Goal: Transaction & Acquisition: Purchase product/service

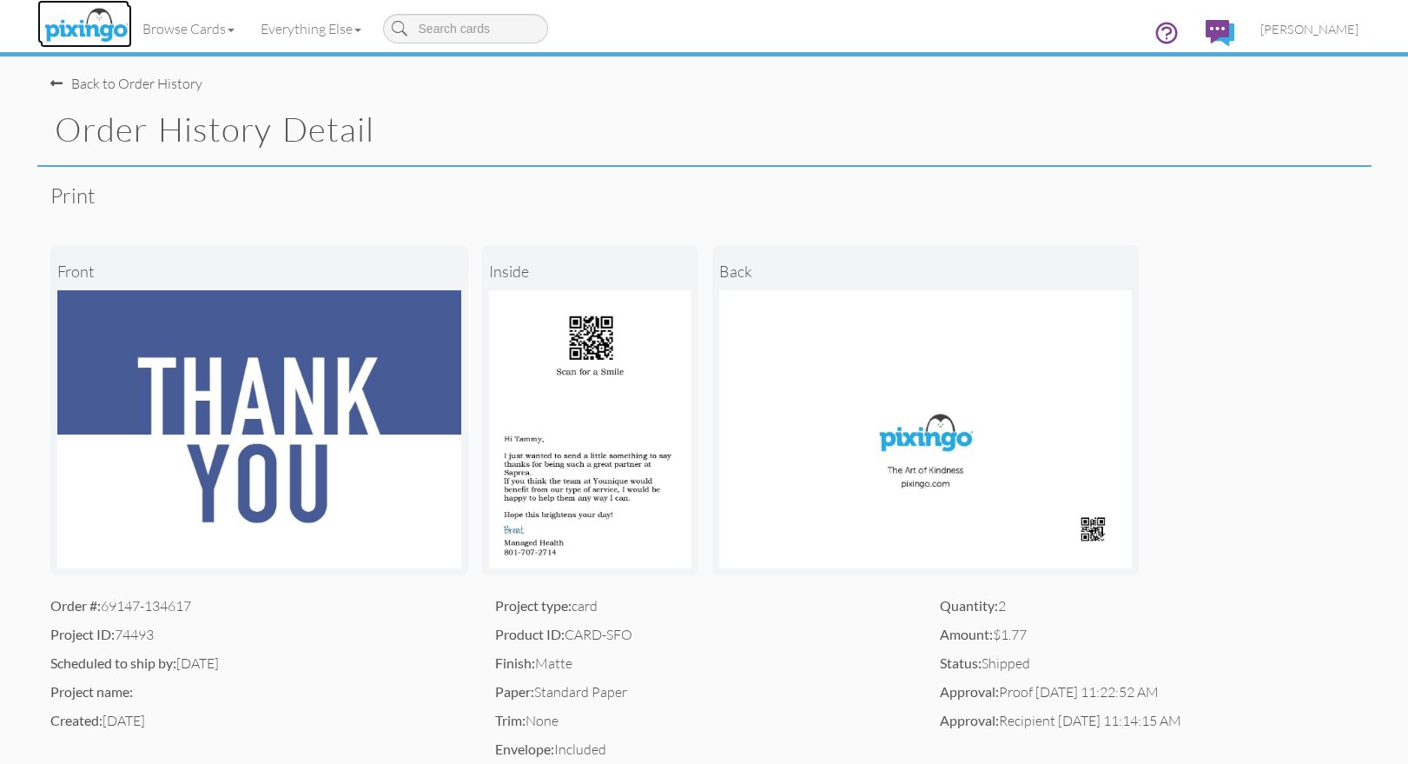
click at [103, 30] on img at bounding box center [86, 25] width 92 height 43
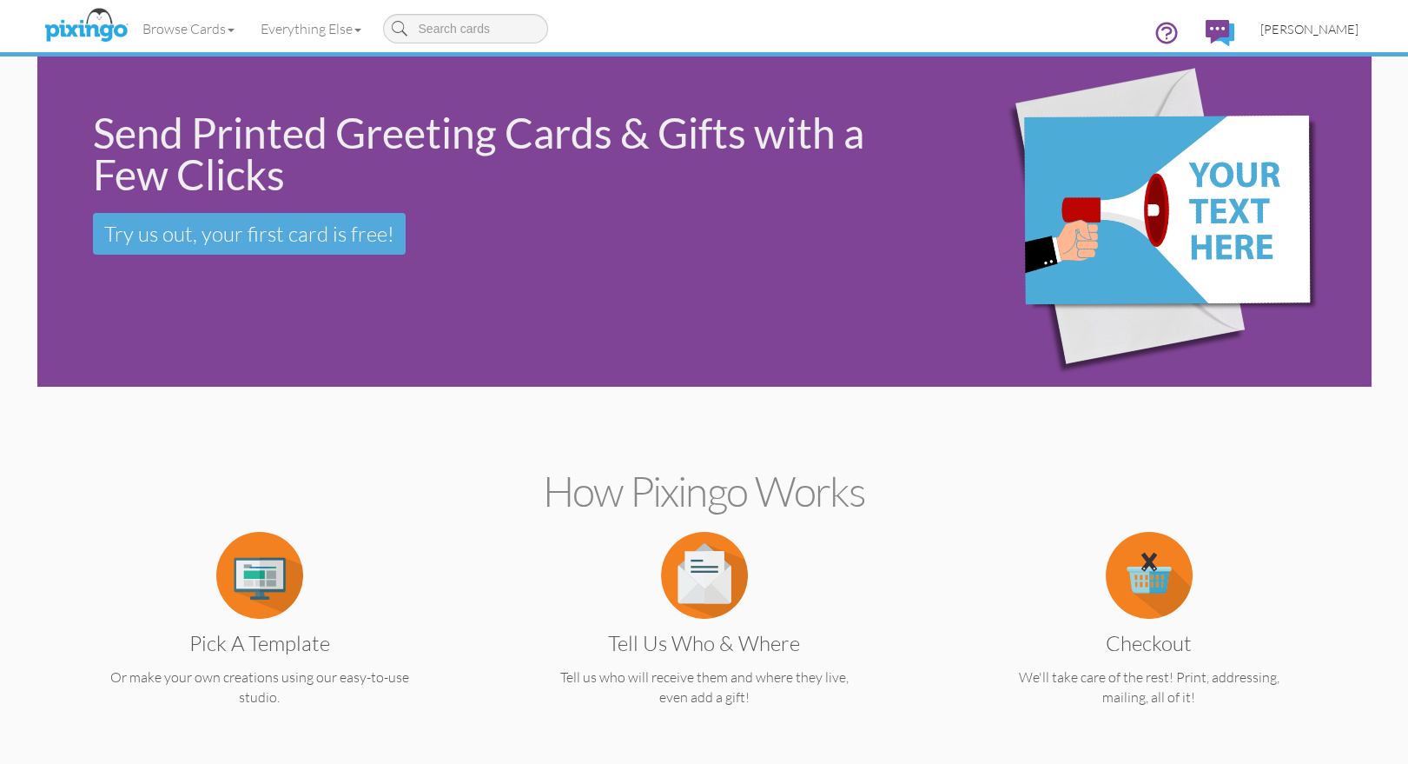
click at [1300, 26] on span "[PERSON_NAME]" at bounding box center [1309, 29] width 98 height 15
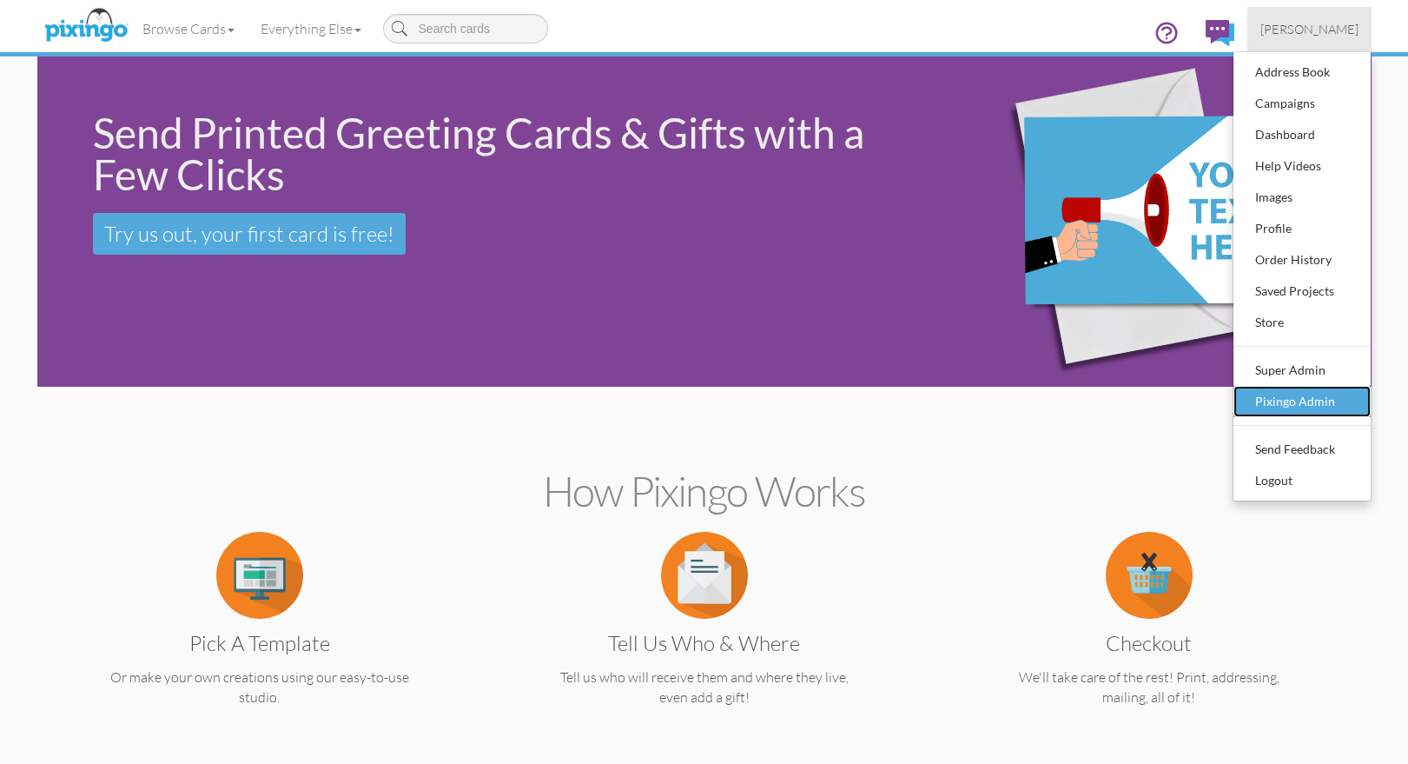
scroll to position [1, 0]
click at [1281, 398] on div "Pixingo Admin" at bounding box center [1302, 401] width 103 height 26
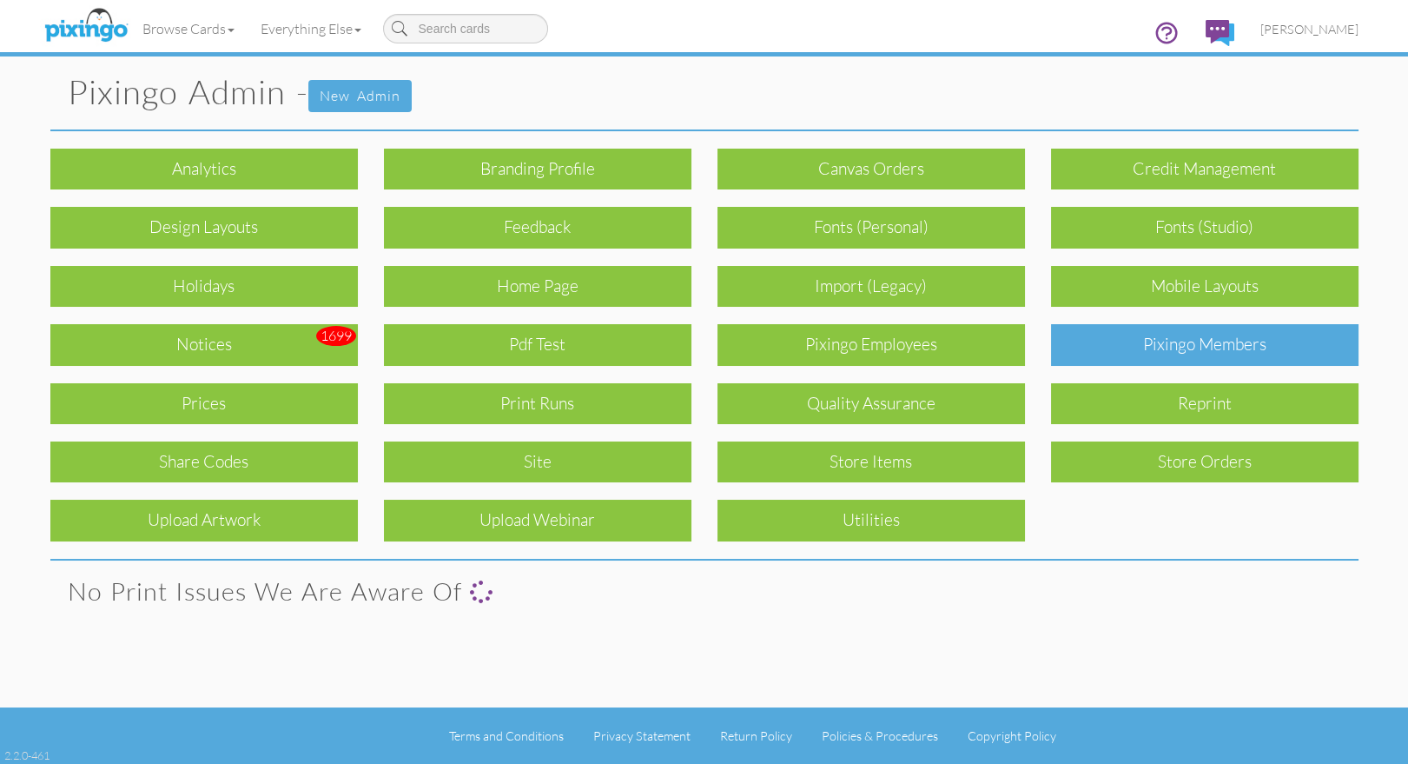
click at [1201, 354] on div "Pixingo Members" at bounding box center [1205, 344] width 308 height 41
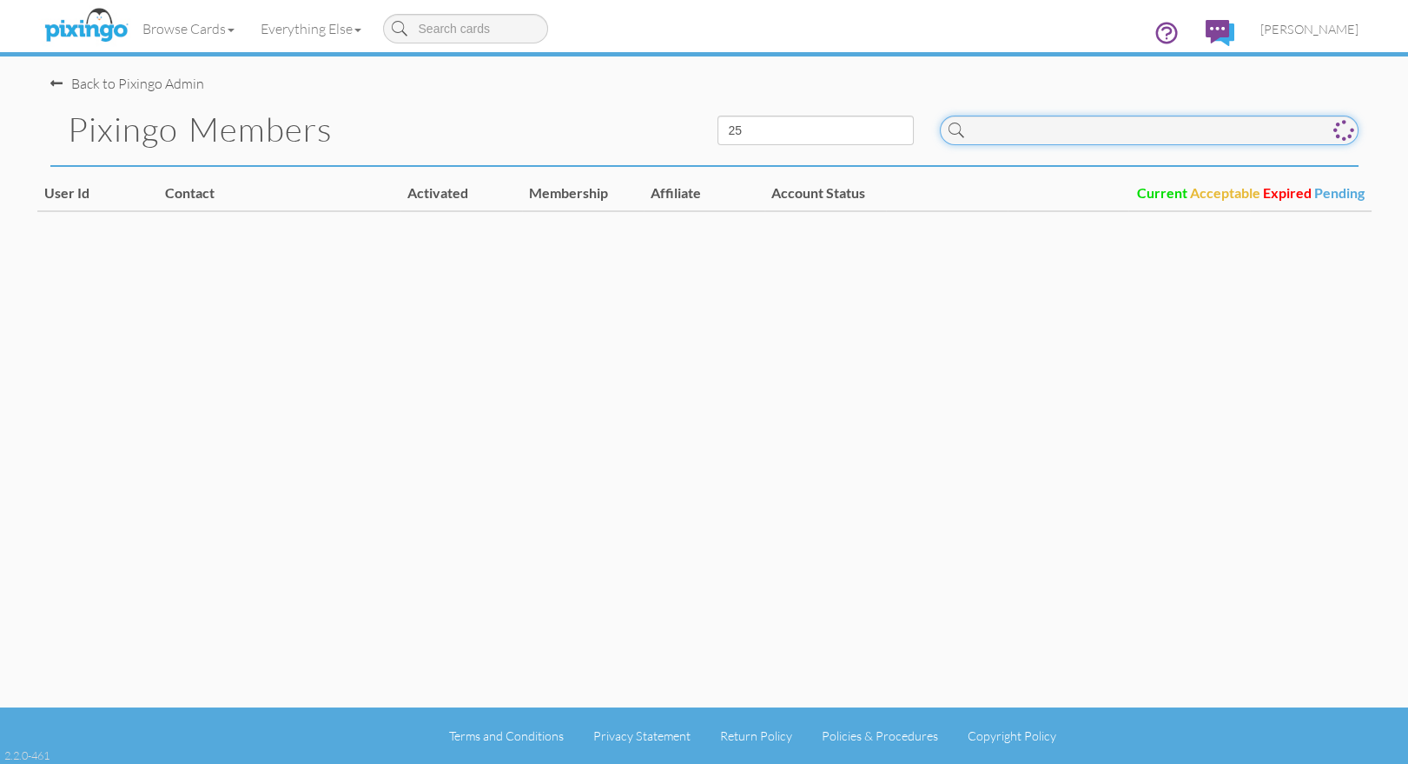
drag, startPoint x: 986, startPoint y: 126, endPoint x: 1316, endPoint y: 146, distance: 330.7
click at [993, 126] on input at bounding box center [1149, 131] width 419 height 30
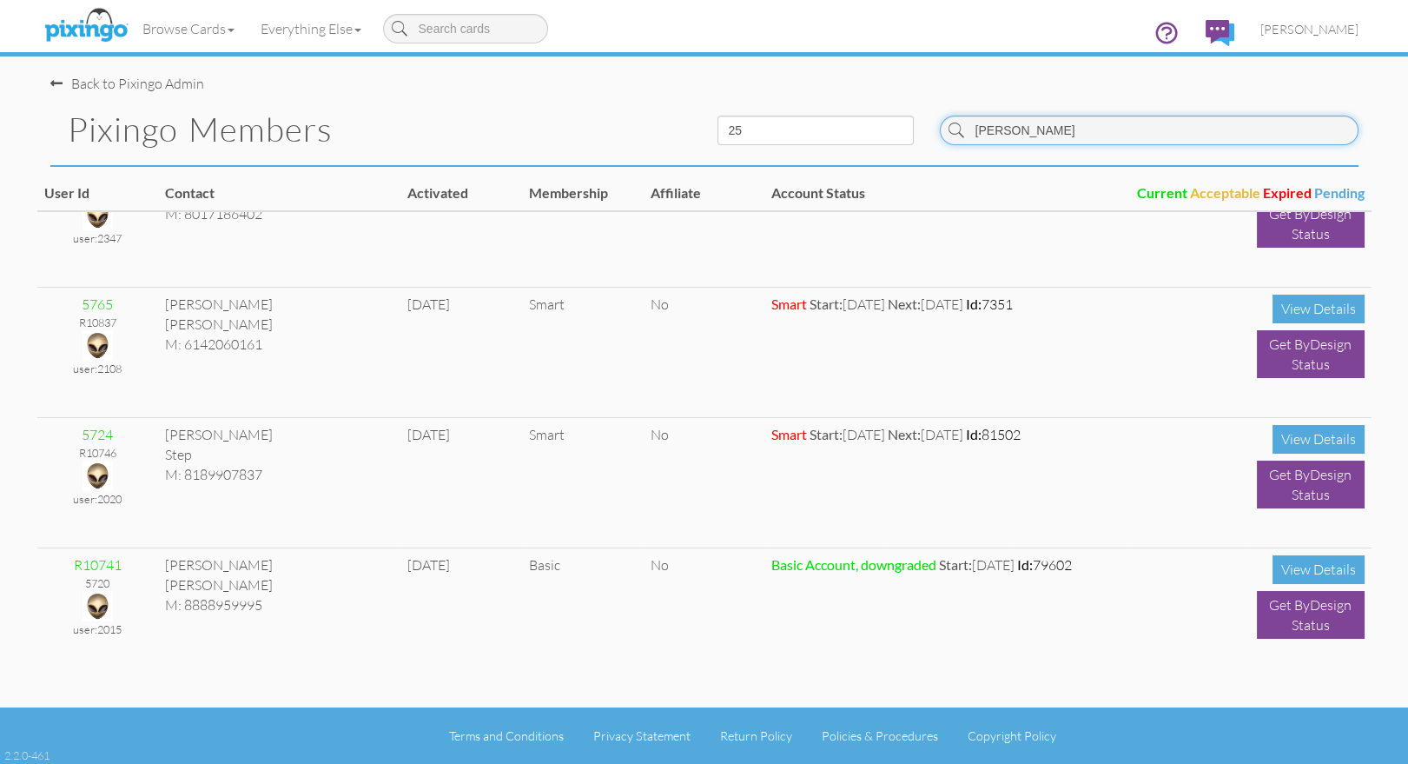
scroll to position [1101, 0]
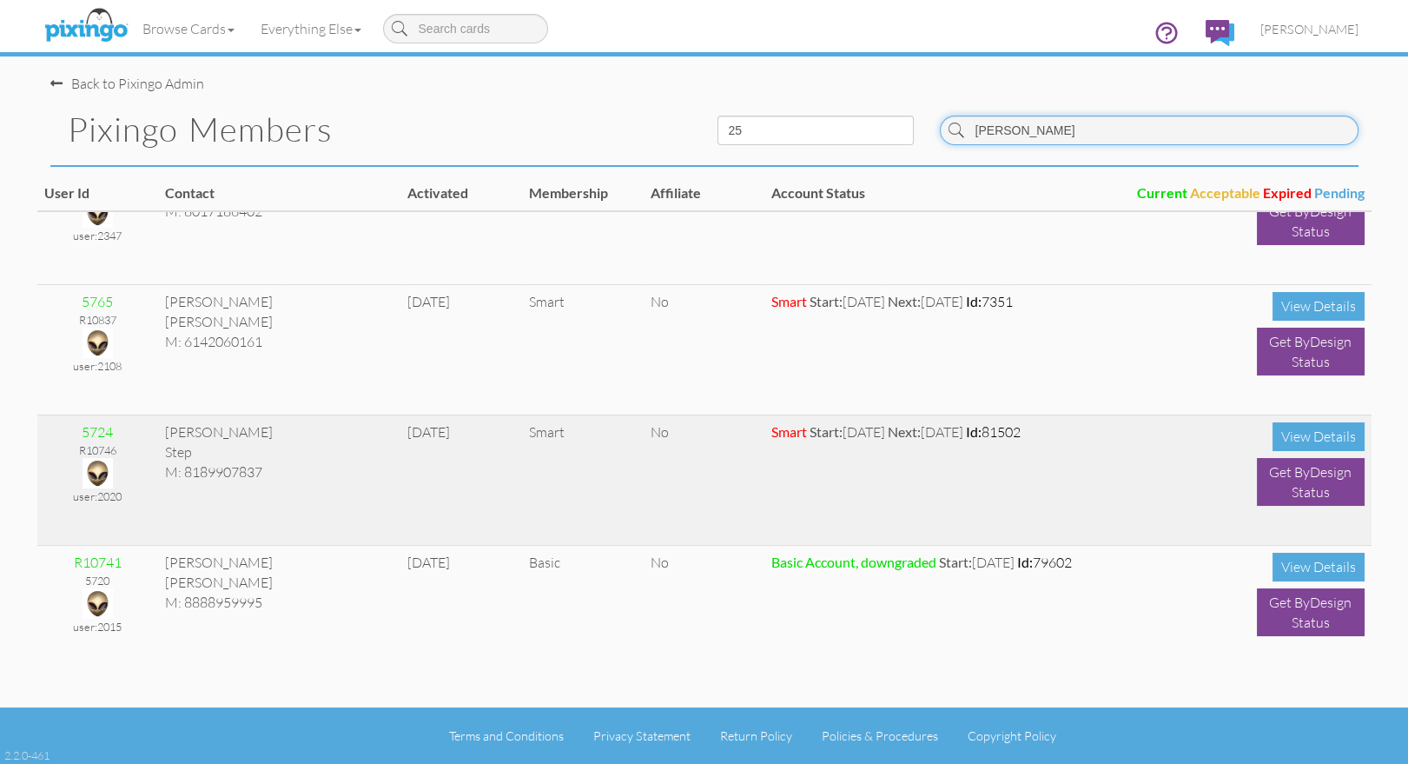
type input "[PERSON_NAME]"
click at [92, 468] on img at bounding box center [98, 473] width 30 height 30
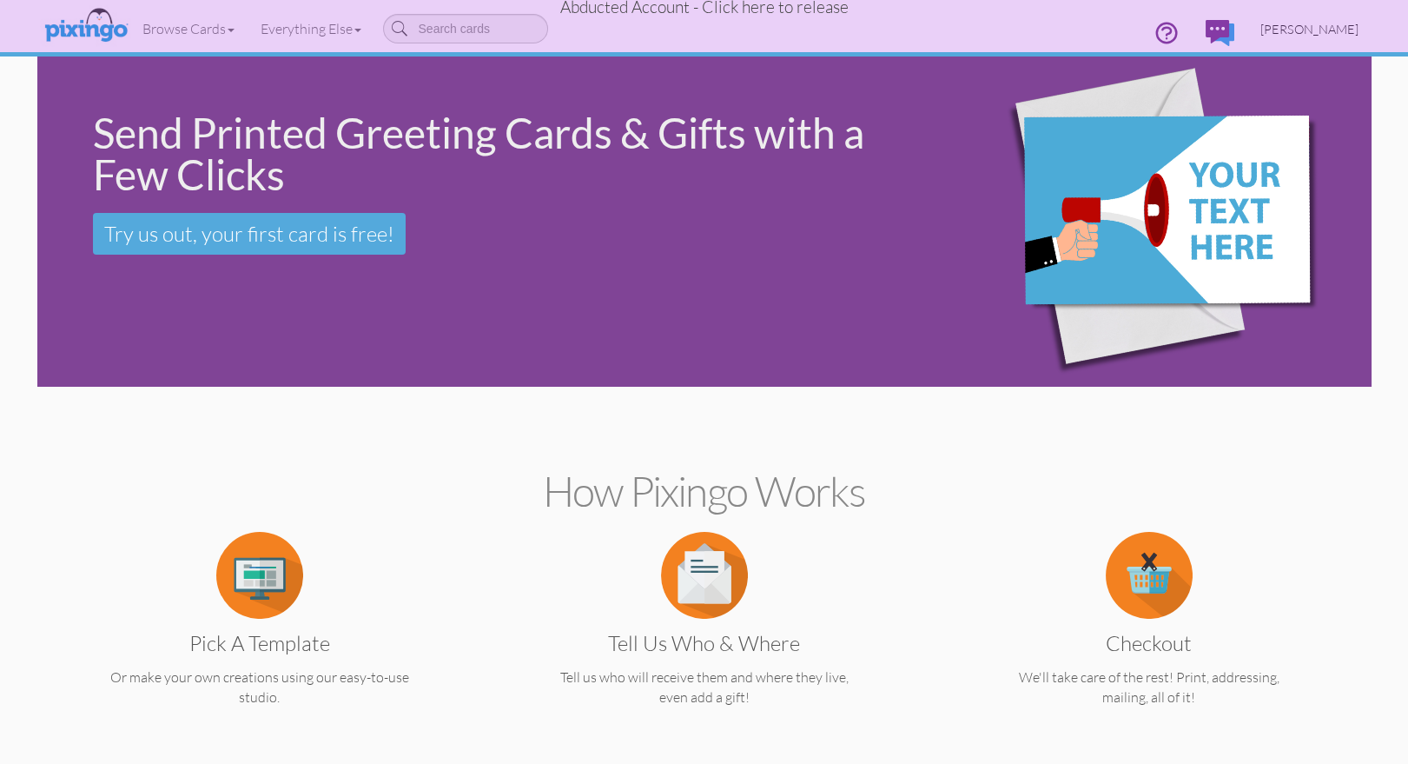
click at [1321, 33] on span "[PERSON_NAME]" at bounding box center [1309, 29] width 98 height 15
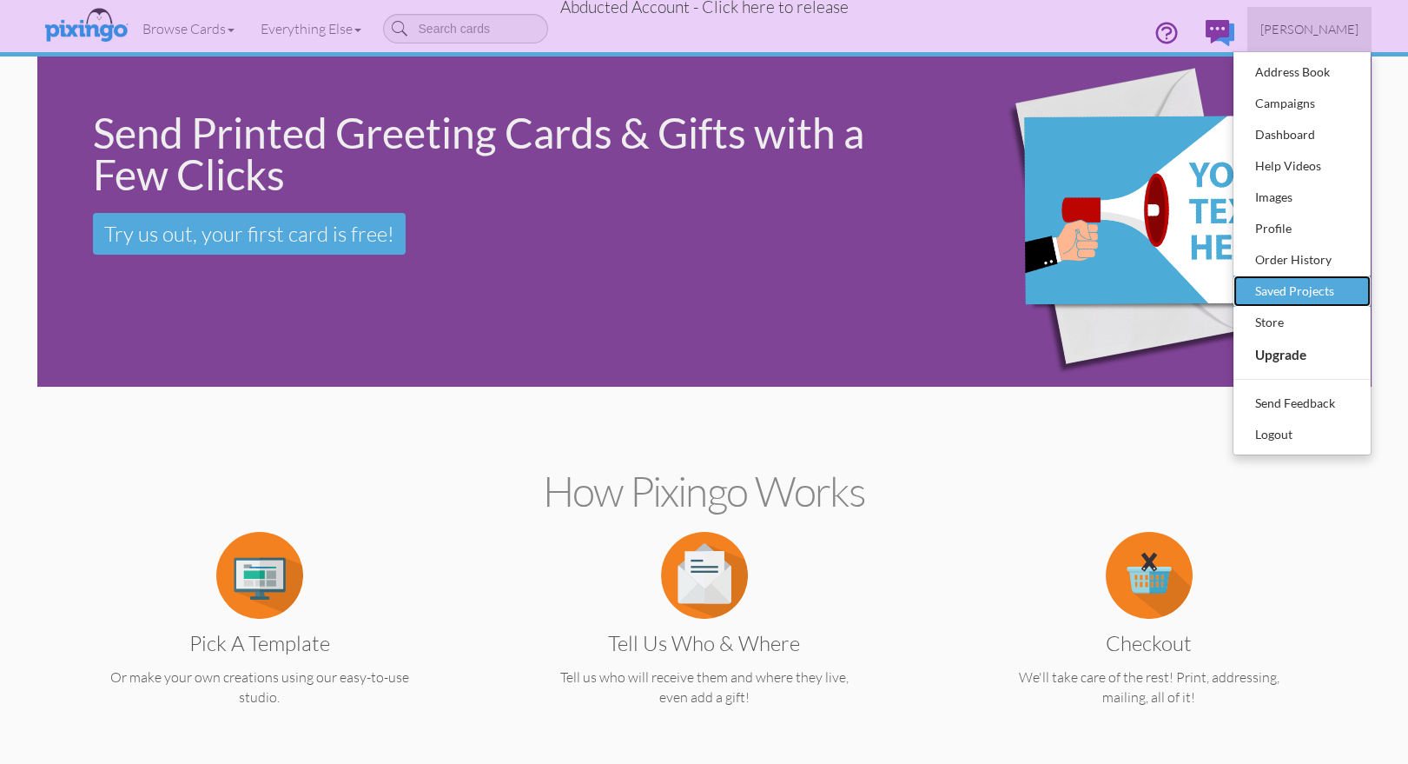
click at [1308, 296] on div "Saved Projects" at bounding box center [1302, 291] width 103 height 26
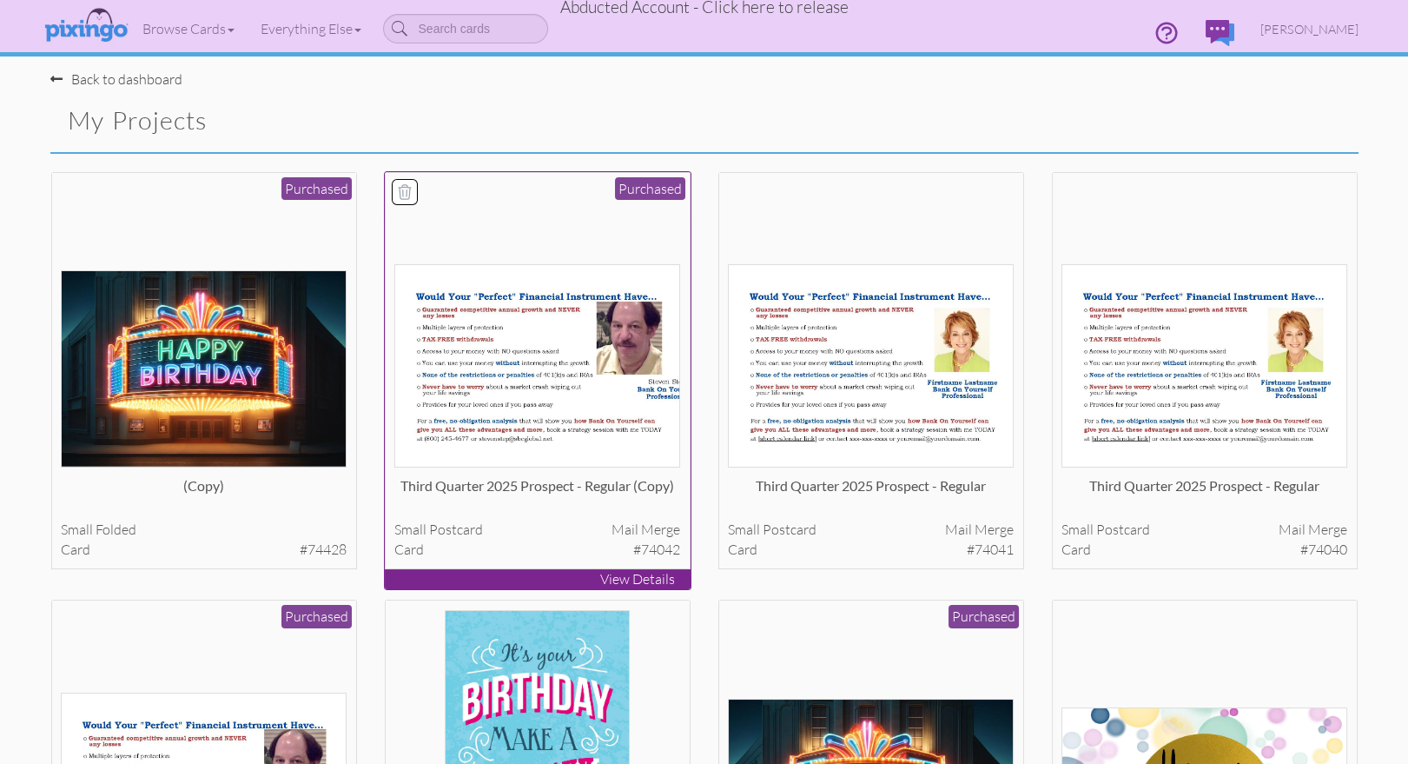
click at [466, 425] on img at bounding box center [537, 365] width 286 height 203
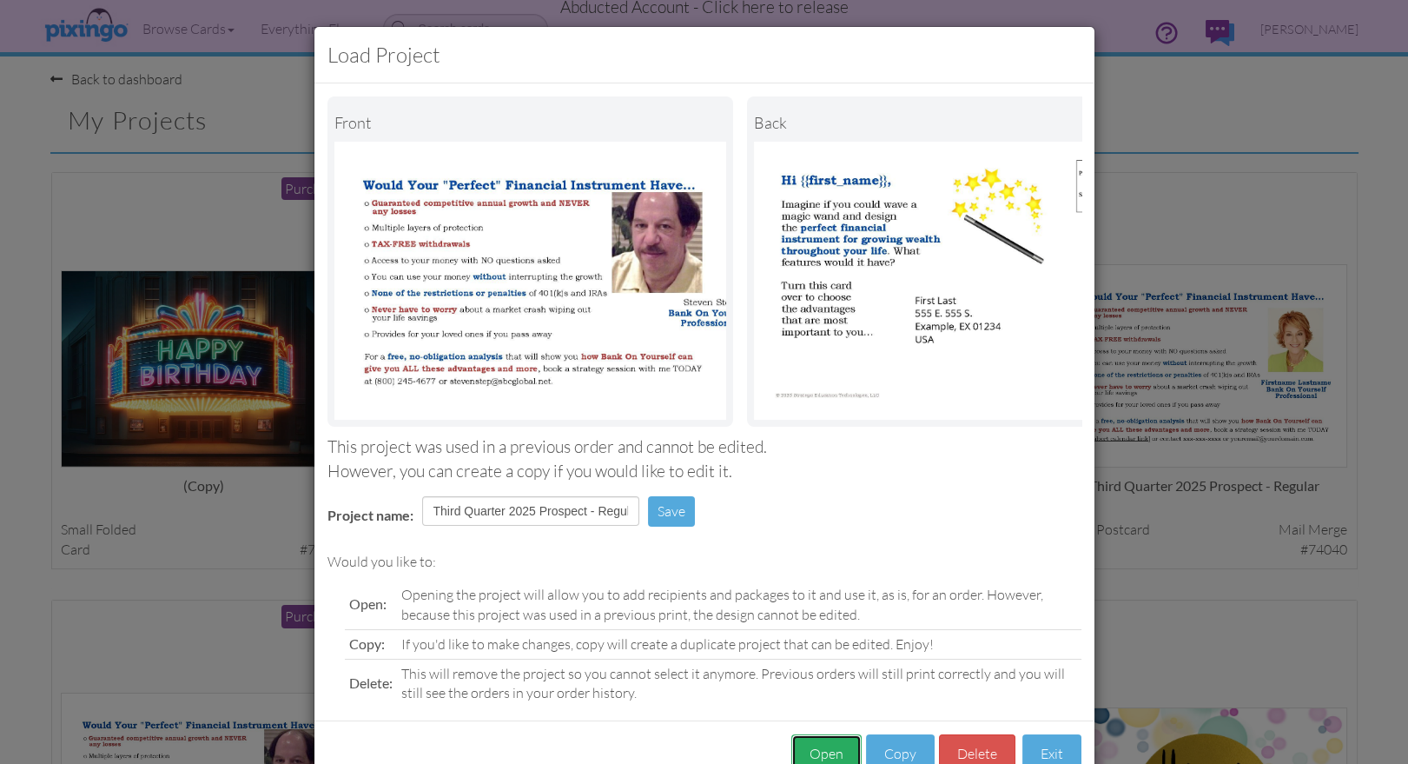
click at [836, 742] on button "Open" at bounding box center [826, 753] width 70 height 39
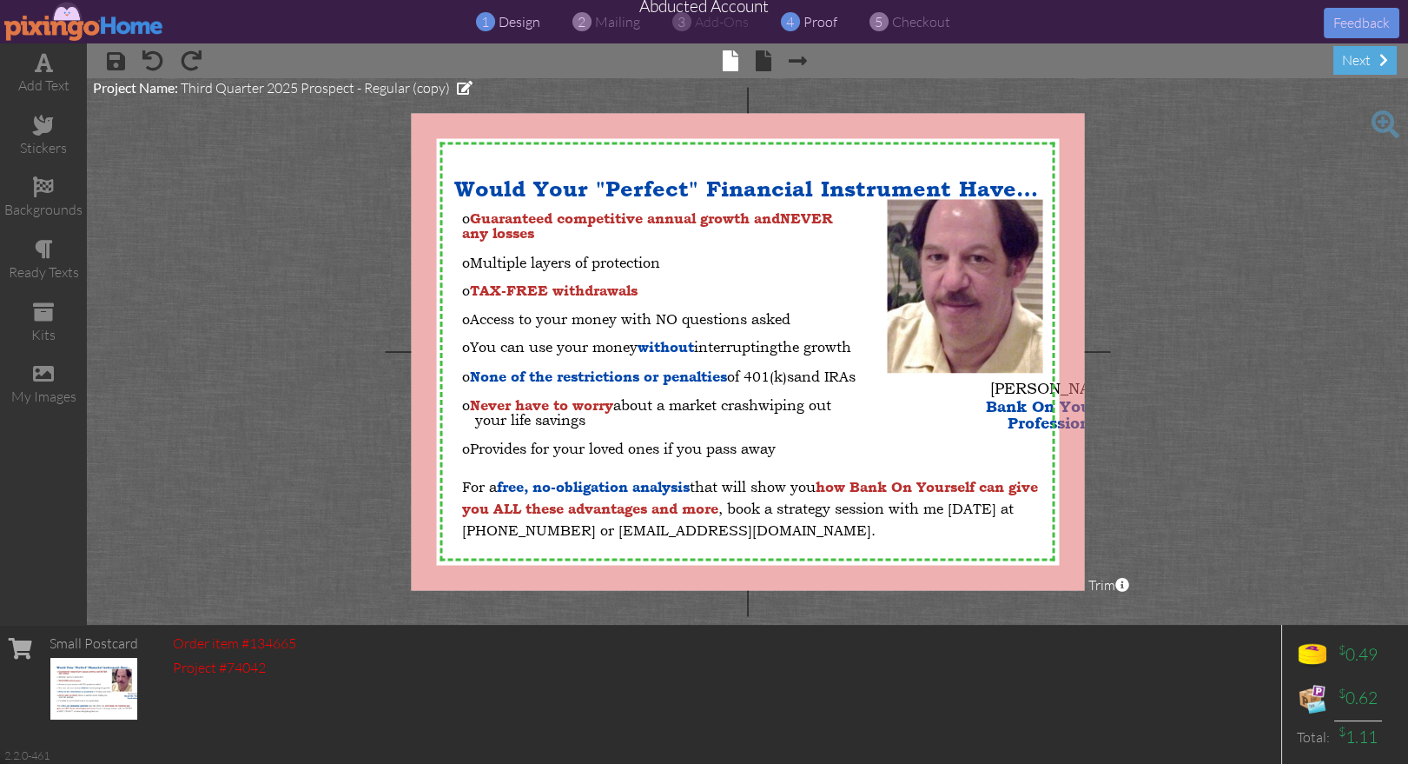
click at [811, 23] on span "proof" at bounding box center [821, 21] width 34 height 17
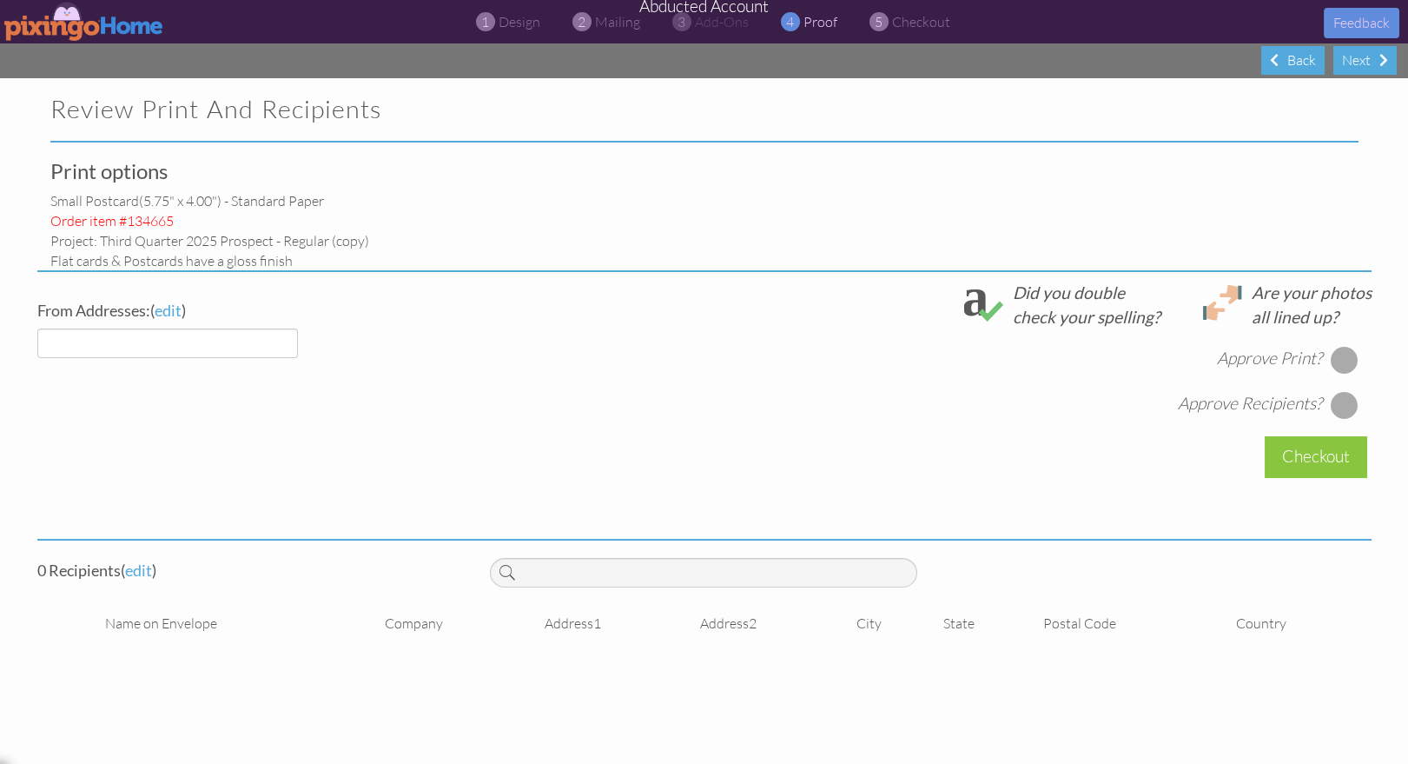
select select "object:10137"
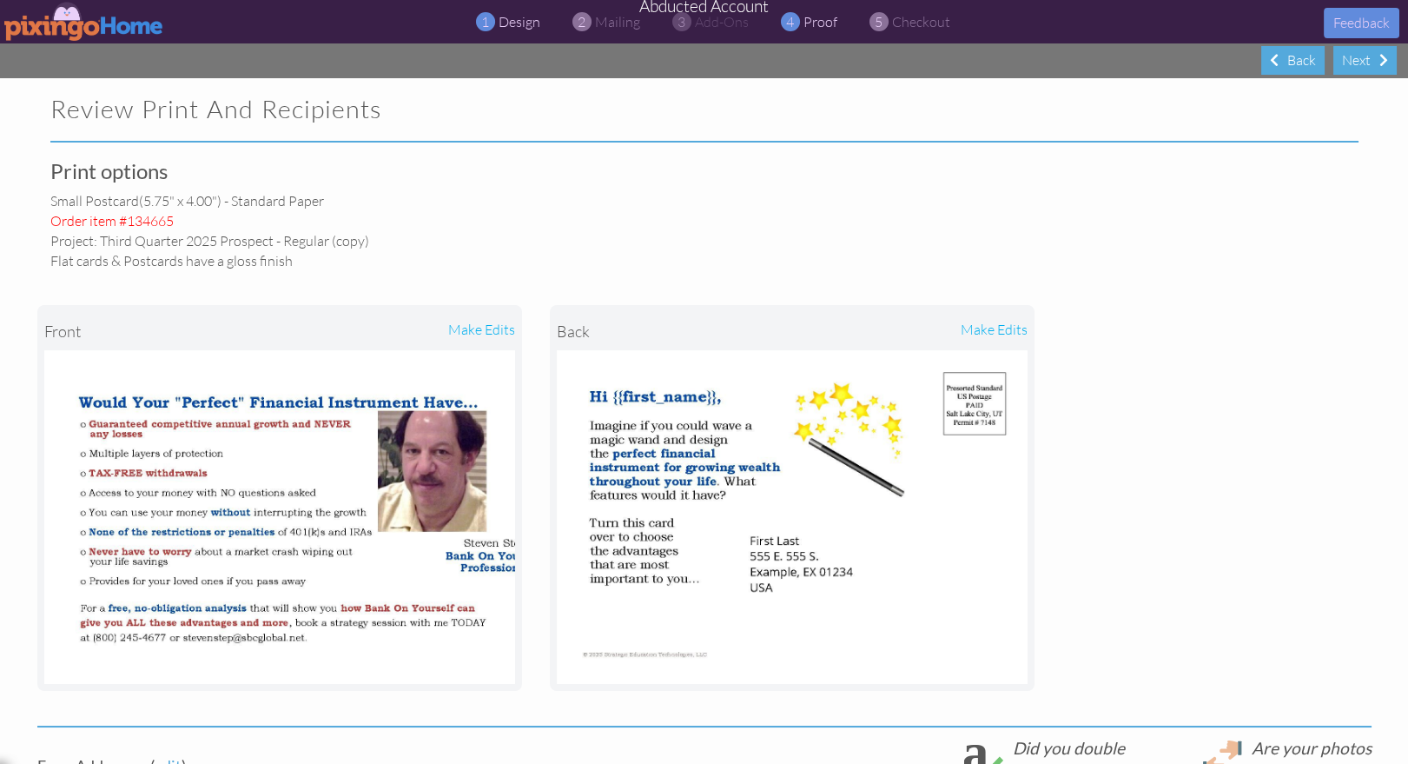
click at [519, 27] on span "design" at bounding box center [520, 21] width 42 height 17
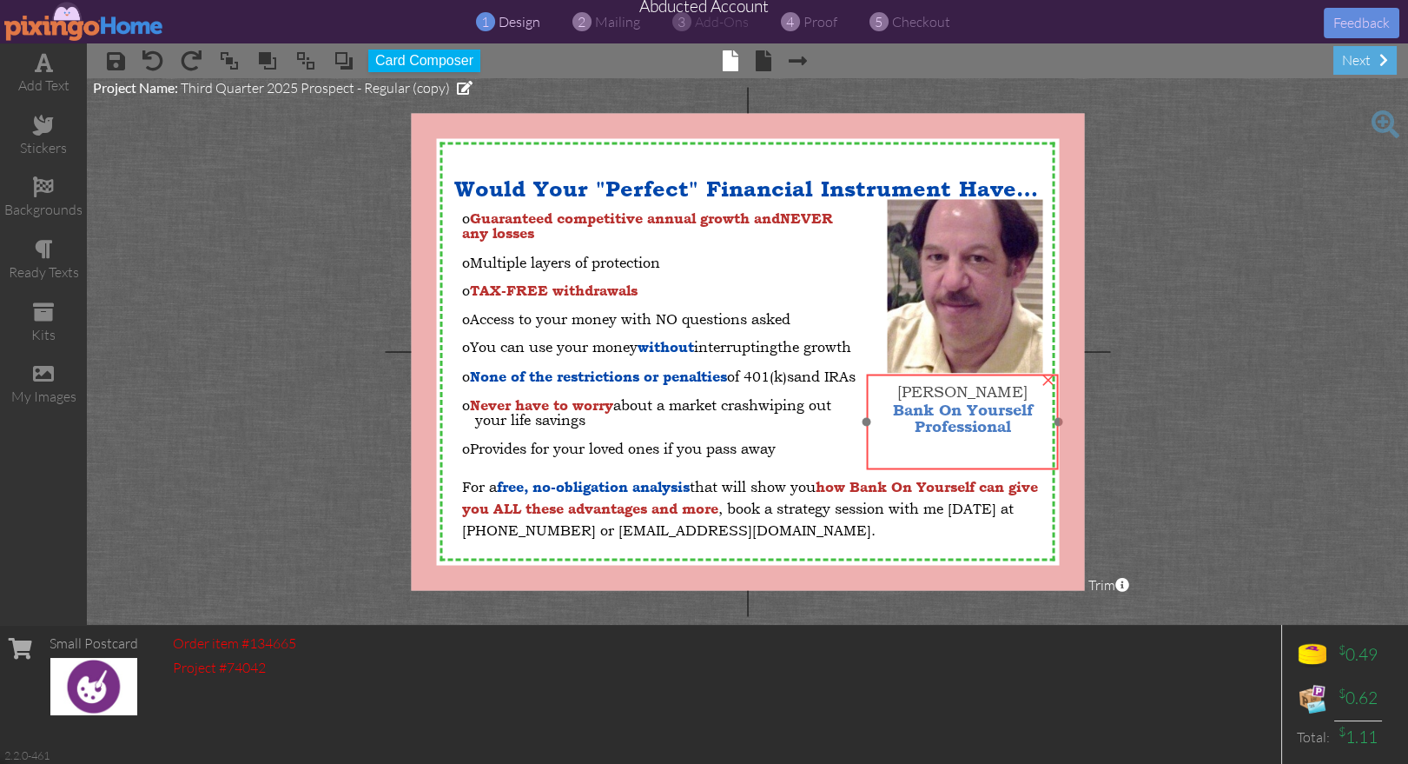
drag, startPoint x: 1026, startPoint y: 411, endPoint x: 966, endPoint y: 423, distance: 61.2
click at [933, 414] on span "Bank On Yourself" at bounding box center [963, 409] width 140 height 18
click at [1215, 460] on project-studio-wrapper "X X X X X X X X X X X X X X X X X X X X X X X X X X X X X X X X X X X X X X X X…" at bounding box center [747, 351] width 1321 height 546
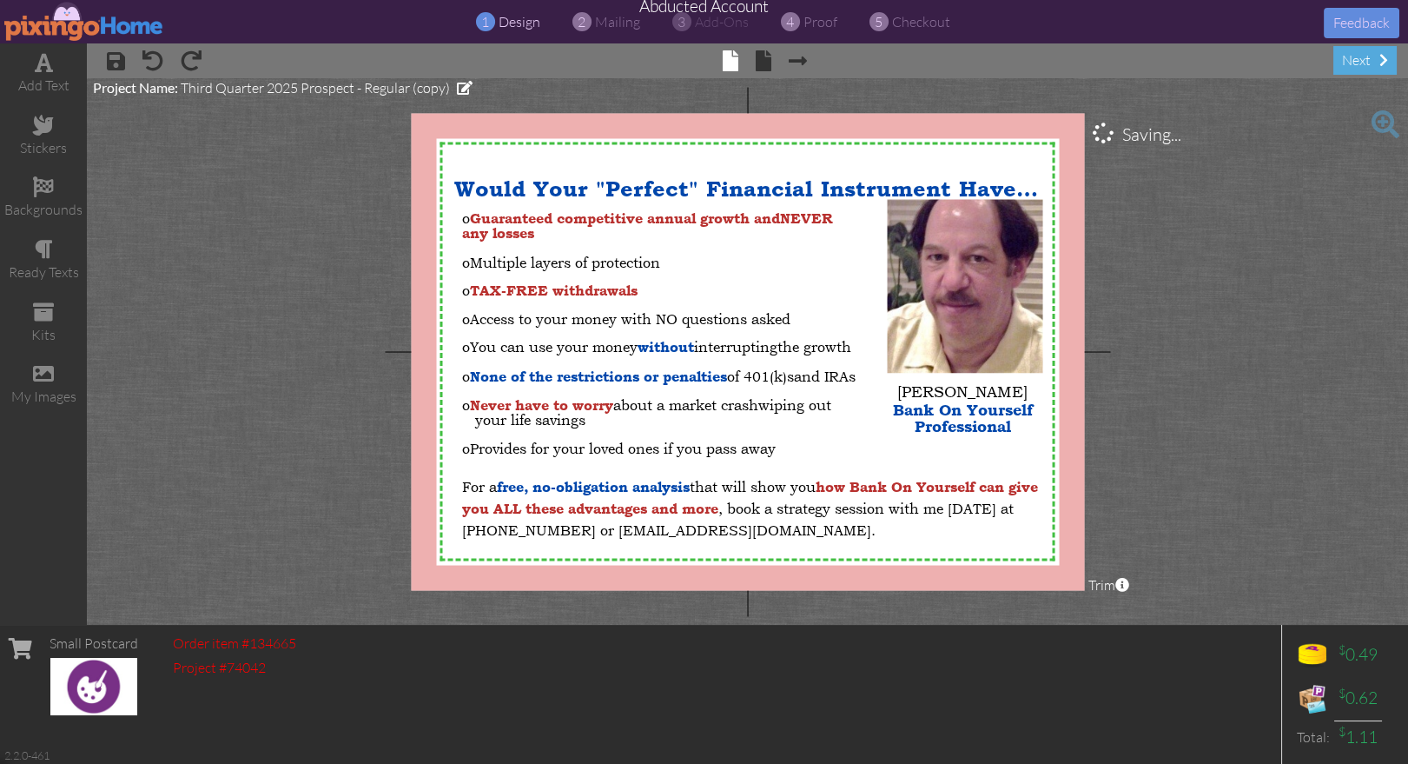
click at [1218, 460] on project-studio-wrapper "X X X X X X X X X X X X X X X X X X X X X X X X X X X X X X X X X X X X X X X X…" at bounding box center [747, 351] width 1321 height 546
click at [73, 23] on img at bounding box center [84, 21] width 160 height 39
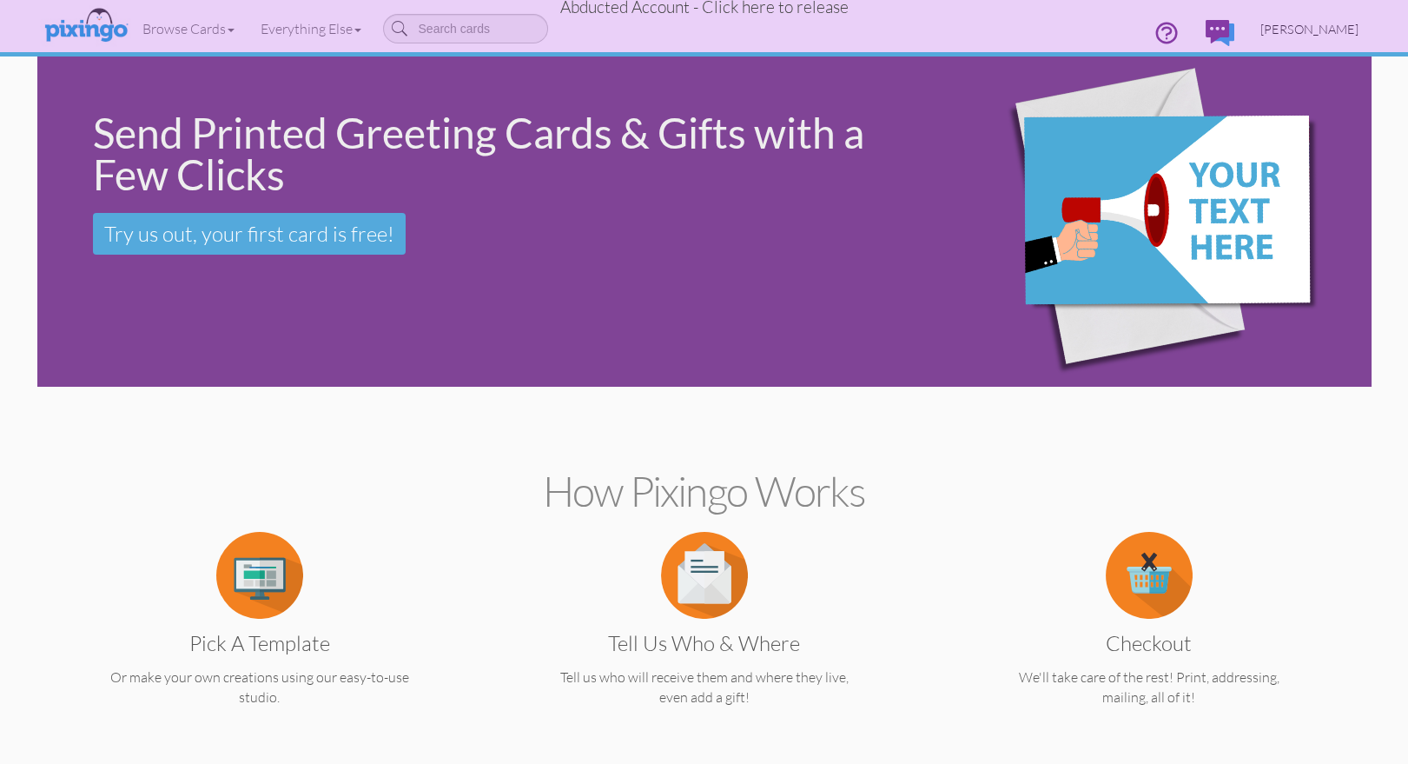
click at [1325, 32] on span "[PERSON_NAME]" at bounding box center [1309, 29] width 98 height 15
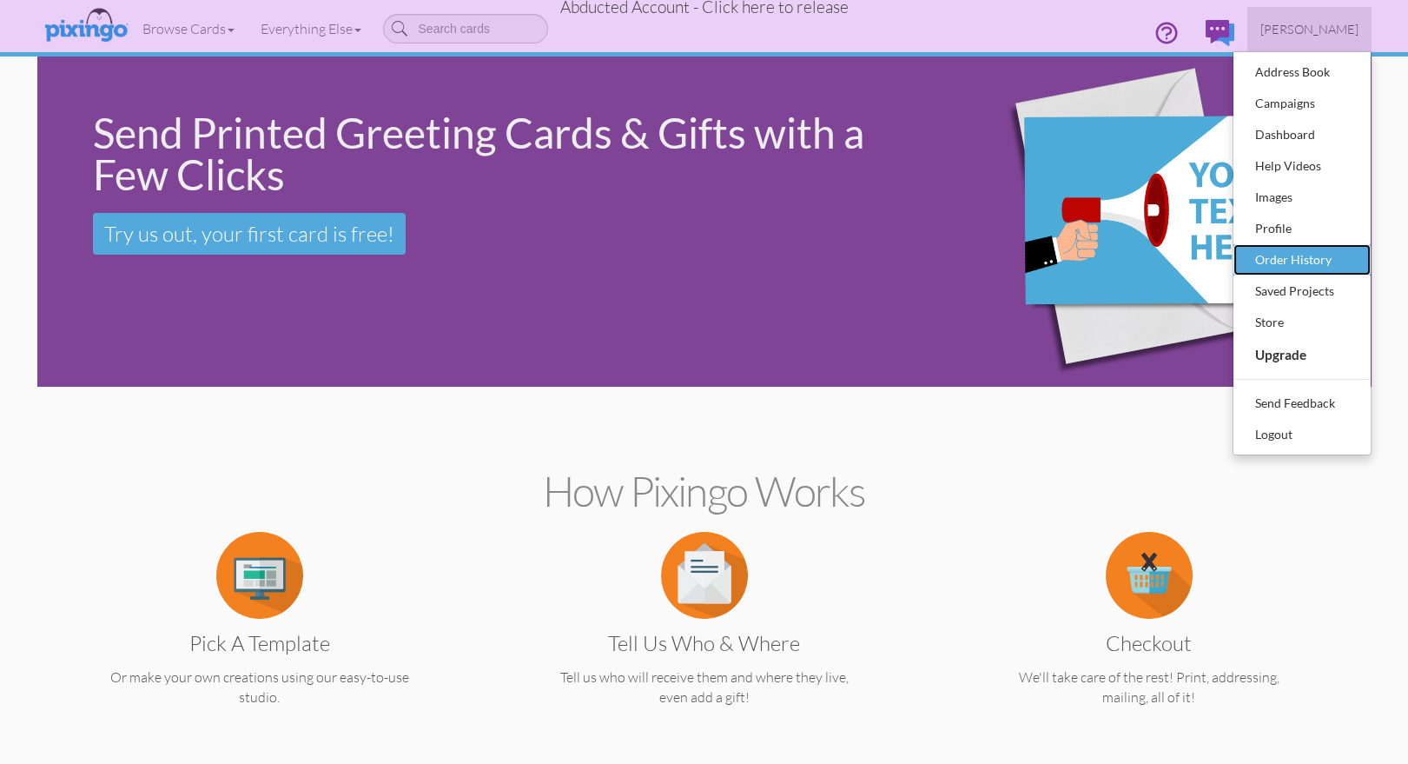
click at [1306, 258] on div "Order History" at bounding box center [1302, 260] width 103 height 26
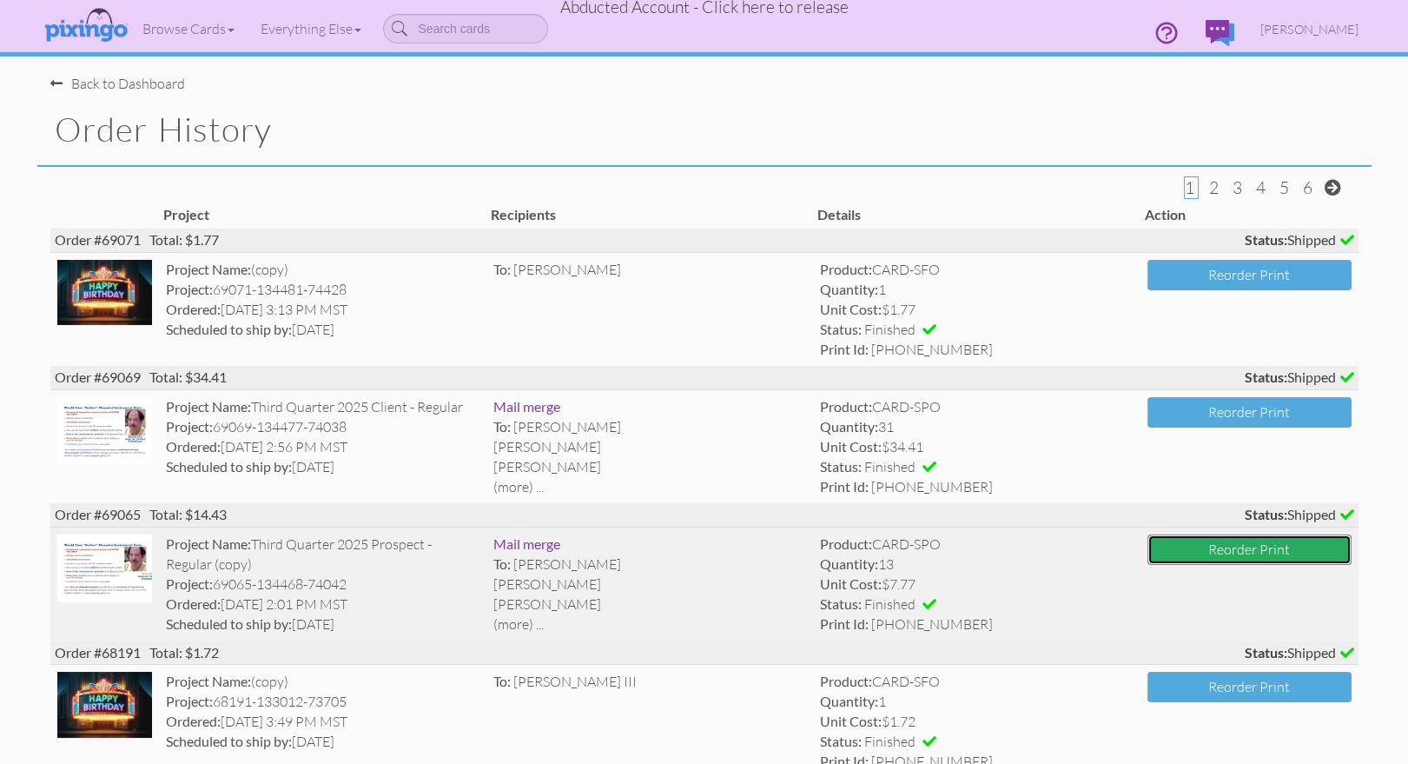
click at [1216, 551] on button "Reorder Print" at bounding box center [1250, 549] width 204 height 30
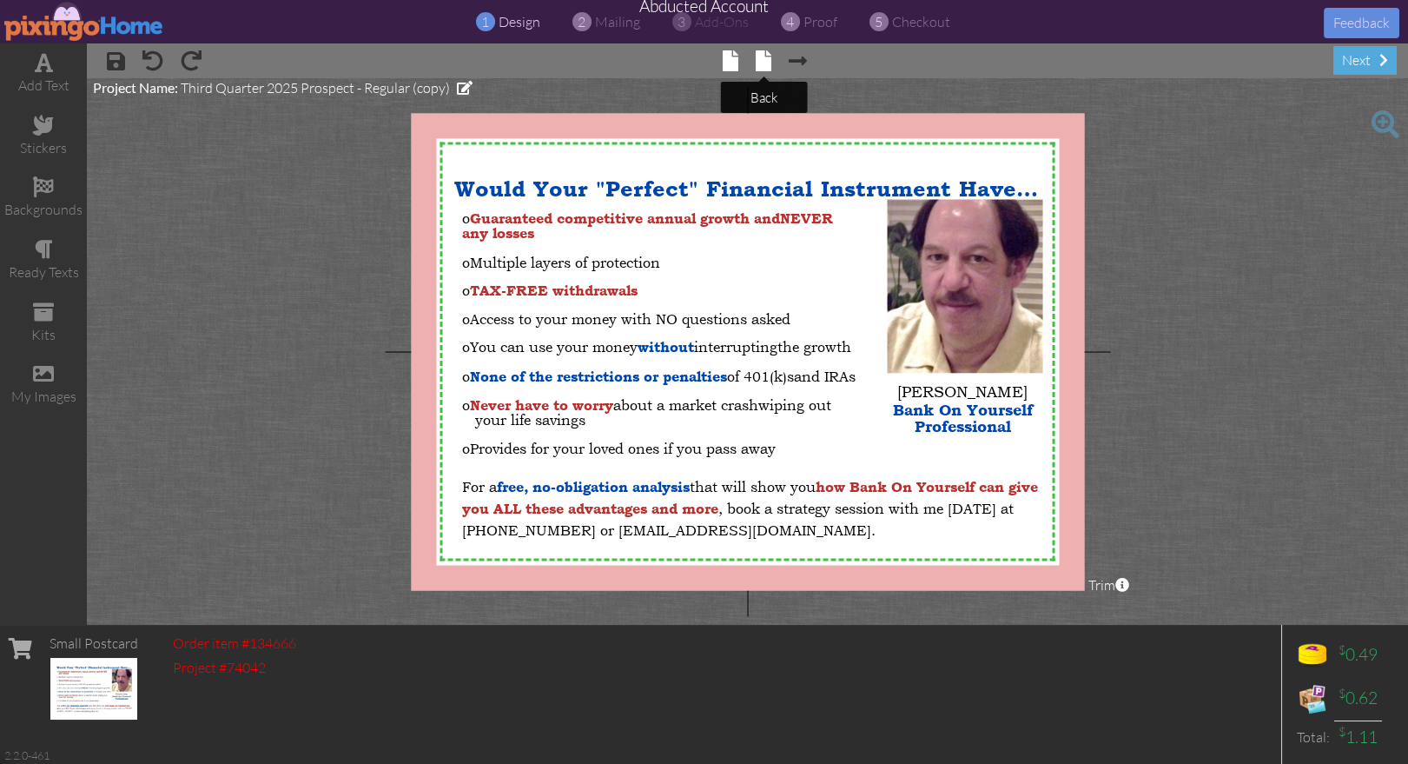
click at [764, 54] on span at bounding box center [764, 60] width 16 height 21
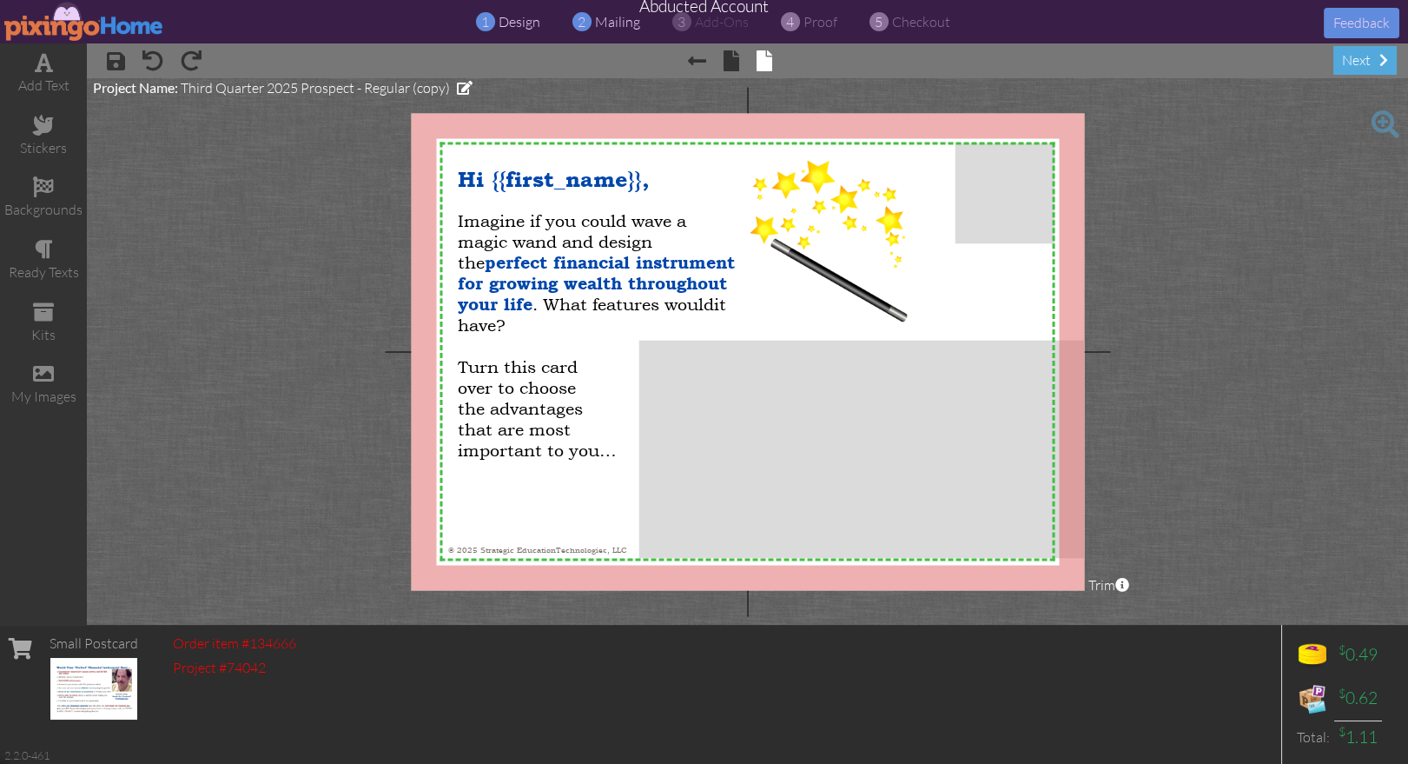
click at [603, 23] on span "mailing" at bounding box center [617, 21] width 45 height 17
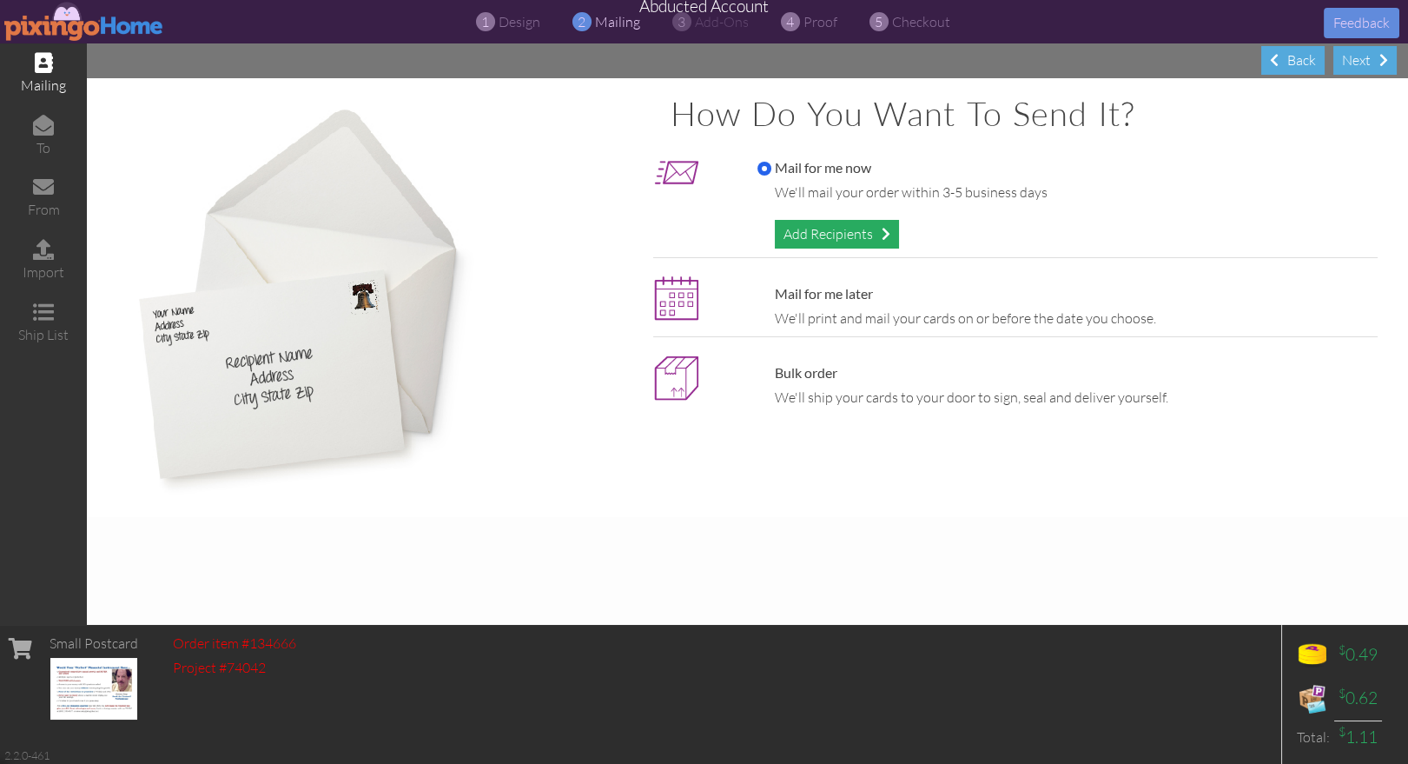
click at [815, 230] on div "Add Recipients" at bounding box center [837, 234] width 124 height 29
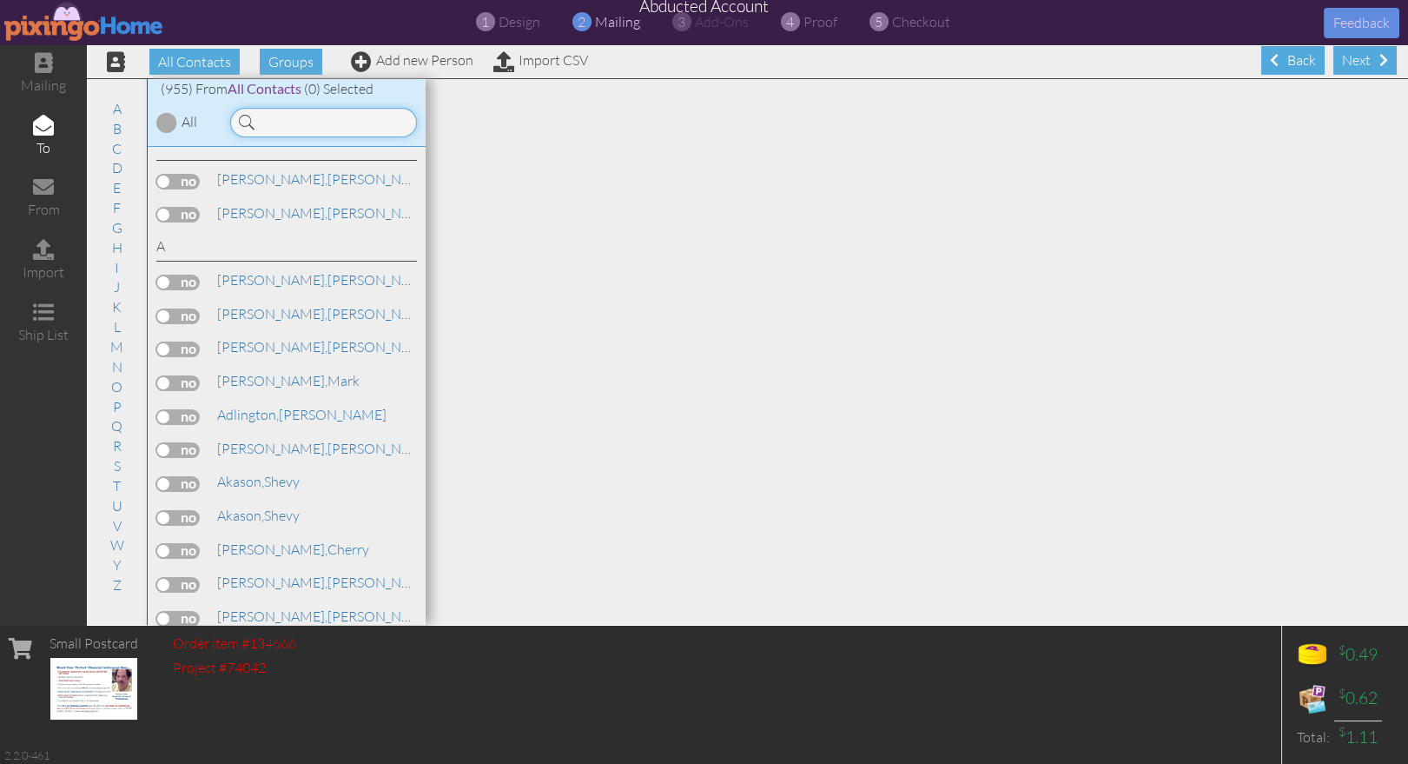
click at [310, 125] on input at bounding box center [323, 123] width 187 height 30
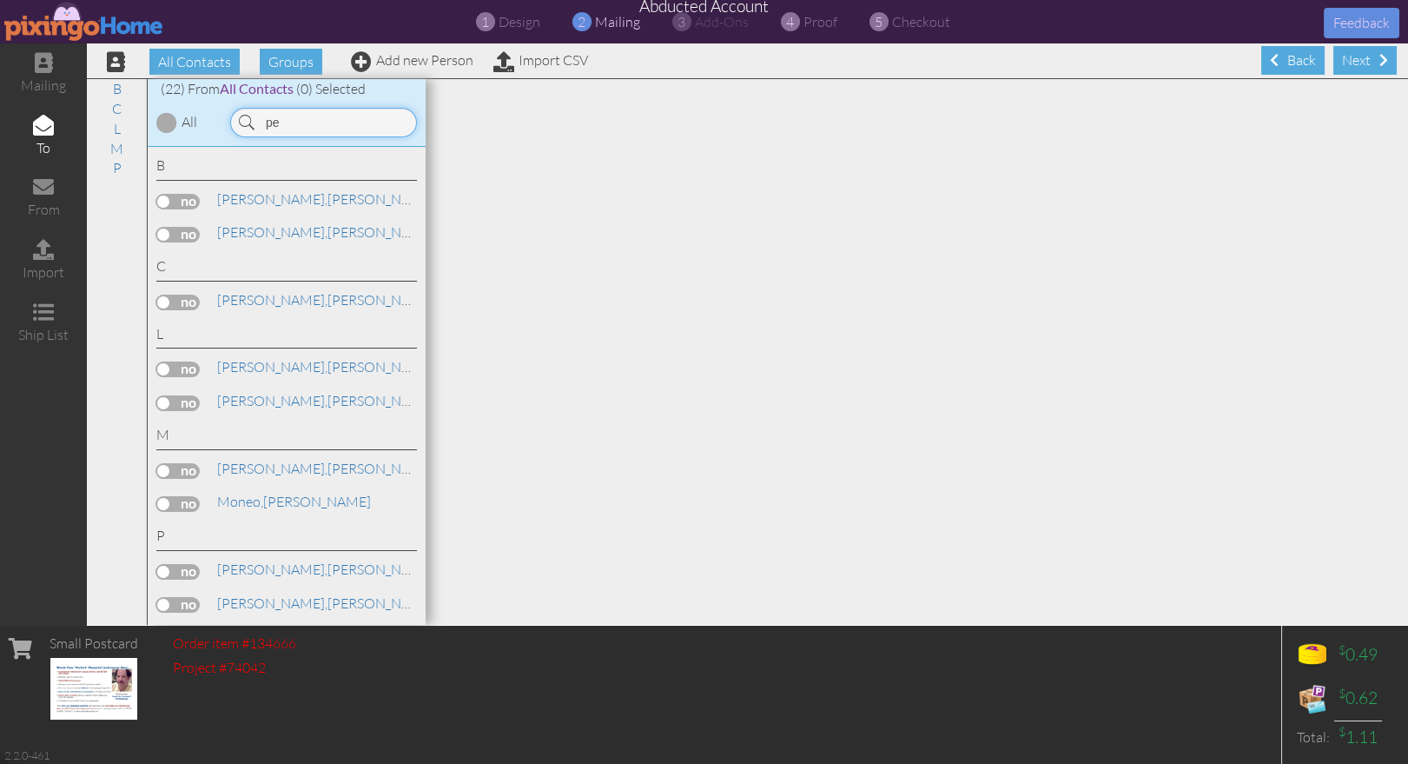
type input "p"
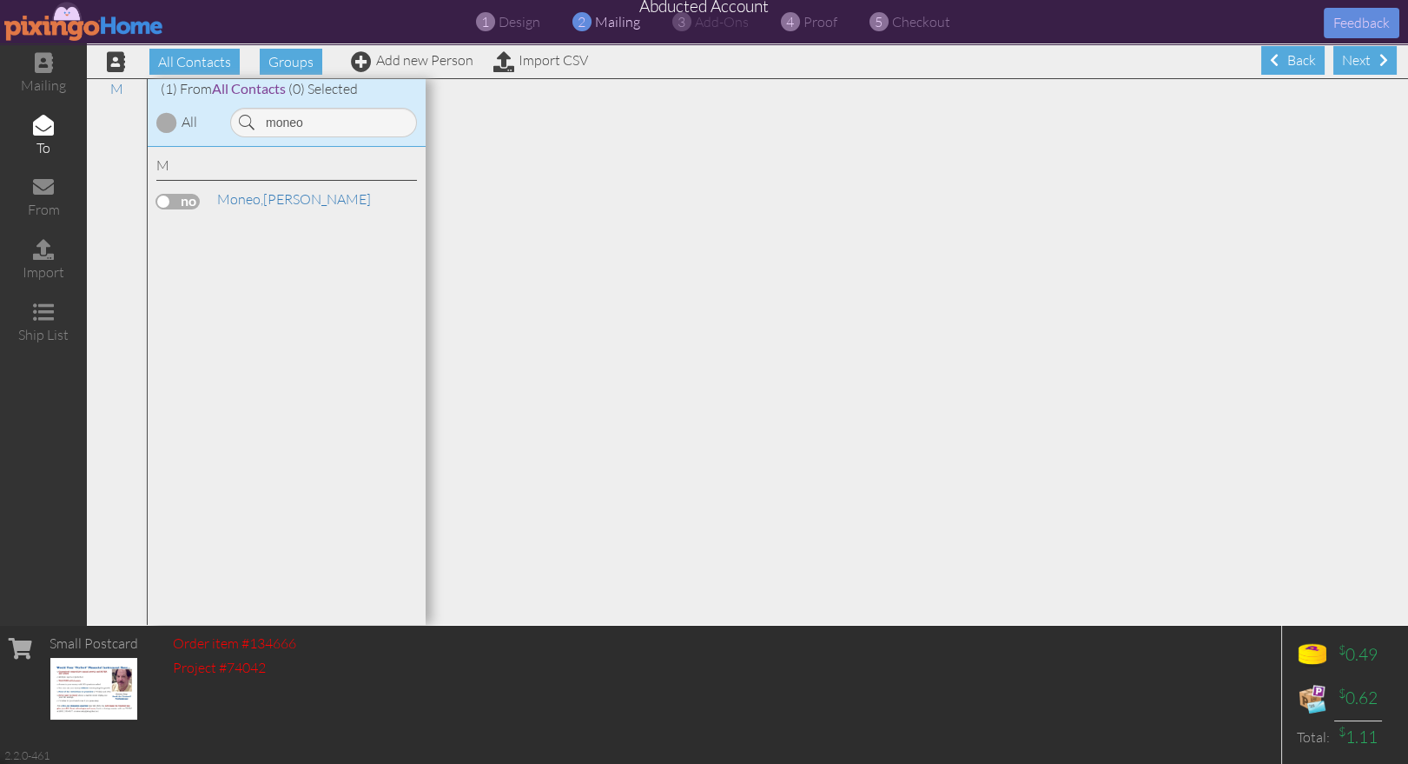
click at [178, 195] on label at bounding box center [177, 202] width 43 height 16
click at [0, 0] on input "checkbox" at bounding box center [0, 0] width 0 height 0
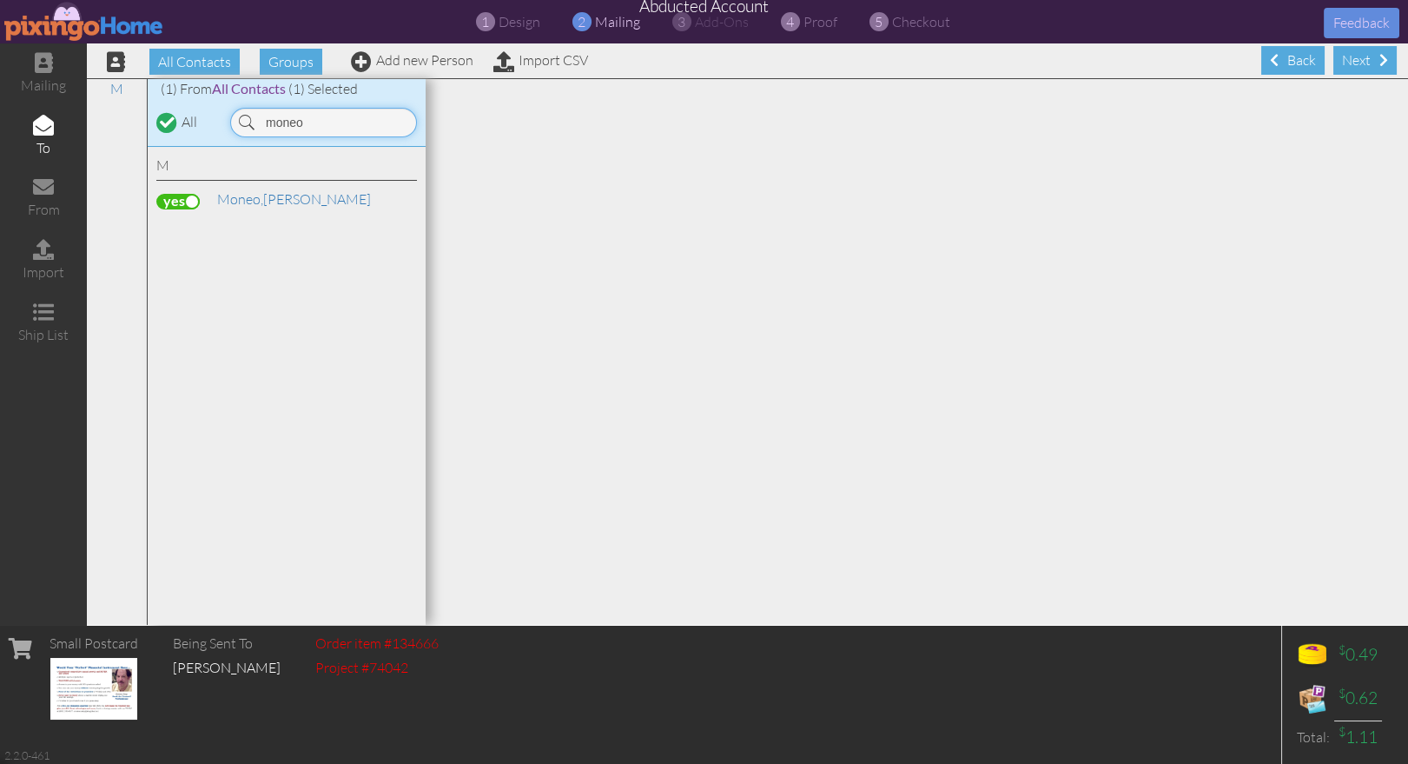
drag, startPoint x: 326, startPoint y: 123, endPoint x: 237, endPoint y: 120, distance: 88.7
click at [237, 120] on input "moneo" at bounding box center [323, 123] width 187 height 30
click at [272, 204] on span "[GEOGRAPHIC_DATA]," at bounding box center [287, 198] width 141 height 17
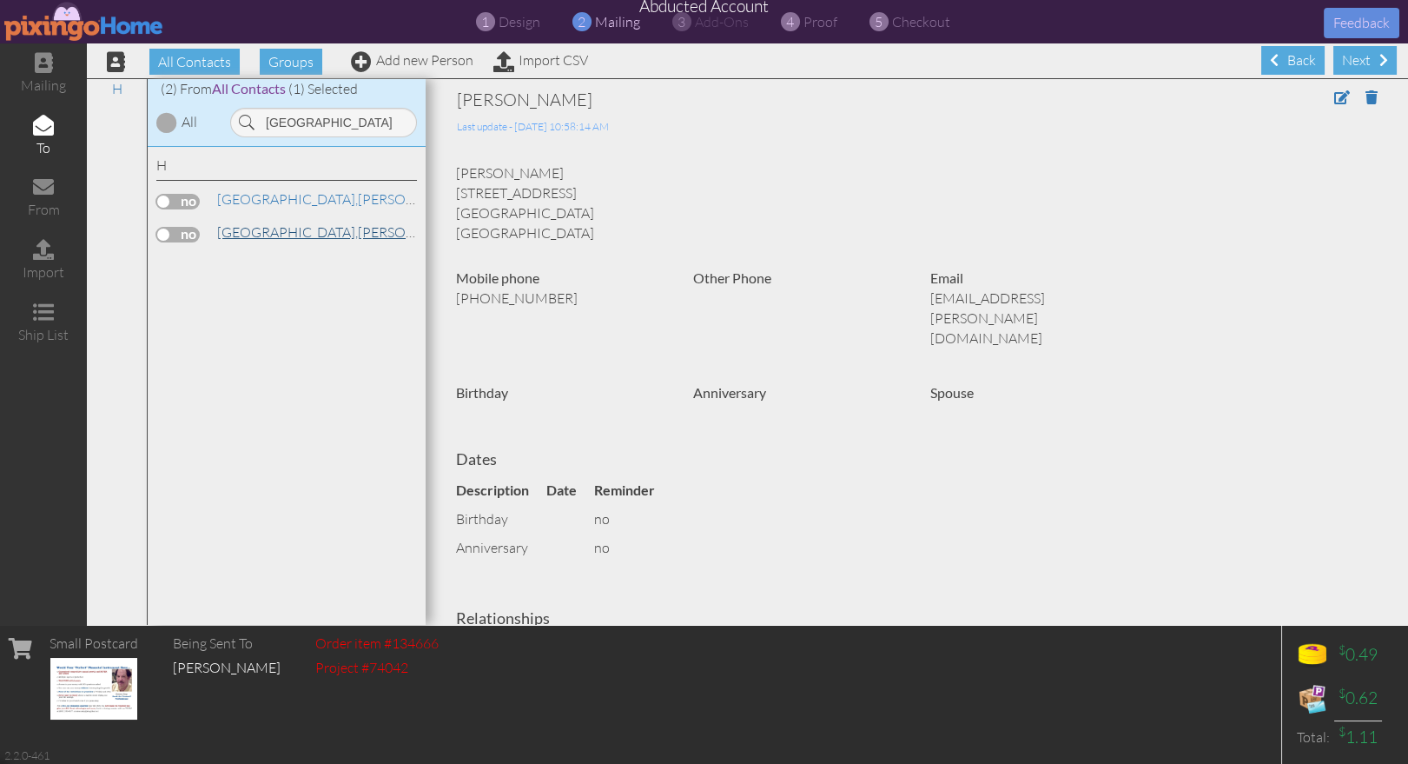
click at [275, 233] on link "[PERSON_NAME]" at bounding box center [341, 232] width 252 height 21
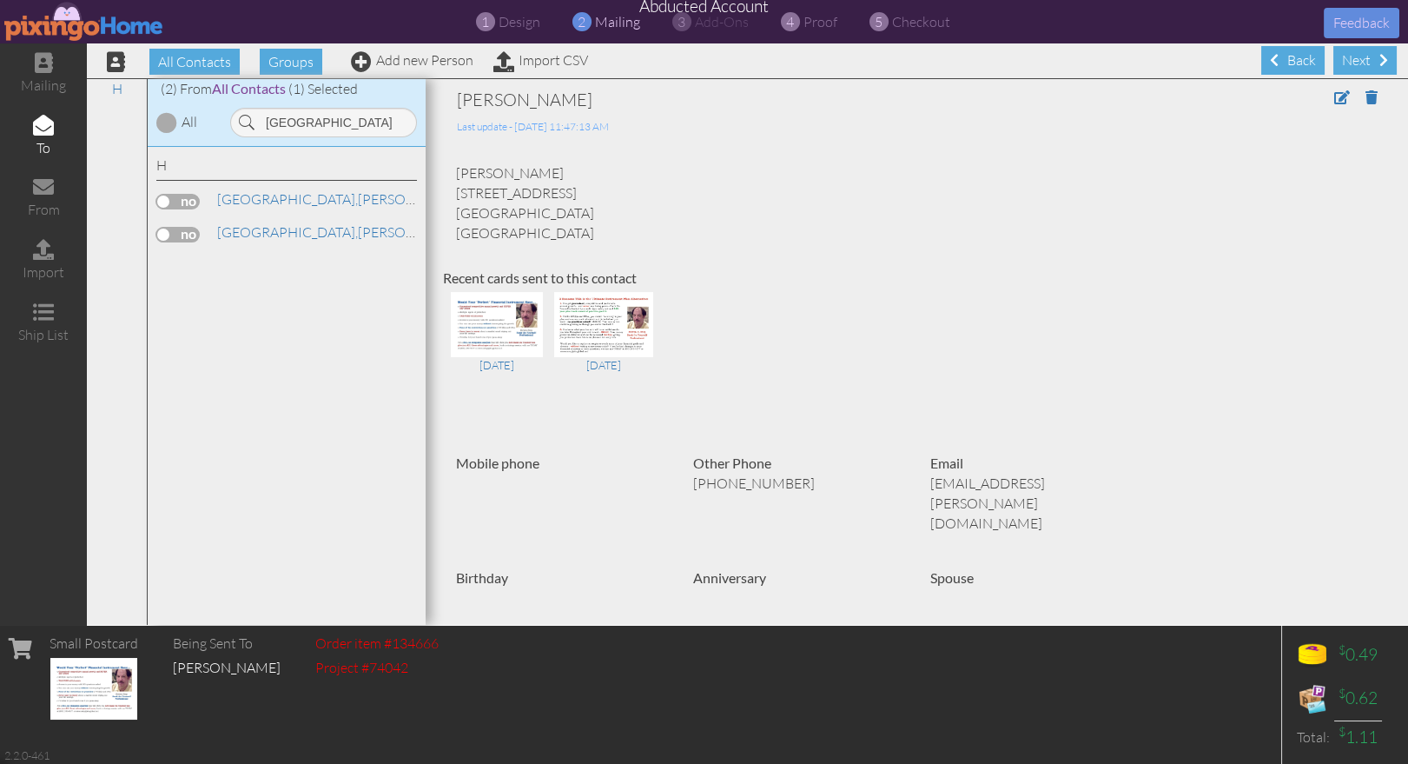
click at [169, 234] on label at bounding box center [177, 235] width 43 height 16
click at [0, 0] on input "checkbox" at bounding box center [0, 0] width 0 height 0
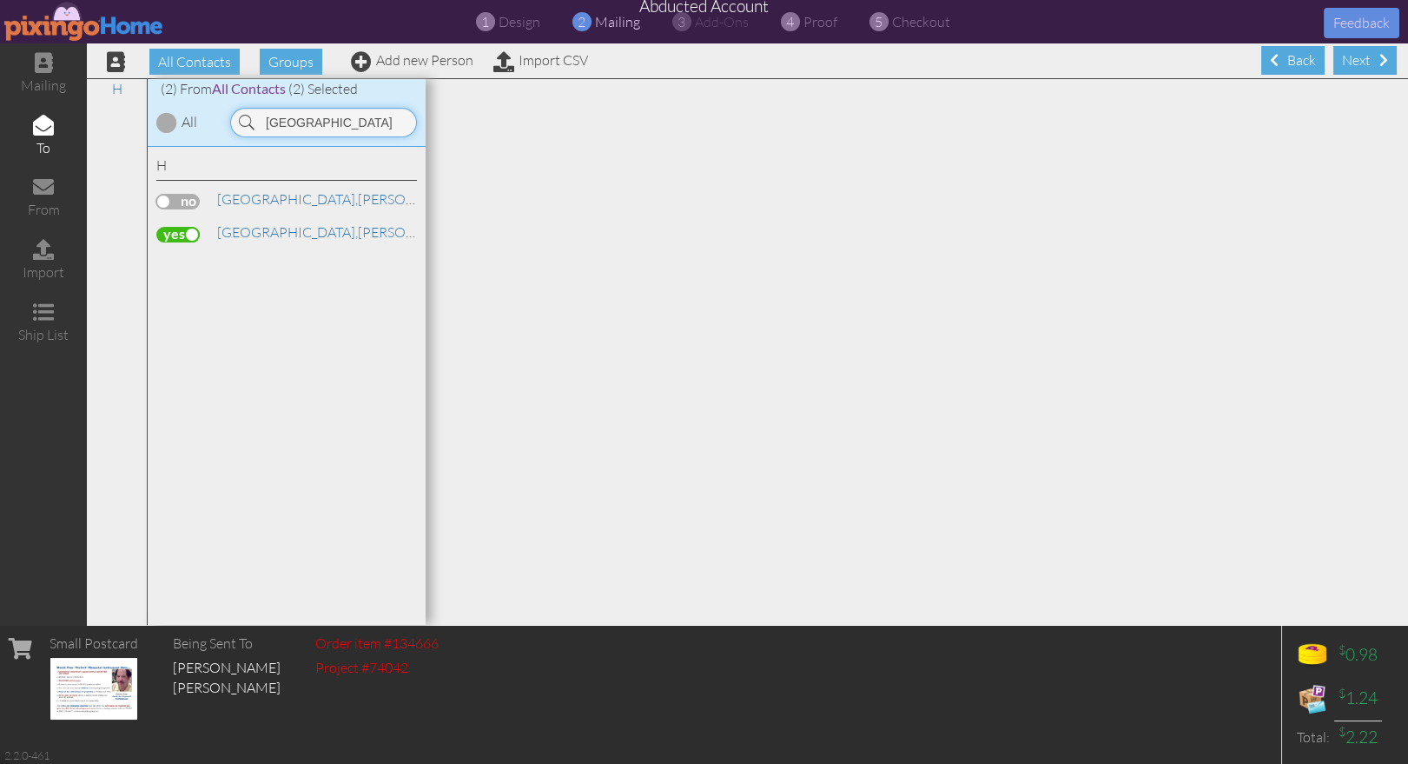
drag, startPoint x: 321, startPoint y: 122, endPoint x: 257, endPoint y: 123, distance: 64.3
click at [258, 123] on input "[GEOGRAPHIC_DATA]" at bounding box center [323, 123] width 187 height 30
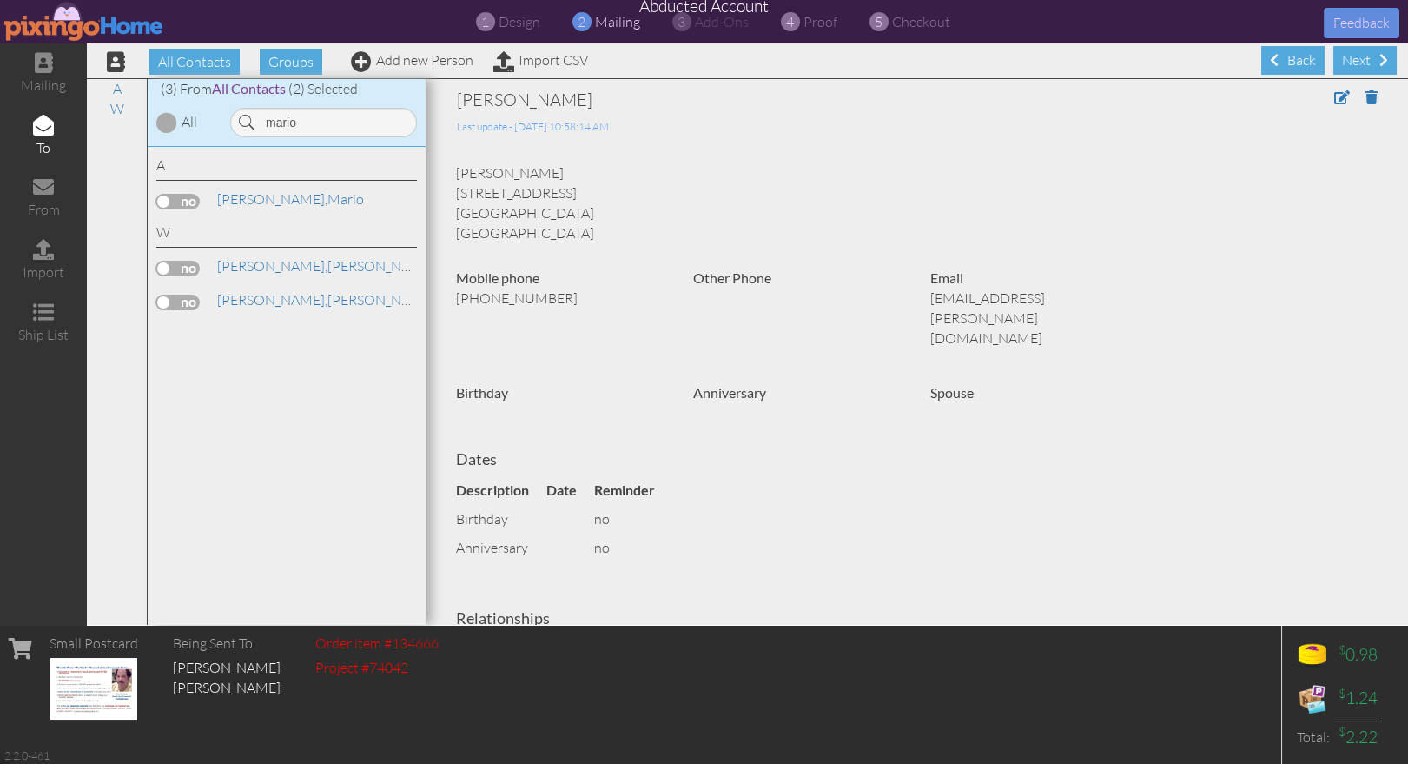
click at [178, 198] on label at bounding box center [177, 202] width 43 height 16
click at [0, 0] on input "checkbox" at bounding box center [0, 0] width 0 height 0
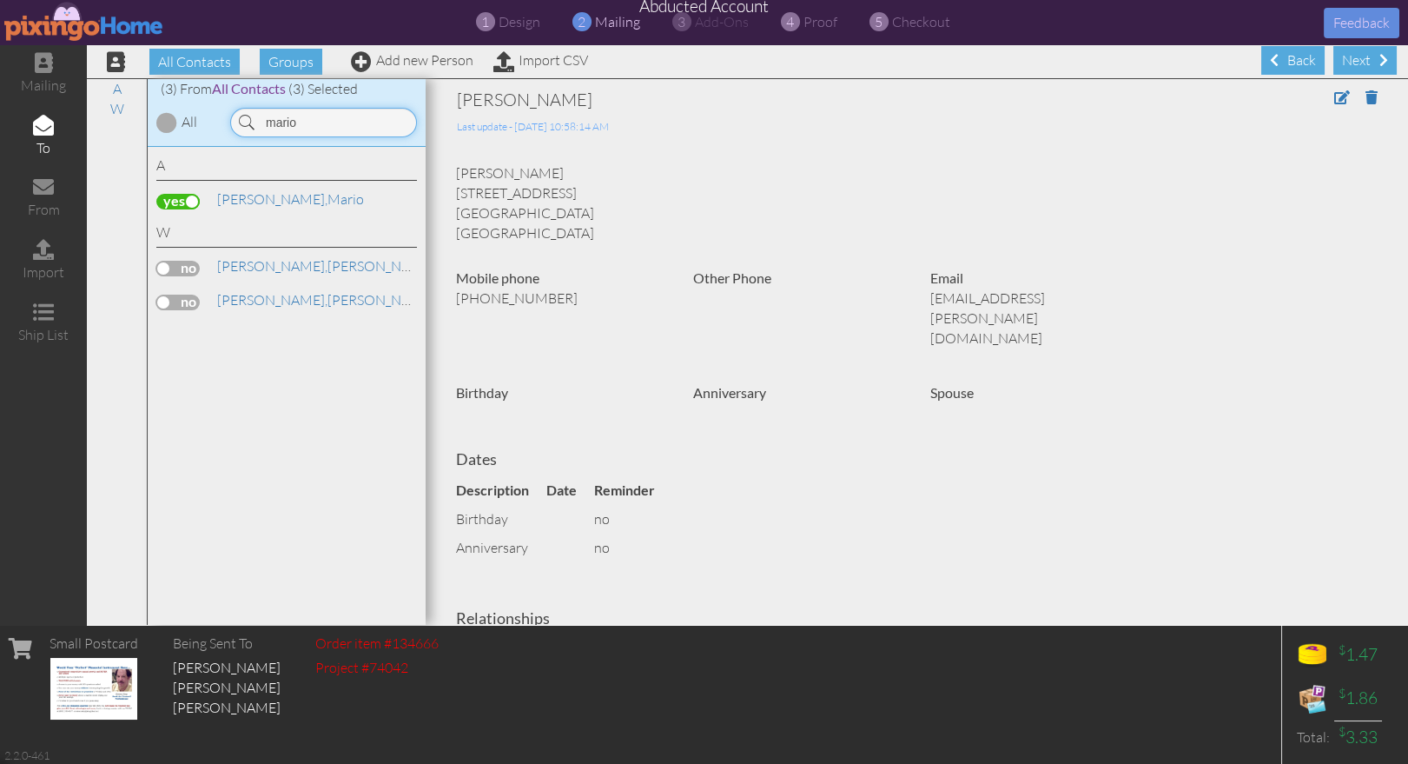
drag, startPoint x: 314, startPoint y: 124, endPoint x: 222, endPoint y: 109, distance: 94.1
click at [212, 110] on div "(3) From All Contacts (3) Selected All [PERSON_NAME]" at bounding box center [287, 113] width 278 height 68
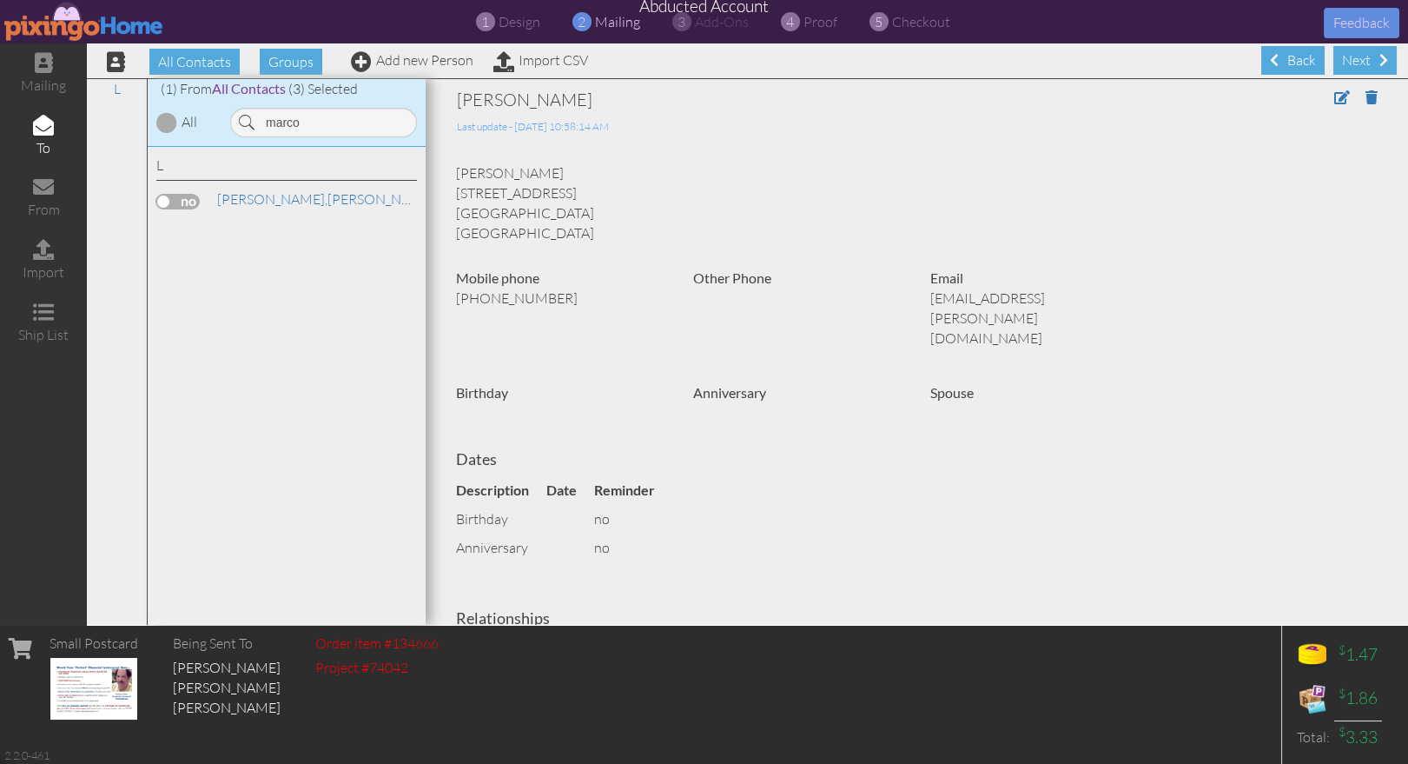
click at [171, 196] on label at bounding box center [177, 202] width 43 height 16
click at [0, 0] on input "checkbox" at bounding box center [0, 0] width 0 height 0
drag, startPoint x: 297, startPoint y: 122, endPoint x: 255, endPoint y: 122, distance: 42.6
click at [255, 122] on input "marco" at bounding box center [323, 123] width 187 height 30
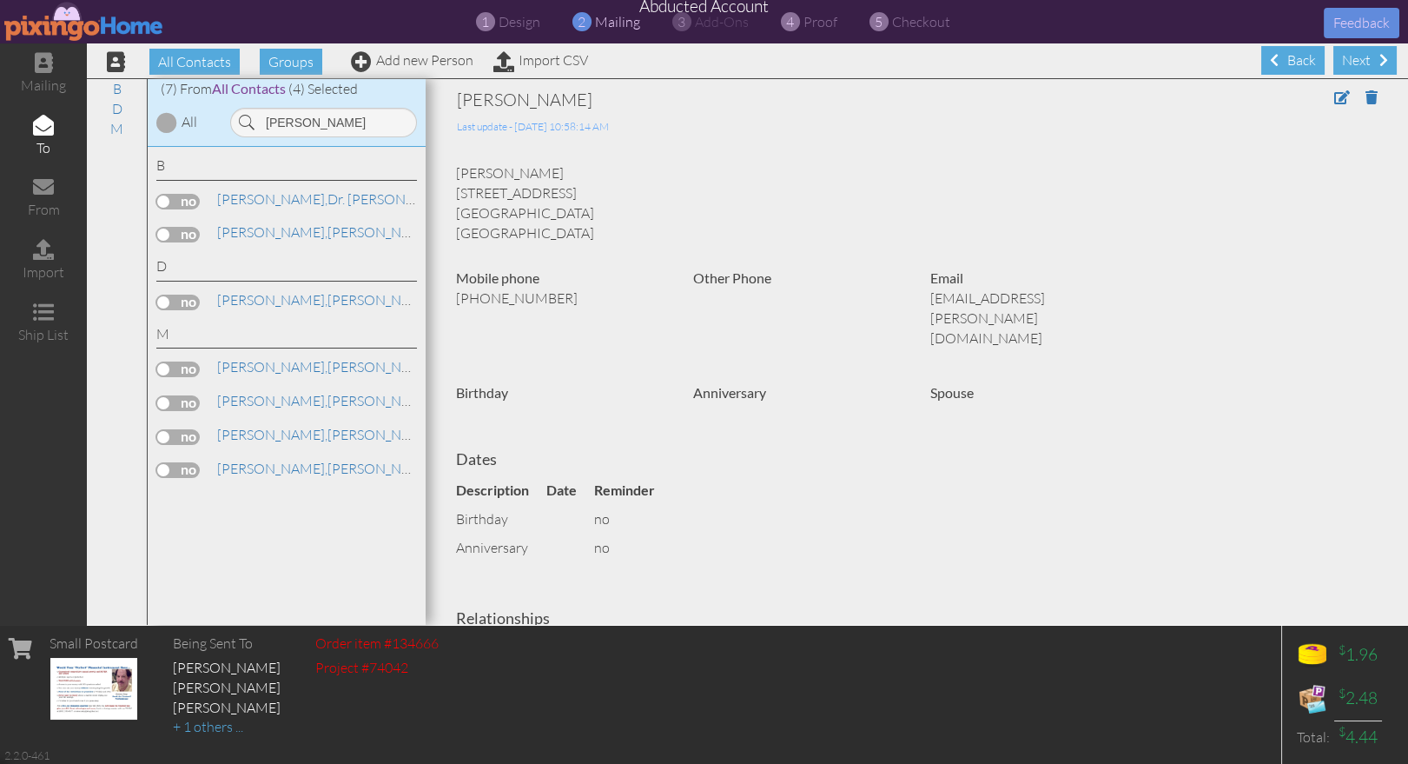
click at [264, 244] on div "[PERSON_NAME]" at bounding box center [286, 234] width 261 height 25
click at [264, 234] on span "[PERSON_NAME]," at bounding box center [272, 231] width 110 height 17
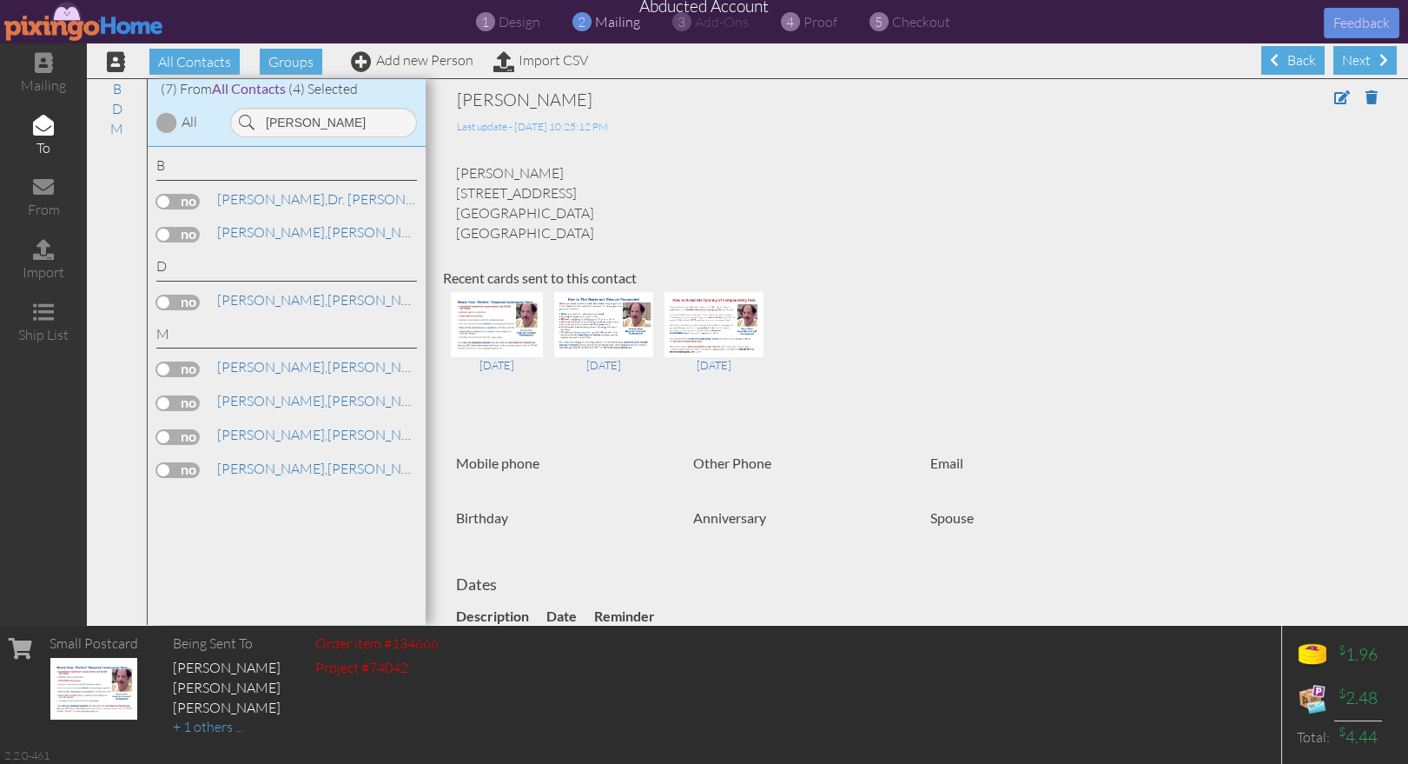
click at [178, 232] on label at bounding box center [177, 235] width 43 height 16
click at [0, 0] on input "checkbox" at bounding box center [0, 0] width 0 height 0
drag, startPoint x: 306, startPoint y: 129, endPoint x: 249, endPoint y: 125, distance: 56.6
click at [249, 125] on div "[PERSON_NAME]" at bounding box center [323, 123] width 187 height 30
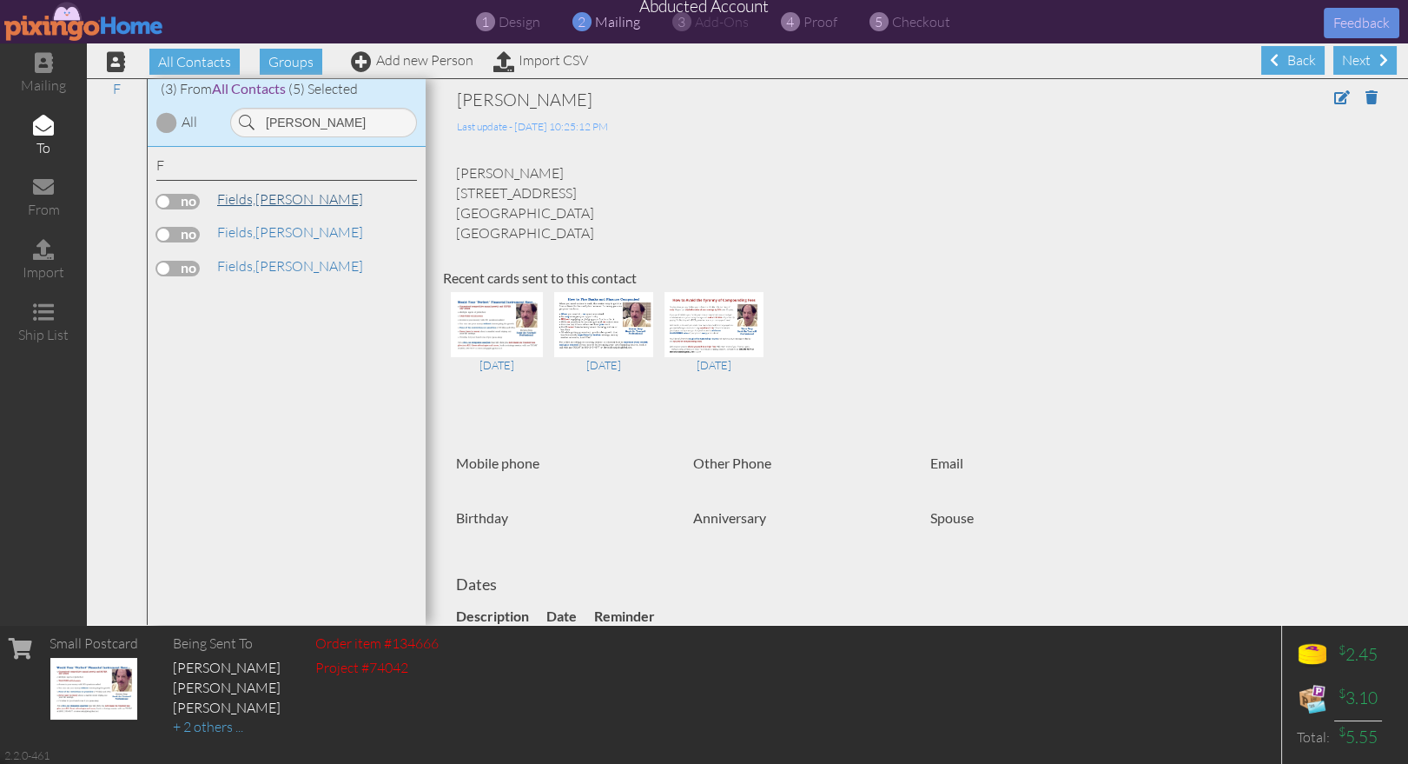
click at [244, 198] on span "Fields," at bounding box center [236, 198] width 38 height 17
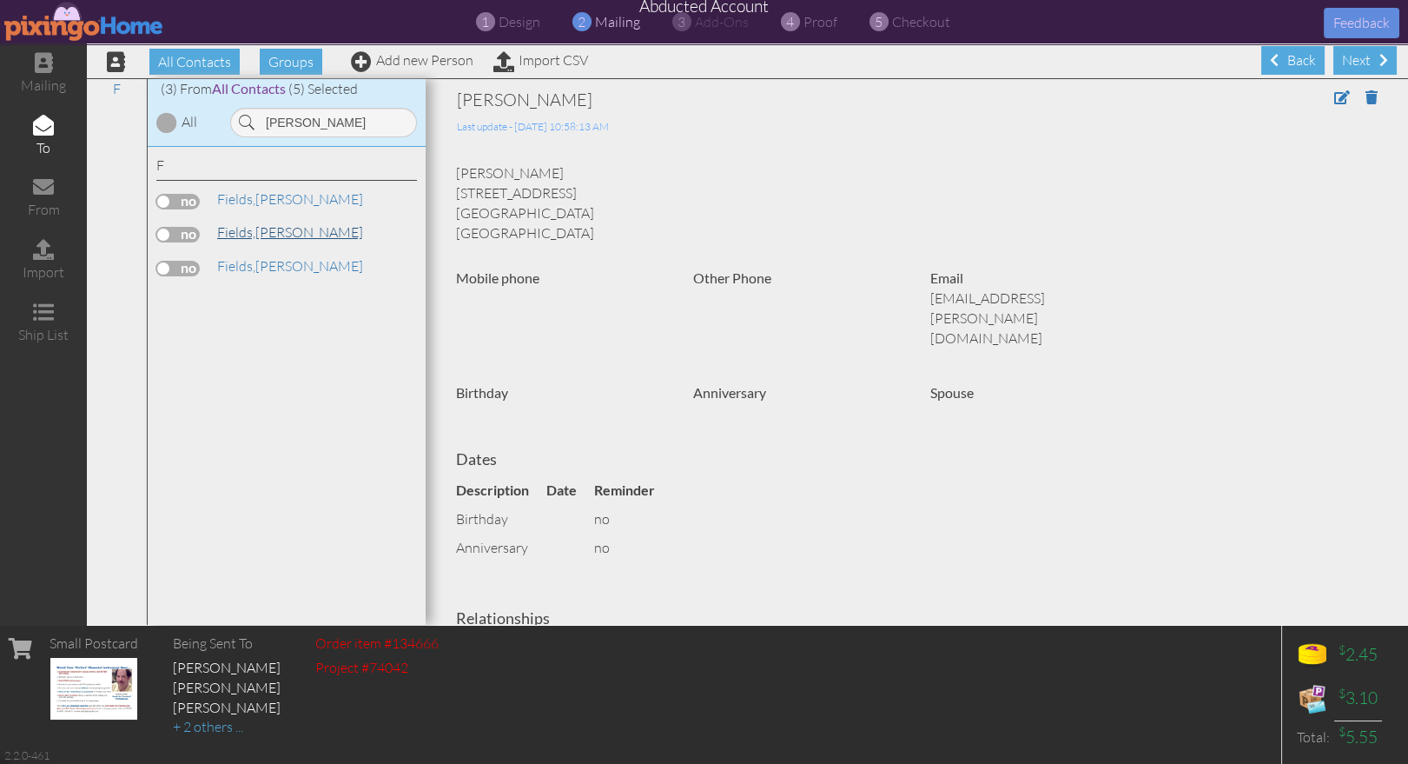
click at [235, 237] on span "Fields," at bounding box center [236, 231] width 38 height 17
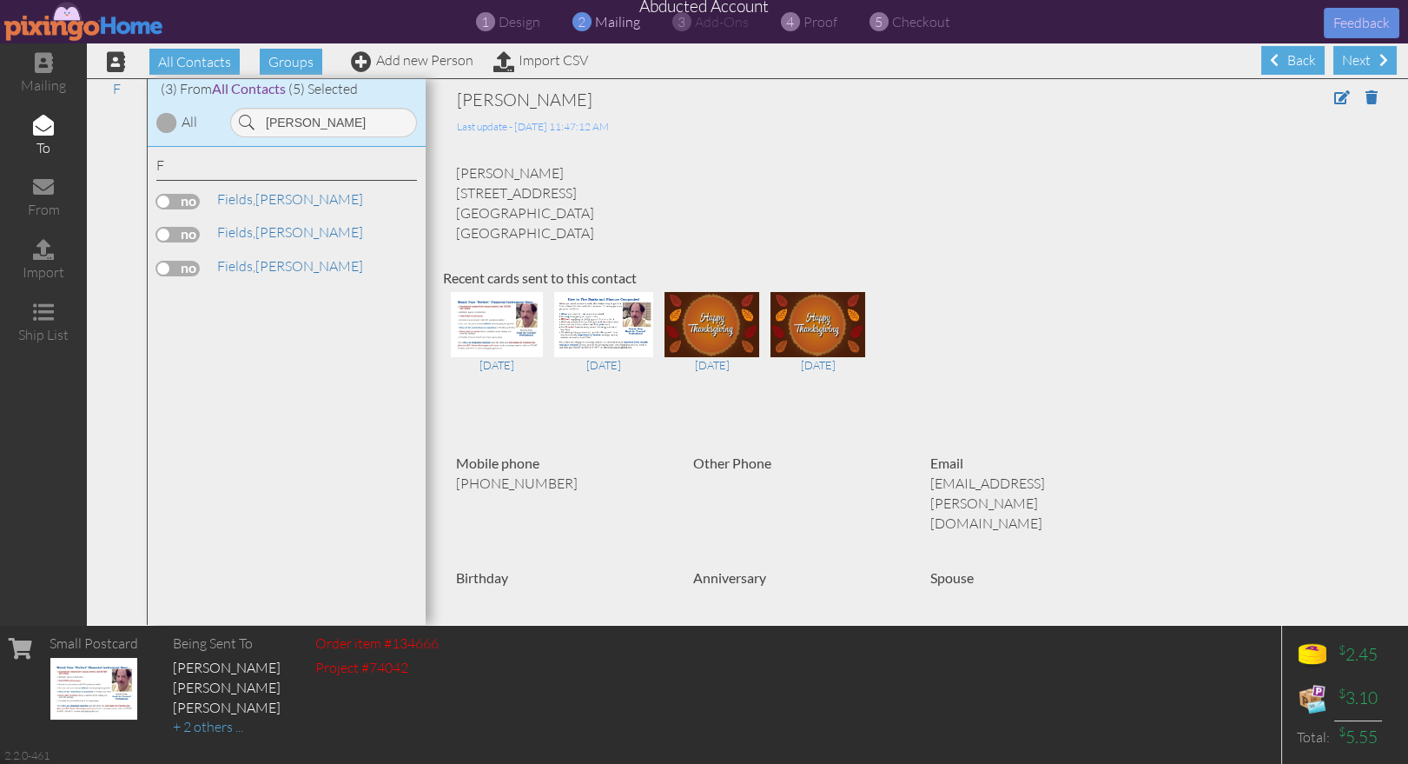
click at [180, 233] on label at bounding box center [177, 235] width 43 height 16
click at [0, 0] on input "checkbox" at bounding box center [0, 0] width 0 height 0
drag, startPoint x: 269, startPoint y: 124, endPoint x: 237, endPoint y: 121, distance: 32.3
click at [237, 121] on input "[PERSON_NAME]" at bounding box center [323, 123] width 187 height 30
click at [177, 195] on label at bounding box center [177, 202] width 43 height 16
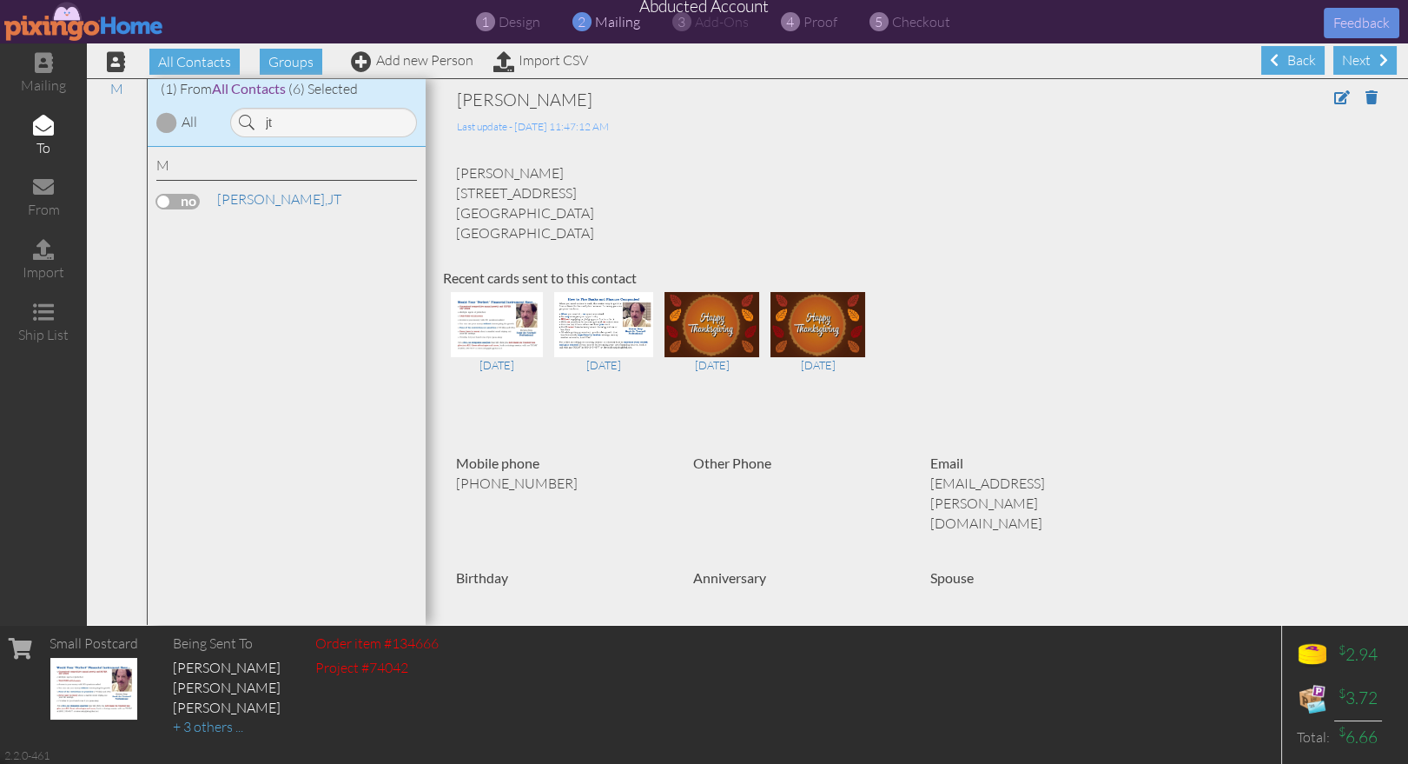
click at [0, 0] on input "checkbox" at bounding box center [0, 0] width 0 height 0
drag, startPoint x: 239, startPoint y: 121, endPoint x: 227, endPoint y: 119, distance: 12.3
click at [227, 119] on div "jt" at bounding box center [324, 123] width 204 height 30
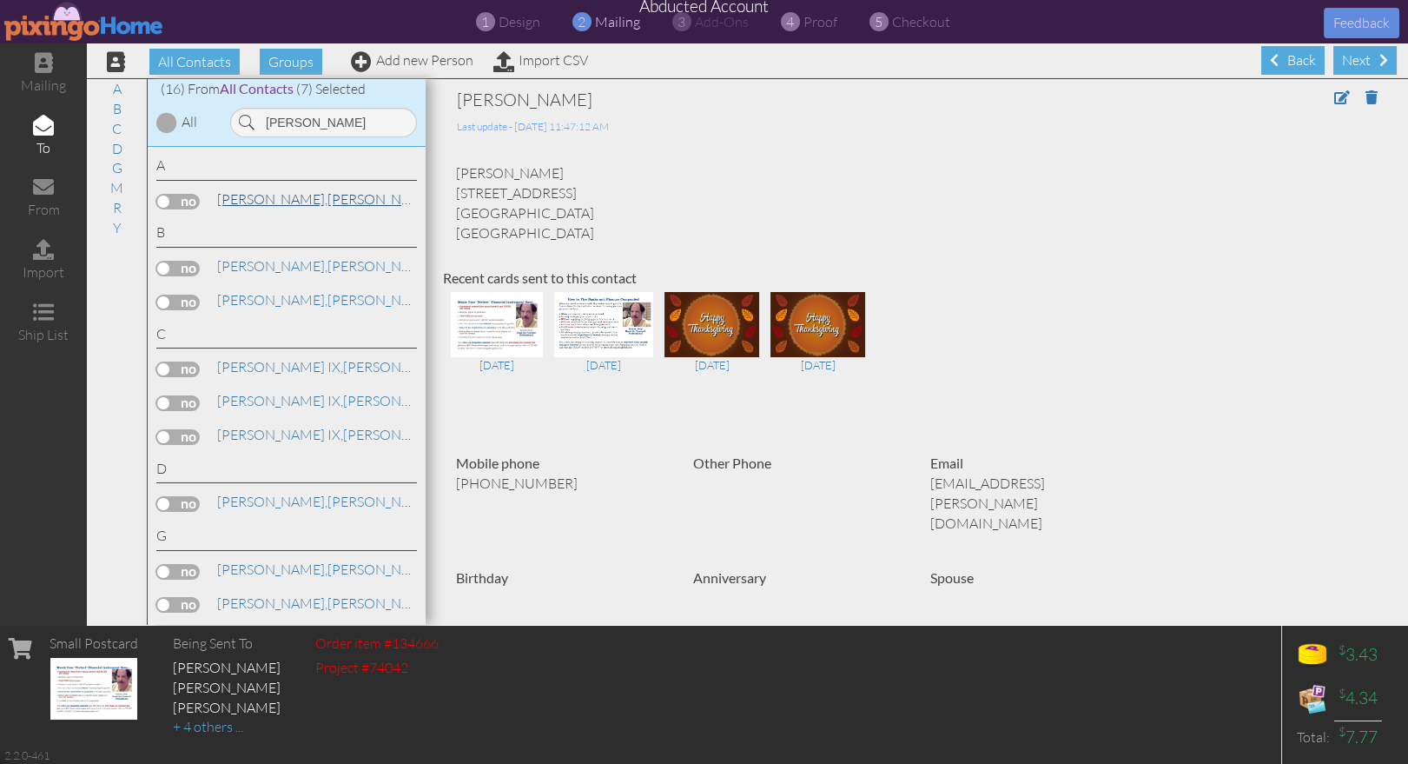
click at [233, 192] on span "[PERSON_NAME]," at bounding box center [272, 198] width 110 height 17
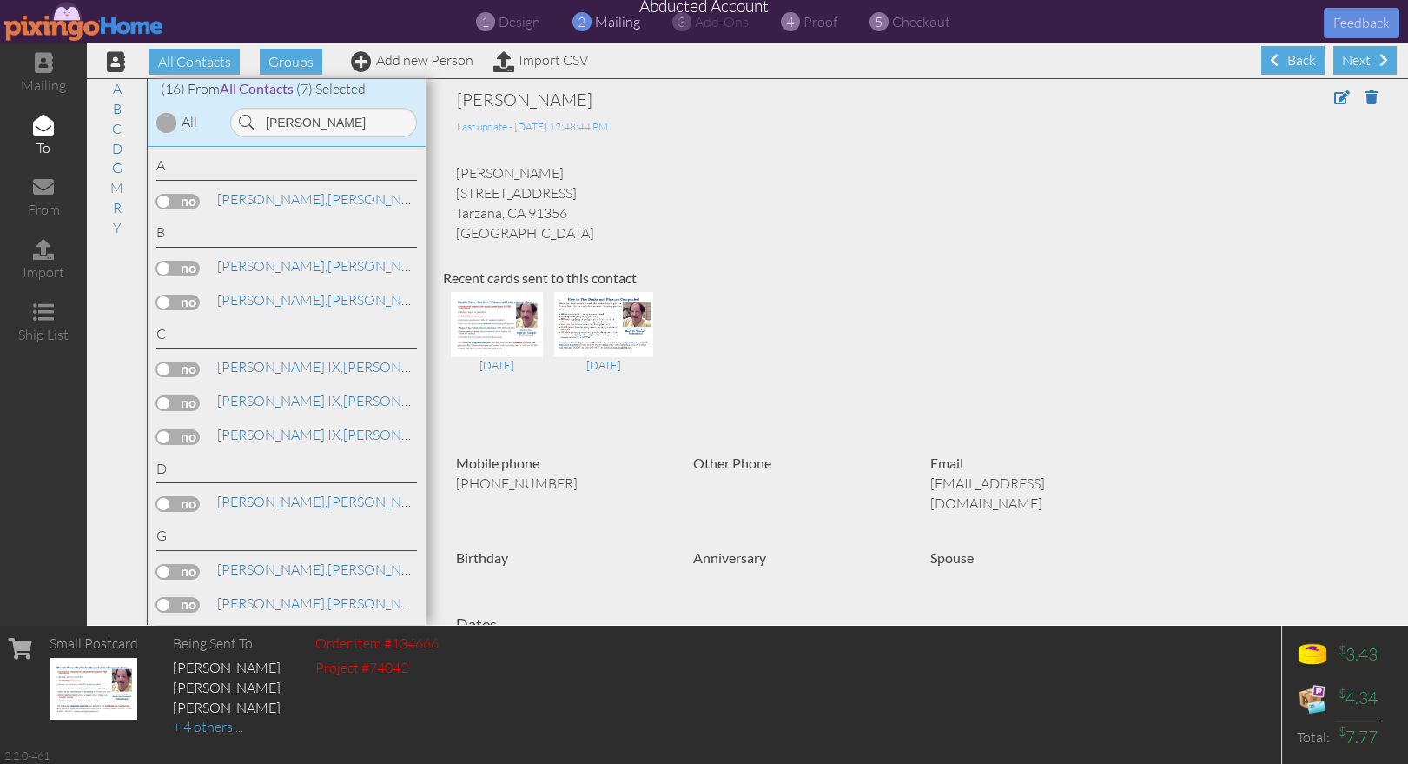
click at [181, 202] on label at bounding box center [177, 202] width 43 height 16
click at [0, 0] on input "checkbox" at bounding box center [0, 0] width 0 height 0
drag, startPoint x: 314, startPoint y: 123, endPoint x: 225, endPoint y: 122, distance: 89.5
click at [229, 122] on div "[PERSON_NAME]" at bounding box center [324, 123] width 204 height 30
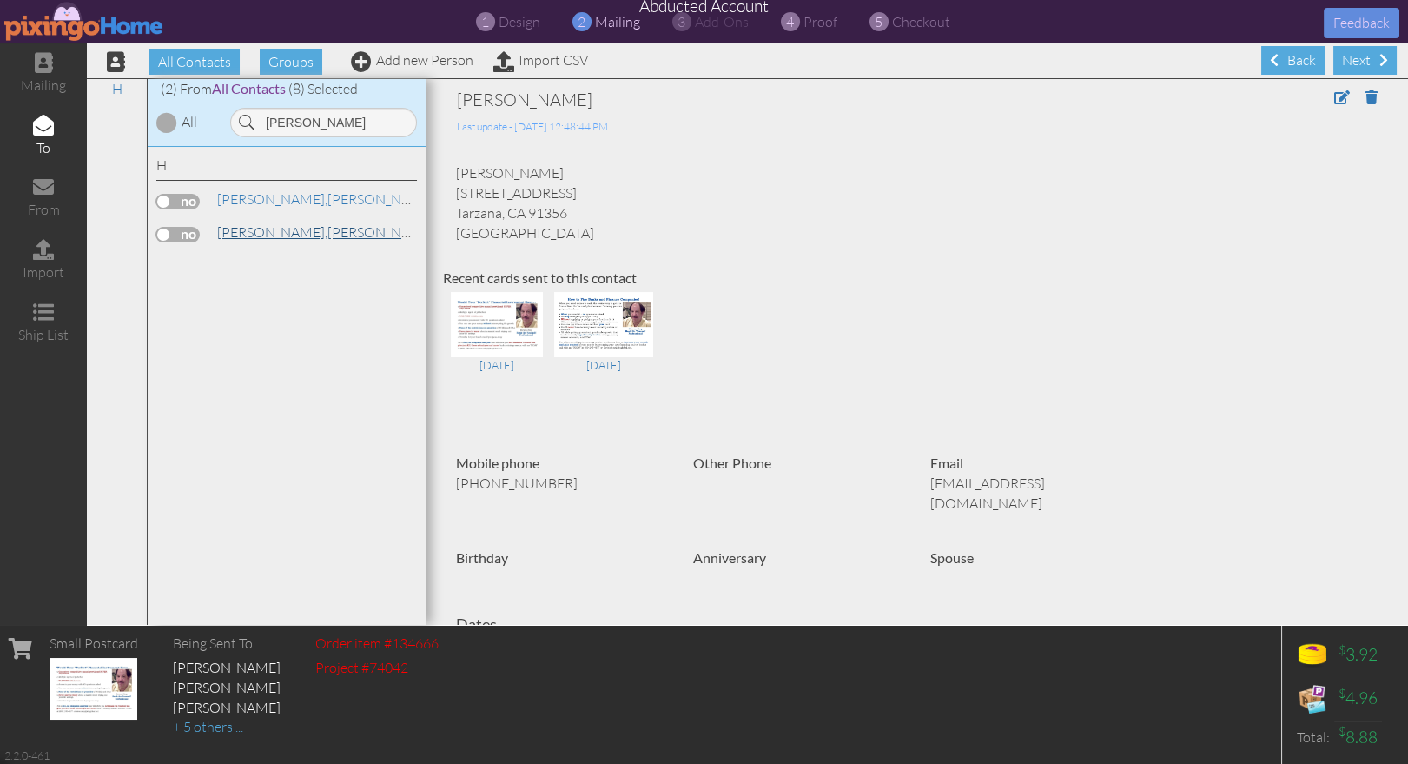
click at [226, 235] on span "[PERSON_NAME]," at bounding box center [272, 231] width 110 height 17
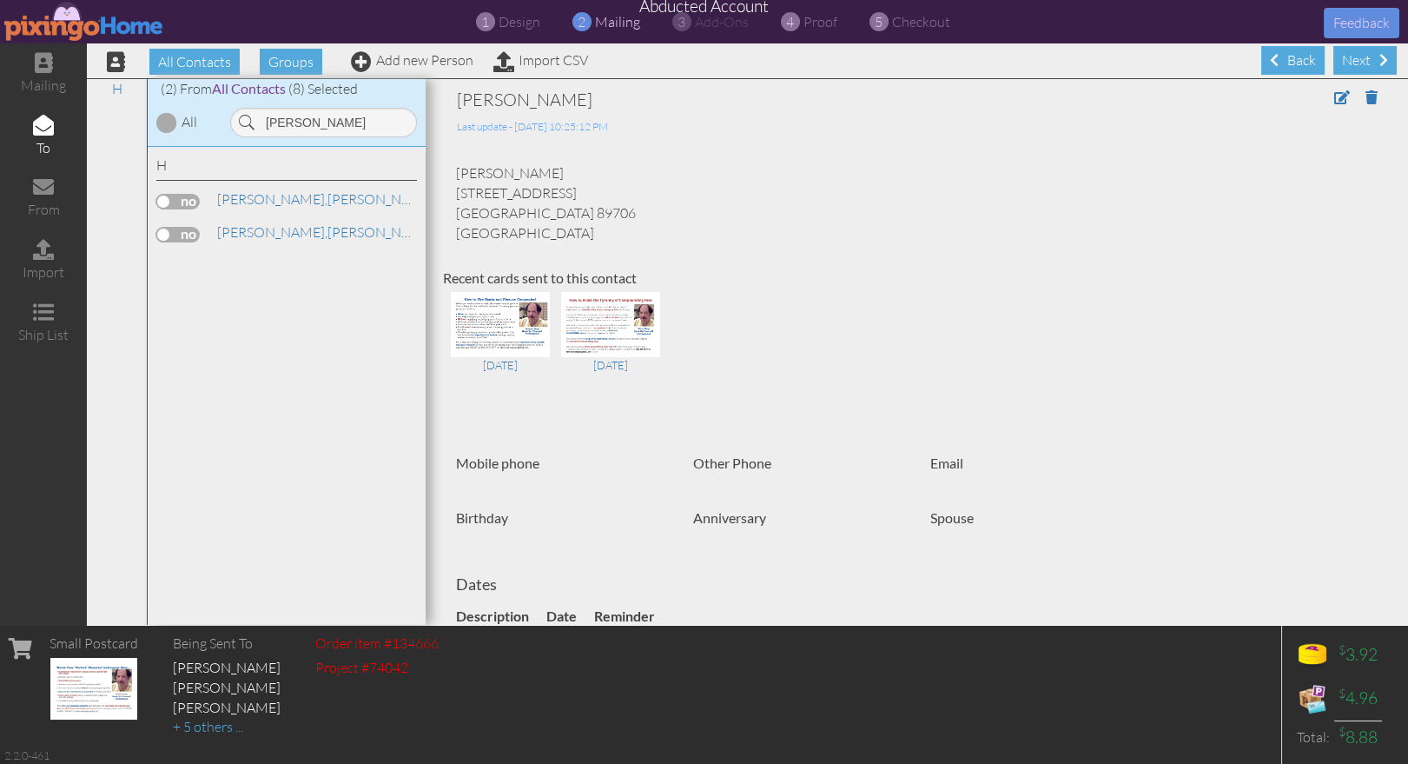
click at [177, 228] on label at bounding box center [177, 235] width 43 height 16
click at [0, 0] on input "checkbox" at bounding box center [0, 0] width 0 height 0
drag, startPoint x: 308, startPoint y: 121, endPoint x: 242, endPoint y: 117, distance: 66.1
click at [242, 117] on div "[PERSON_NAME]" at bounding box center [323, 123] width 187 height 30
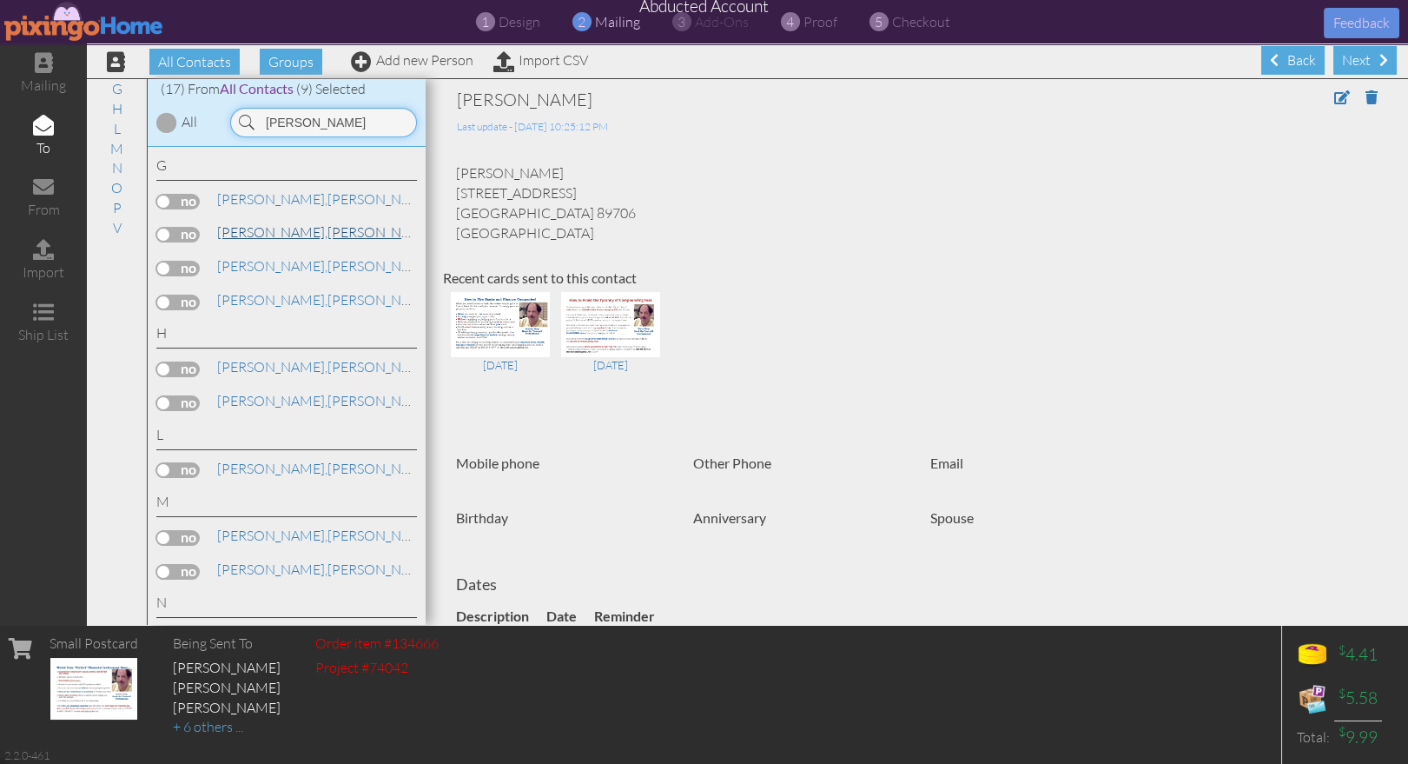
type input "[PERSON_NAME]"
click at [261, 229] on span "[PERSON_NAME]," at bounding box center [272, 231] width 110 height 17
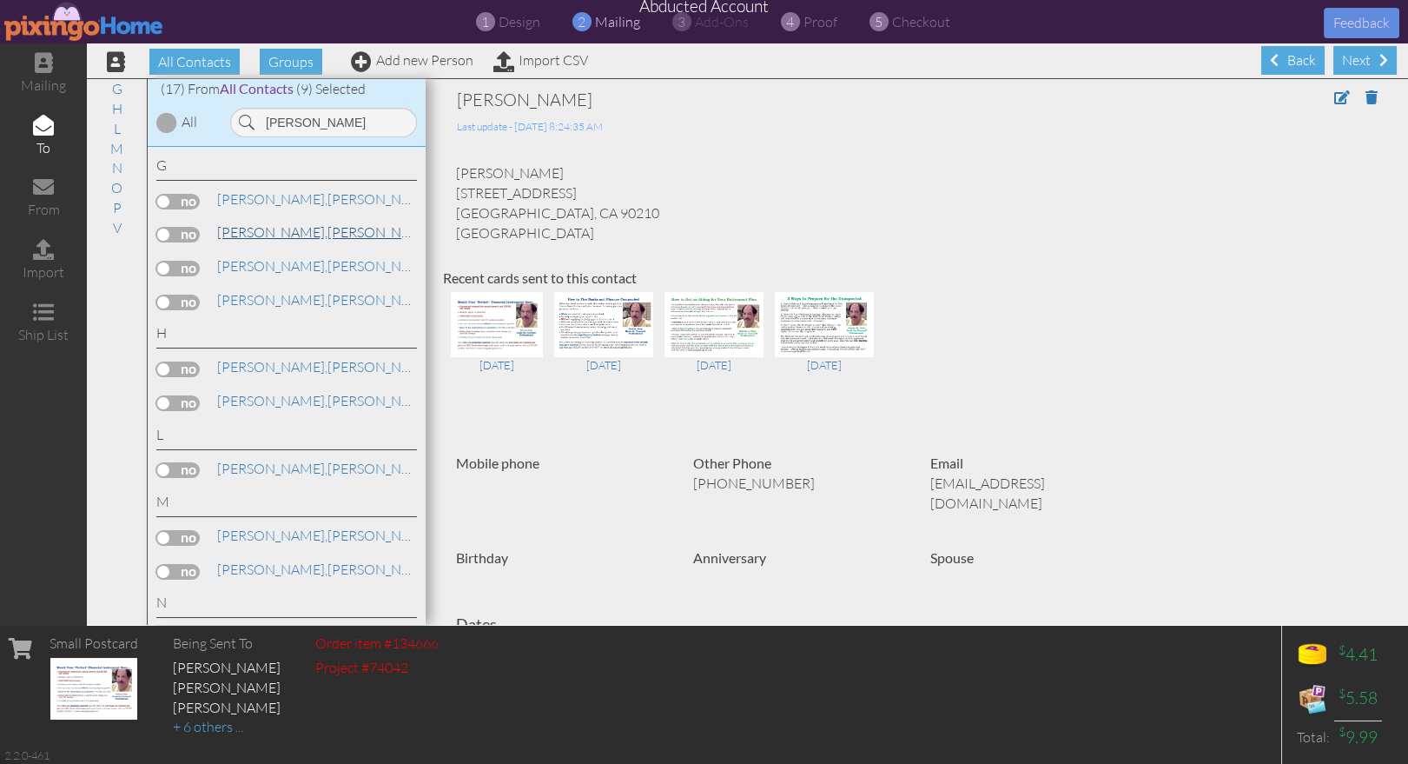
click at [246, 232] on span "[PERSON_NAME]," at bounding box center [272, 231] width 110 height 17
click at [172, 235] on label at bounding box center [177, 235] width 43 height 16
click at [0, 0] on input "checkbox" at bounding box center [0, 0] width 0 height 0
drag, startPoint x: 320, startPoint y: 126, endPoint x: 207, endPoint y: 121, distance: 113.0
click at [207, 122] on div "(17) From All Contacts (10) Selected All [PERSON_NAME]" at bounding box center [287, 113] width 278 height 68
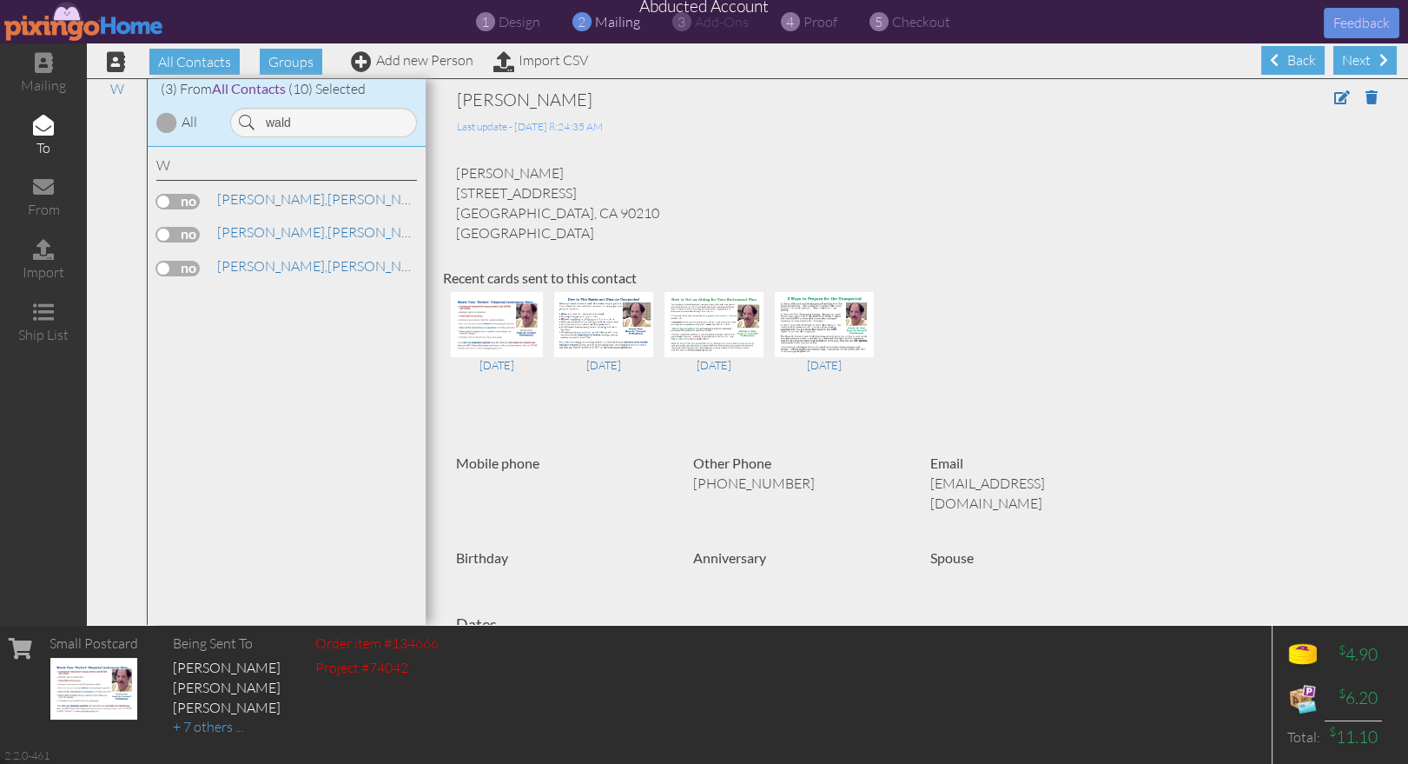
click at [179, 268] on label at bounding box center [177, 269] width 43 height 16
click at [0, 0] on input "checkbox" at bounding box center [0, 0] width 0 height 0
drag, startPoint x: 303, startPoint y: 120, endPoint x: 245, endPoint y: 117, distance: 58.3
click at [245, 117] on div "wald" at bounding box center [323, 123] width 187 height 30
click at [256, 229] on span "Ledger," at bounding box center [238, 231] width 43 height 17
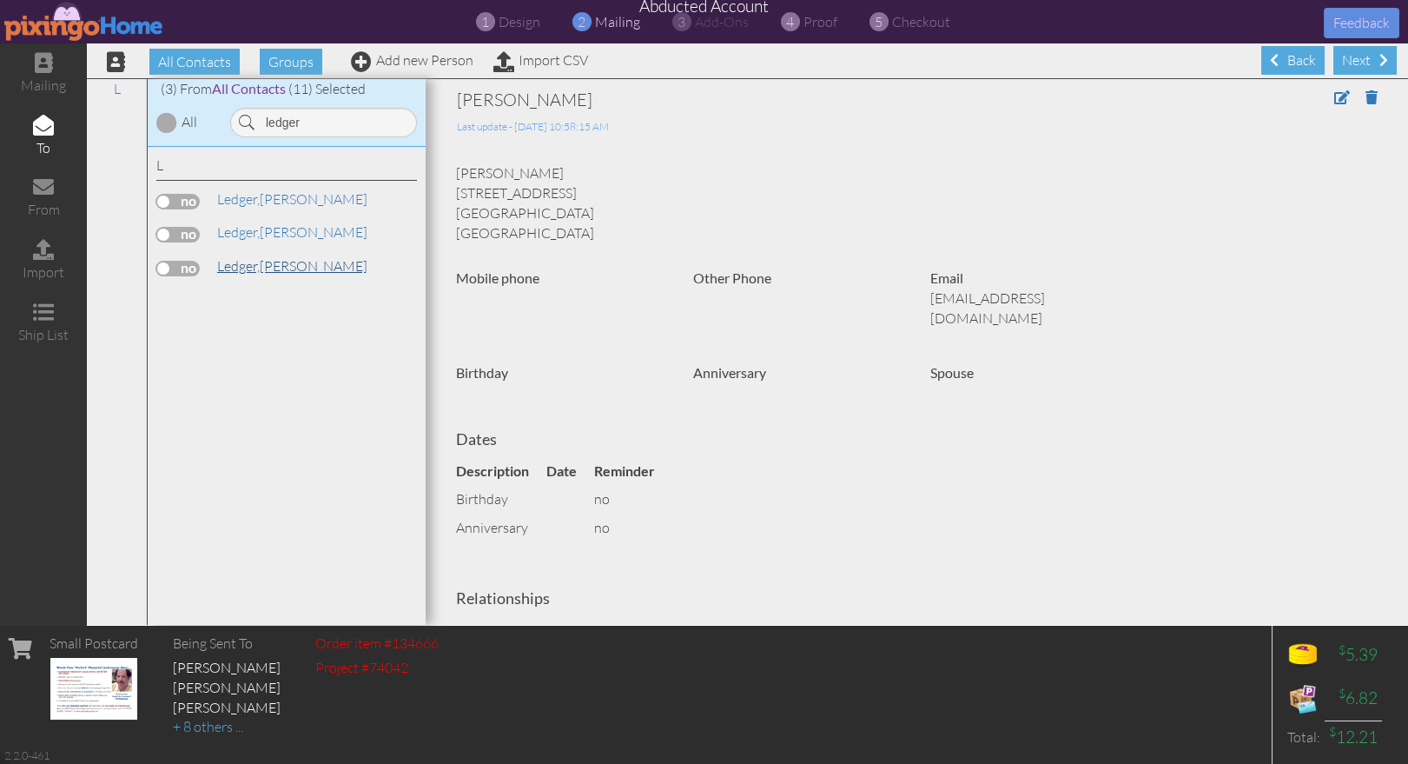
click at [255, 258] on span "Ledger," at bounding box center [238, 265] width 43 height 17
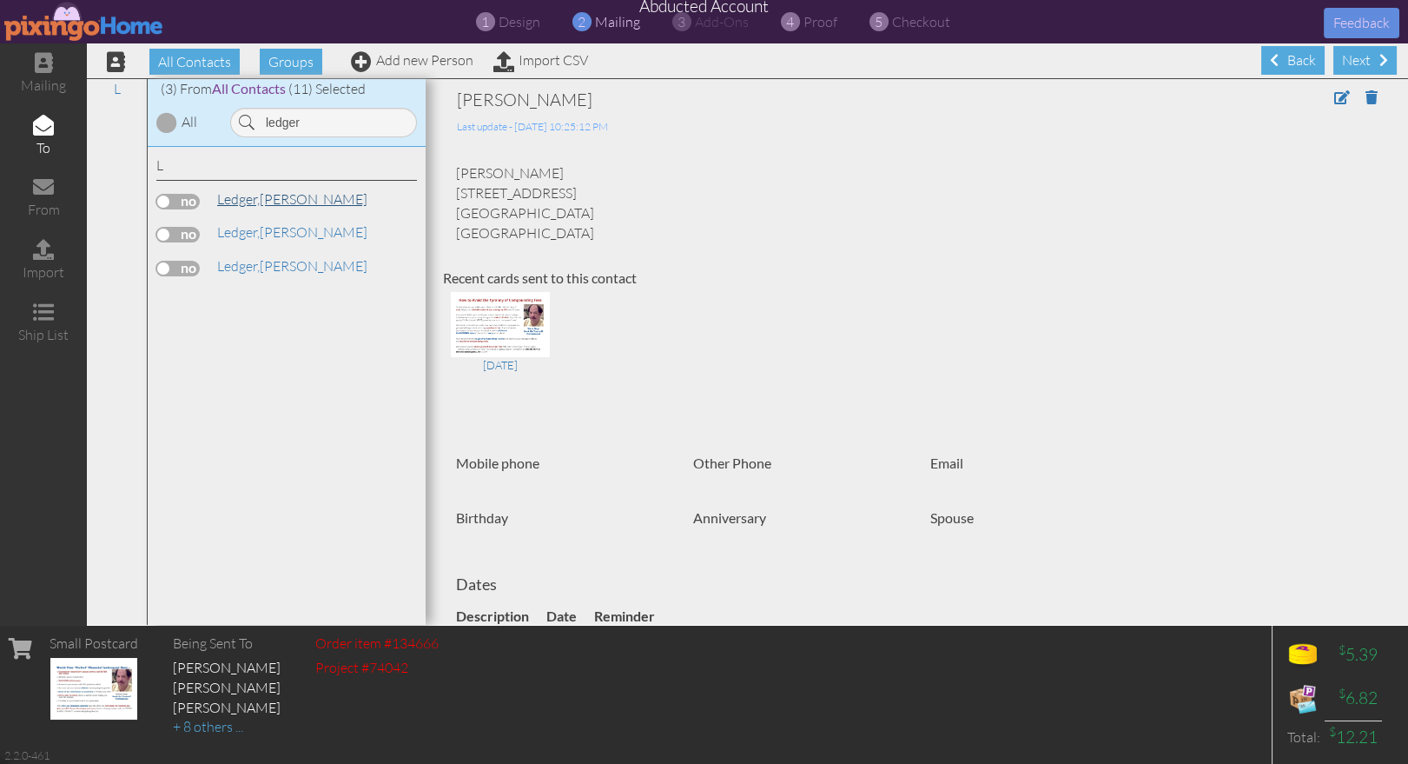
click at [259, 201] on span "Ledger," at bounding box center [238, 198] width 43 height 17
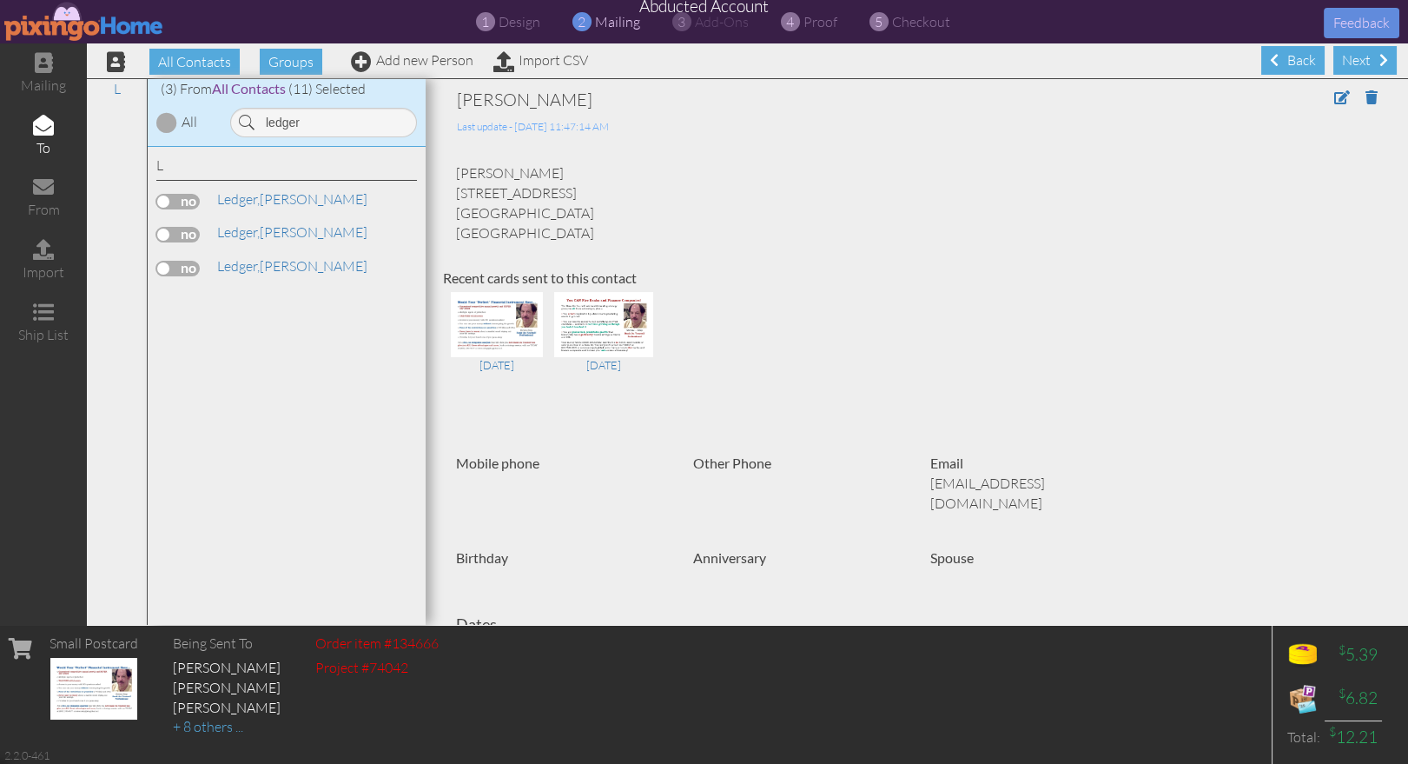
click at [181, 200] on label at bounding box center [177, 202] width 43 height 16
click at [0, 0] on input "checkbox" at bounding box center [0, 0] width 0 height 0
drag, startPoint x: 312, startPoint y: 129, endPoint x: 256, endPoint y: 122, distance: 56.0
click at [256, 122] on input "ledger" at bounding box center [323, 123] width 187 height 30
type input "abra"
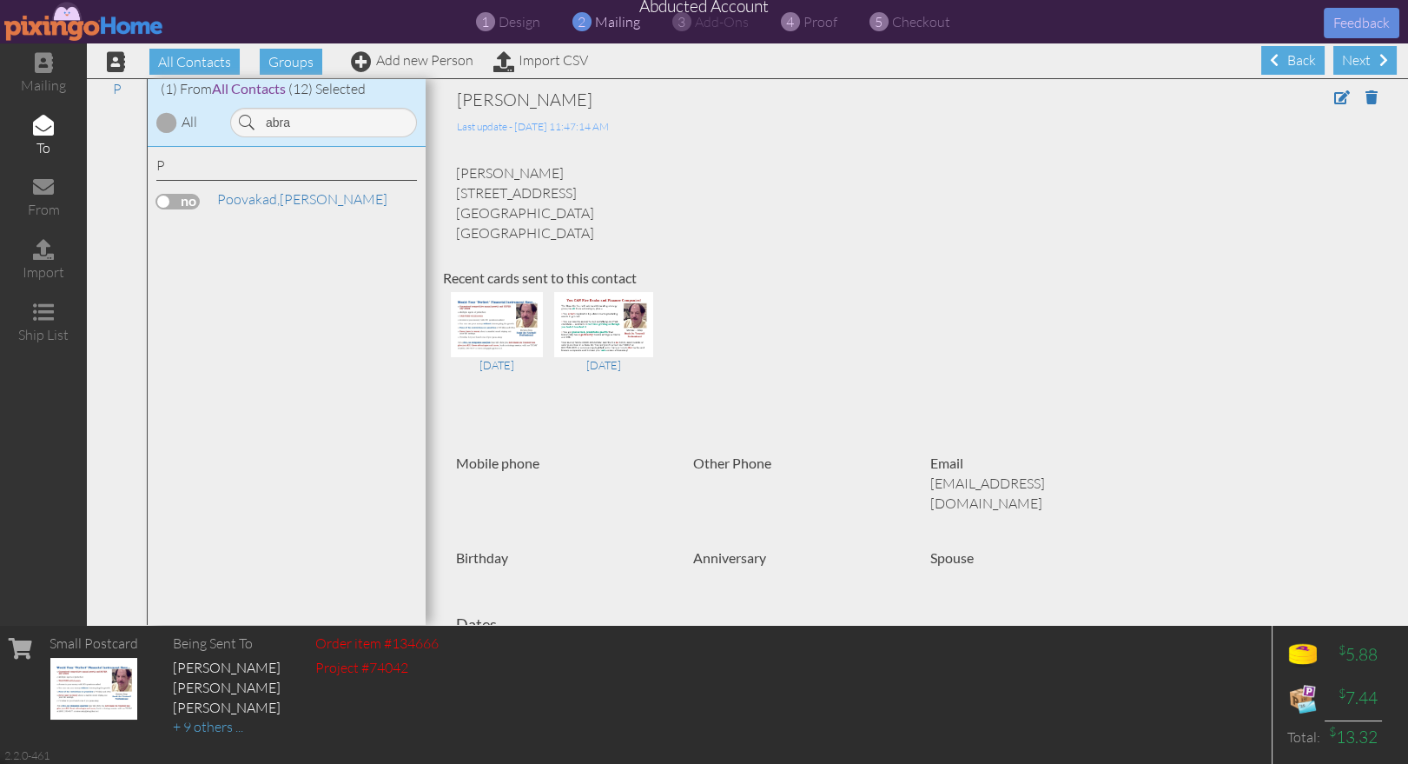
click at [182, 199] on label at bounding box center [177, 202] width 43 height 16
click at [0, 0] on input "checkbox" at bounding box center [0, 0] width 0 height 0
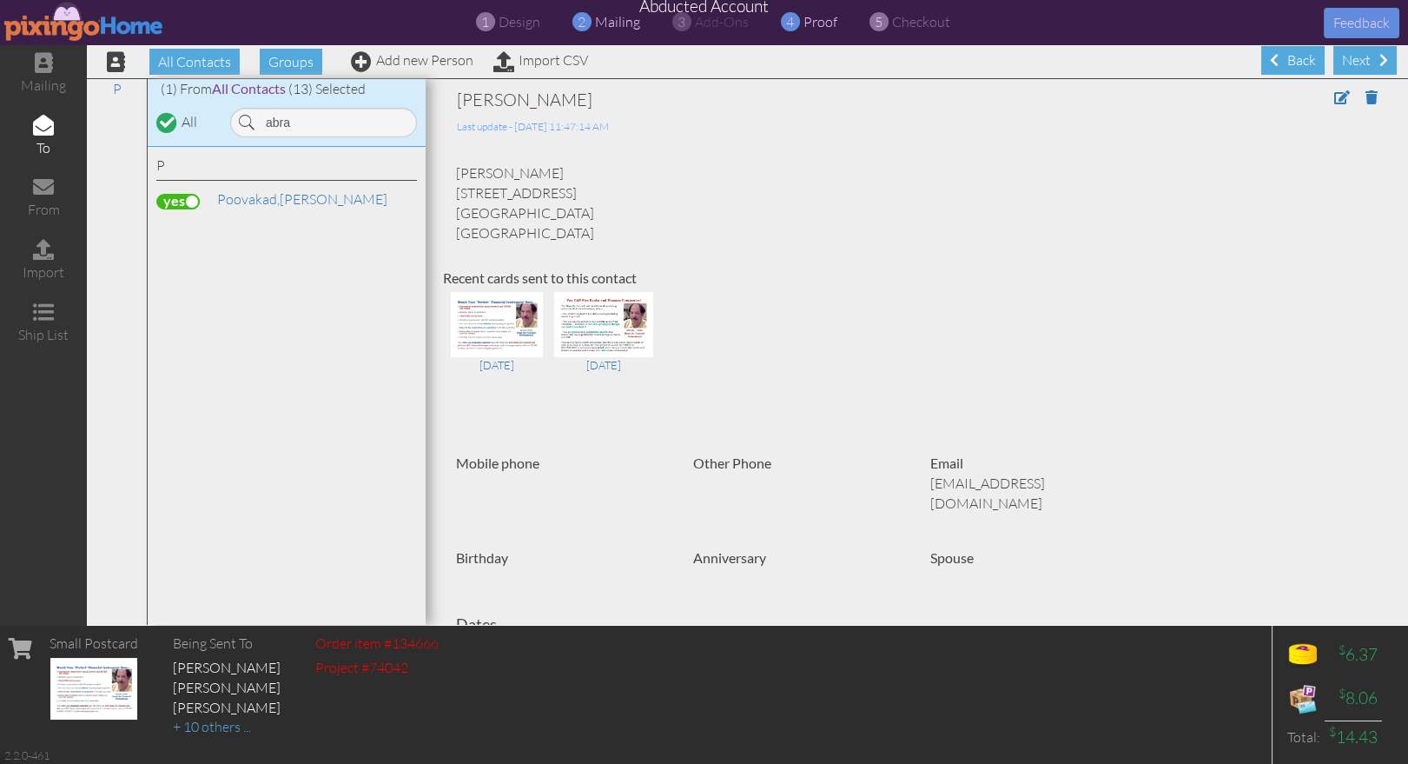
click at [815, 26] on span "proof" at bounding box center [821, 21] width 34 height 17
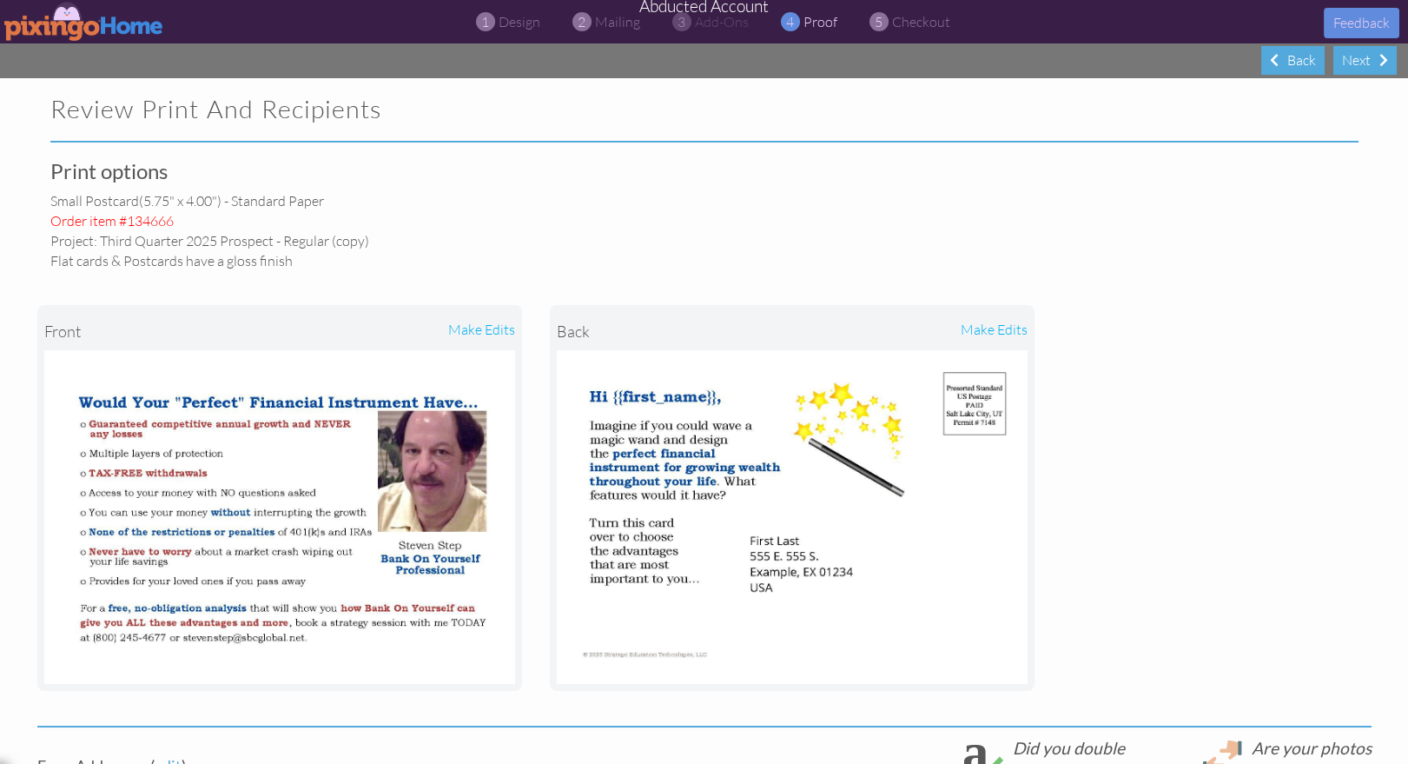
select select "object:26116"
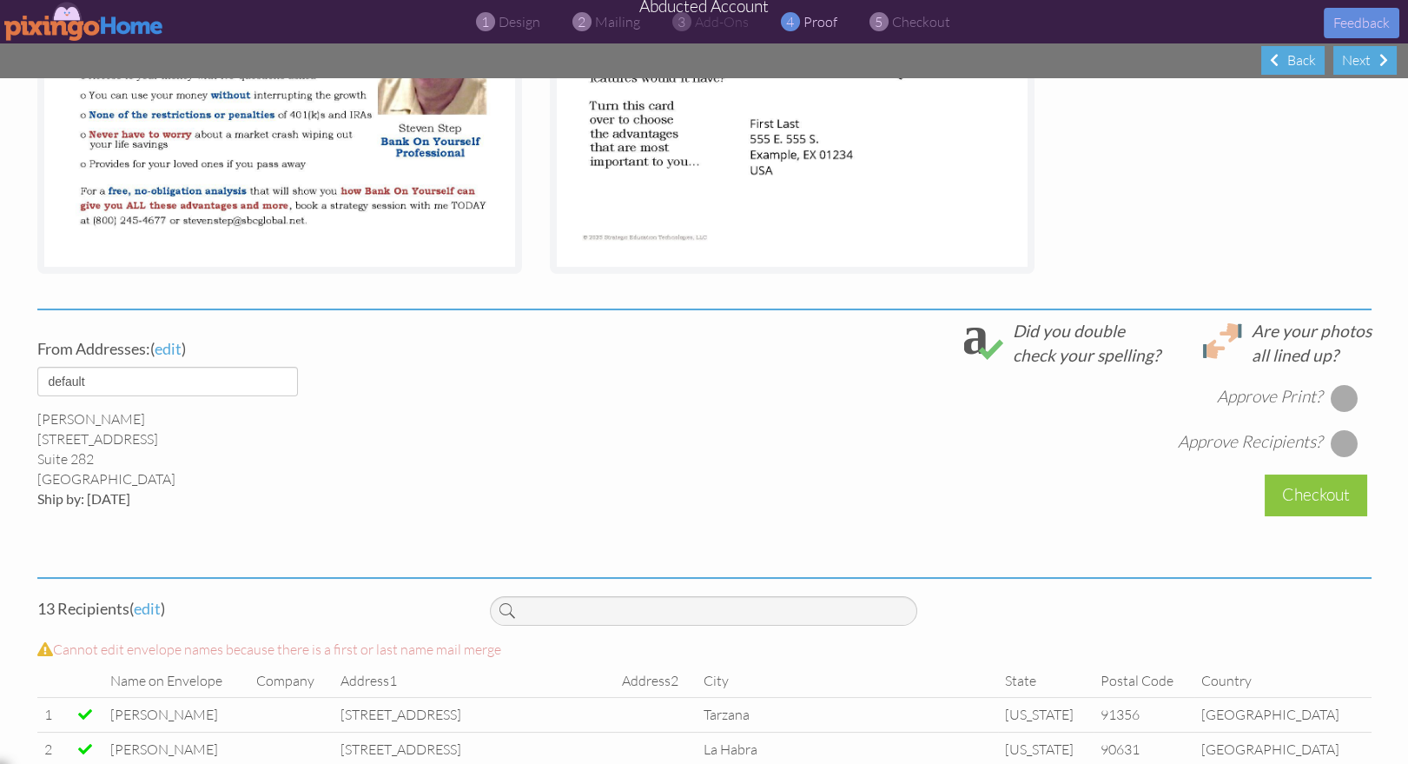
scroll to position [418, 0]
click at [1350, 394] on div at bounding box center [1344, 397] width 28 height 28
click at [1346, 440] on div at bounding box center [1344, 442] width 28 height 28
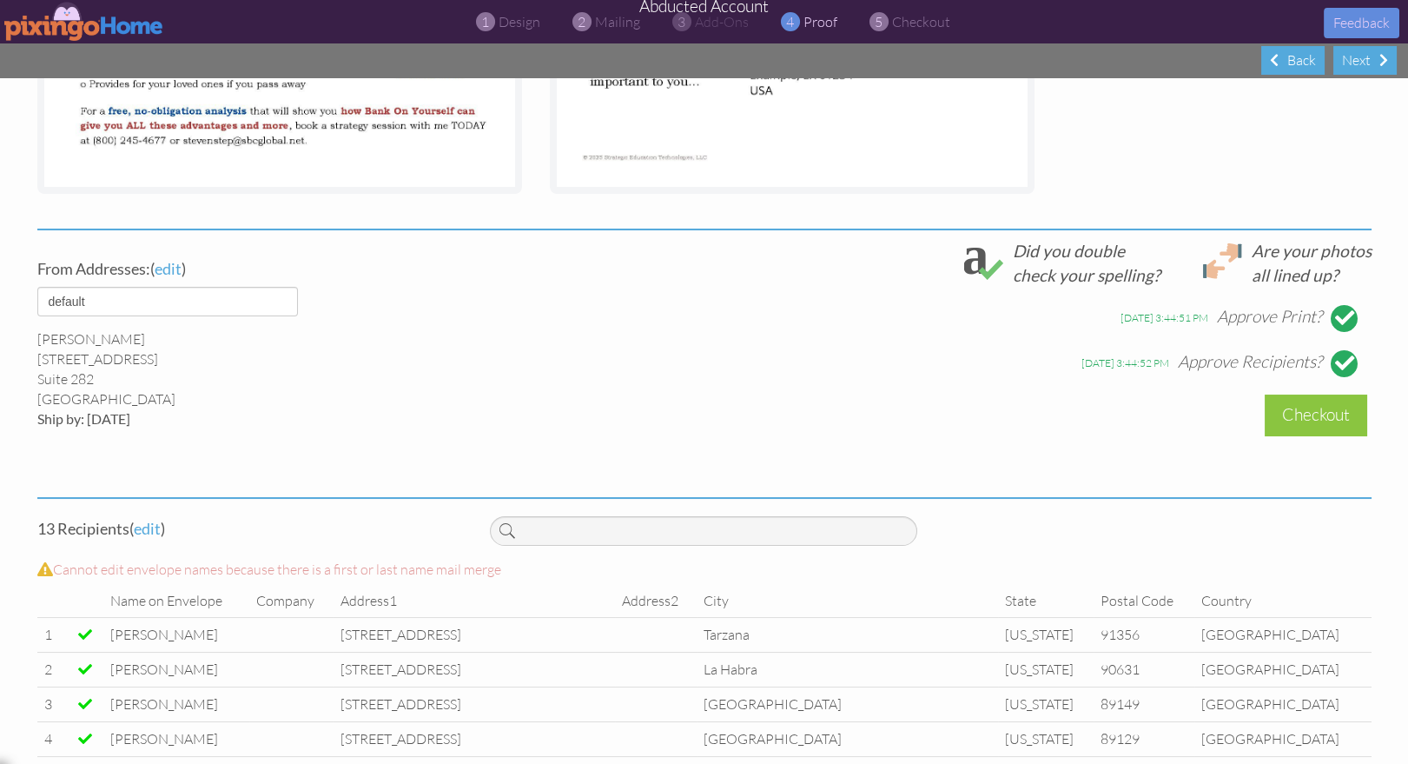
scroll to position [594, 0]
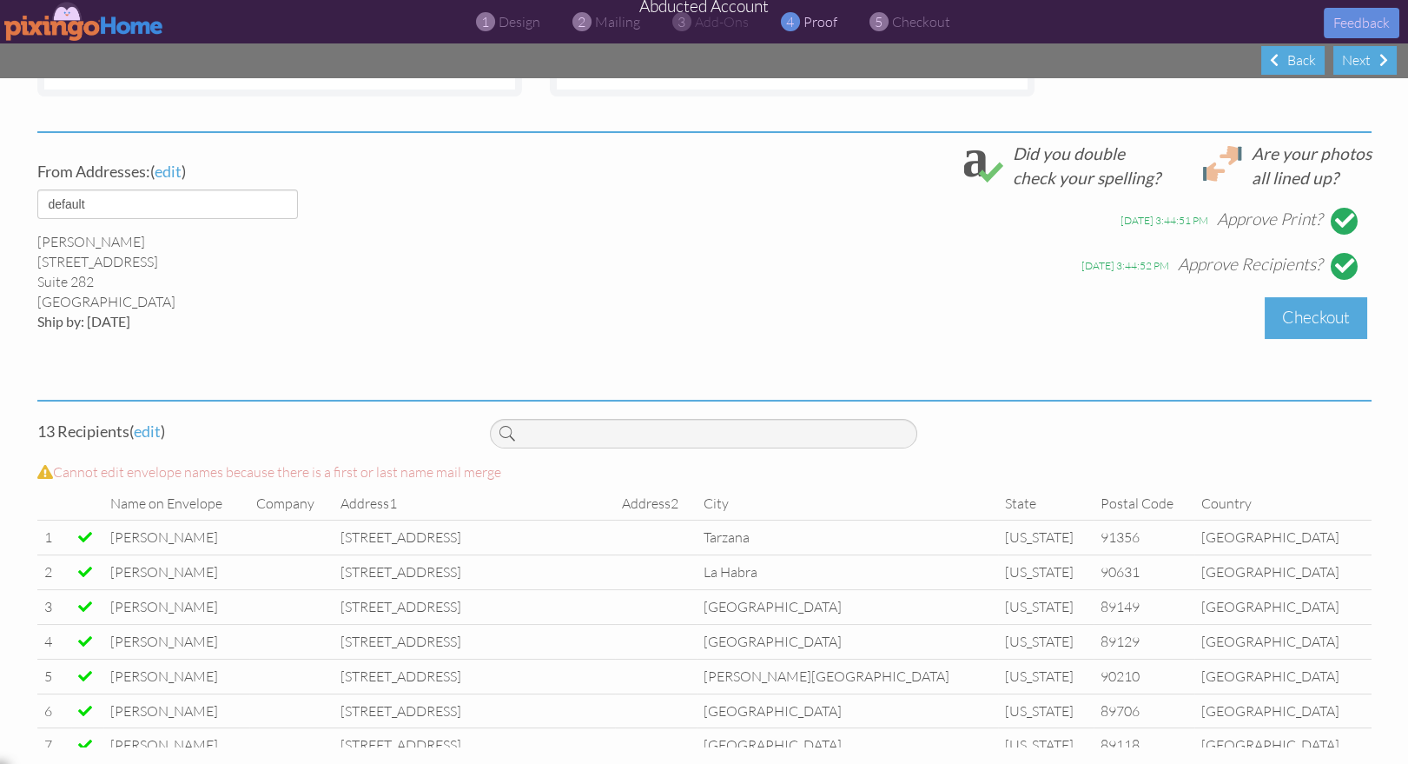
click at [1285, 314] on div "Checkout" at bounding box center [1316, 317] width 103 height 41
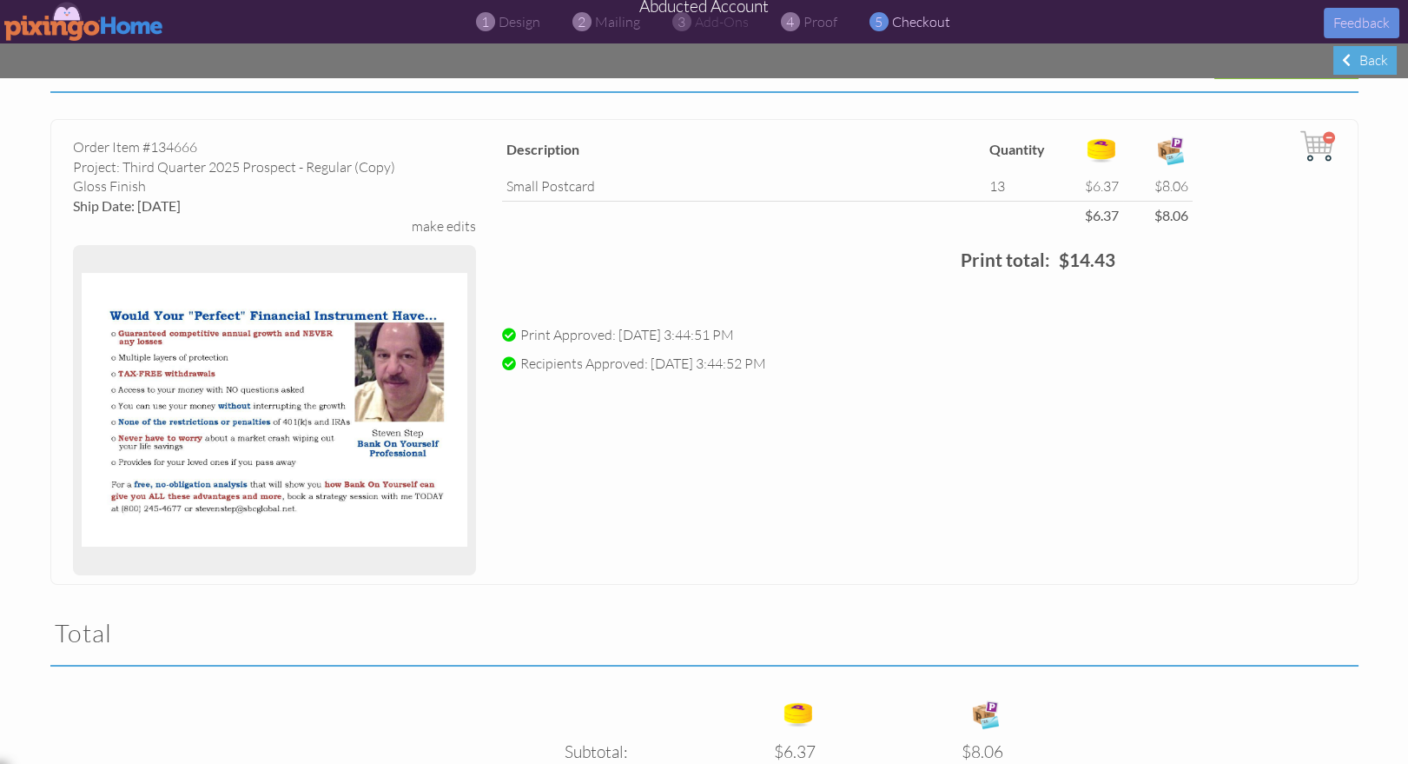
scroll to position [338, 0]
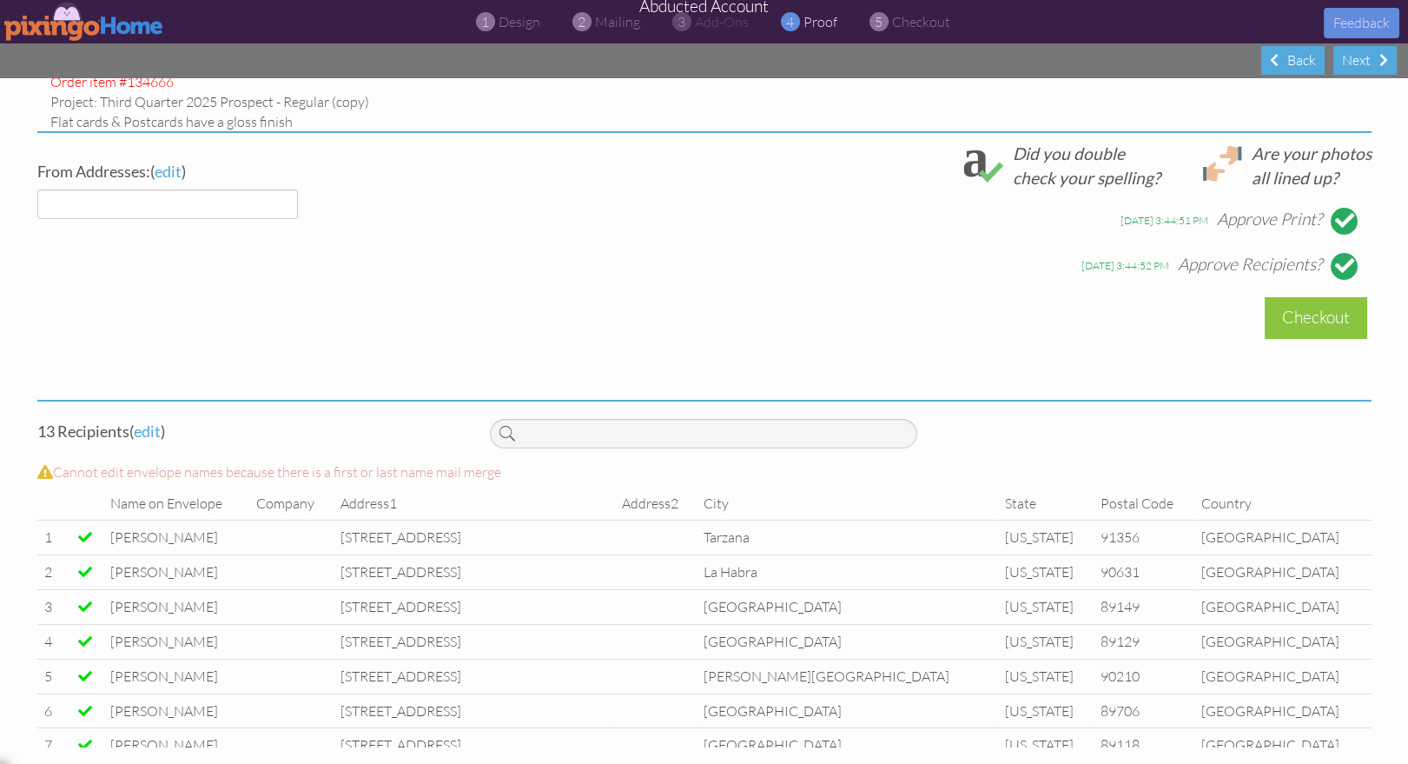
select select "object:26225"
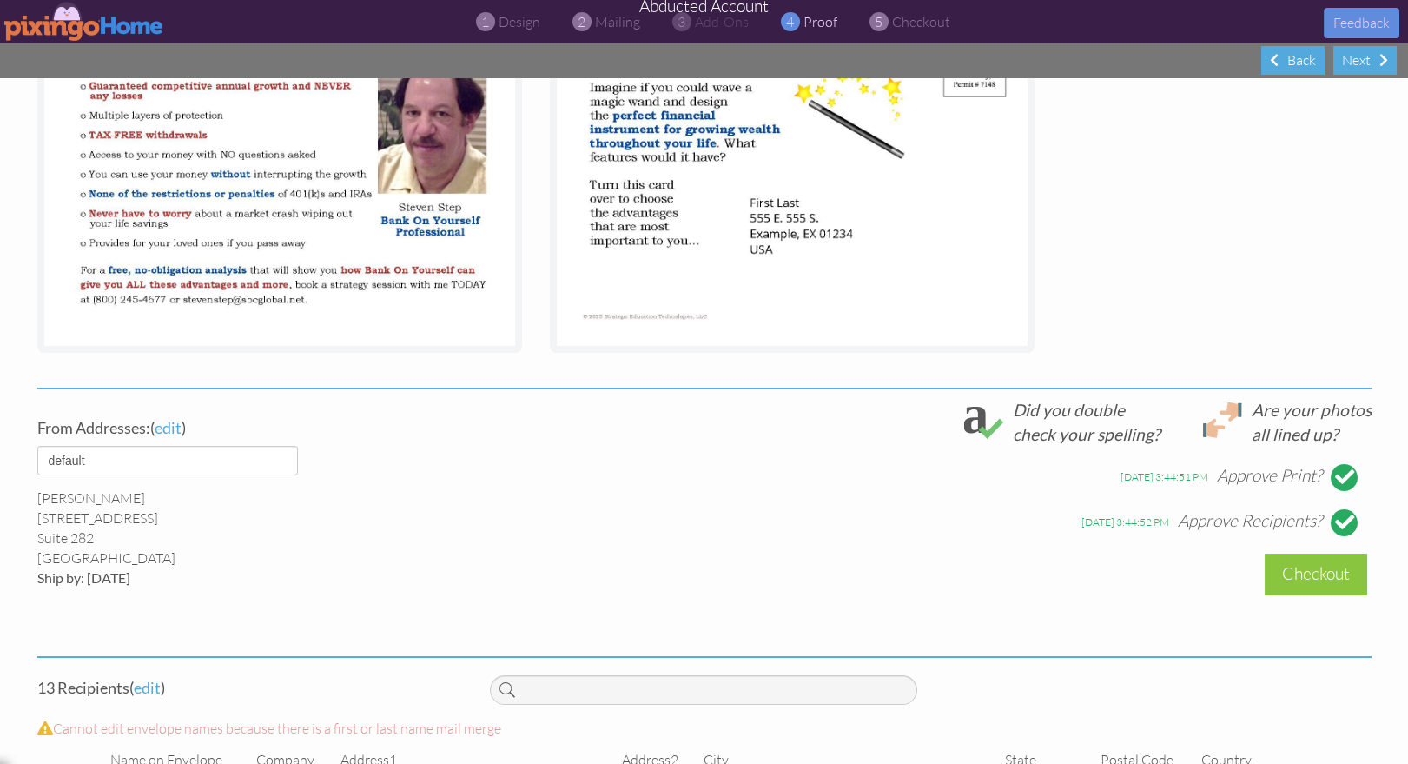
scroll to position [594, 0]
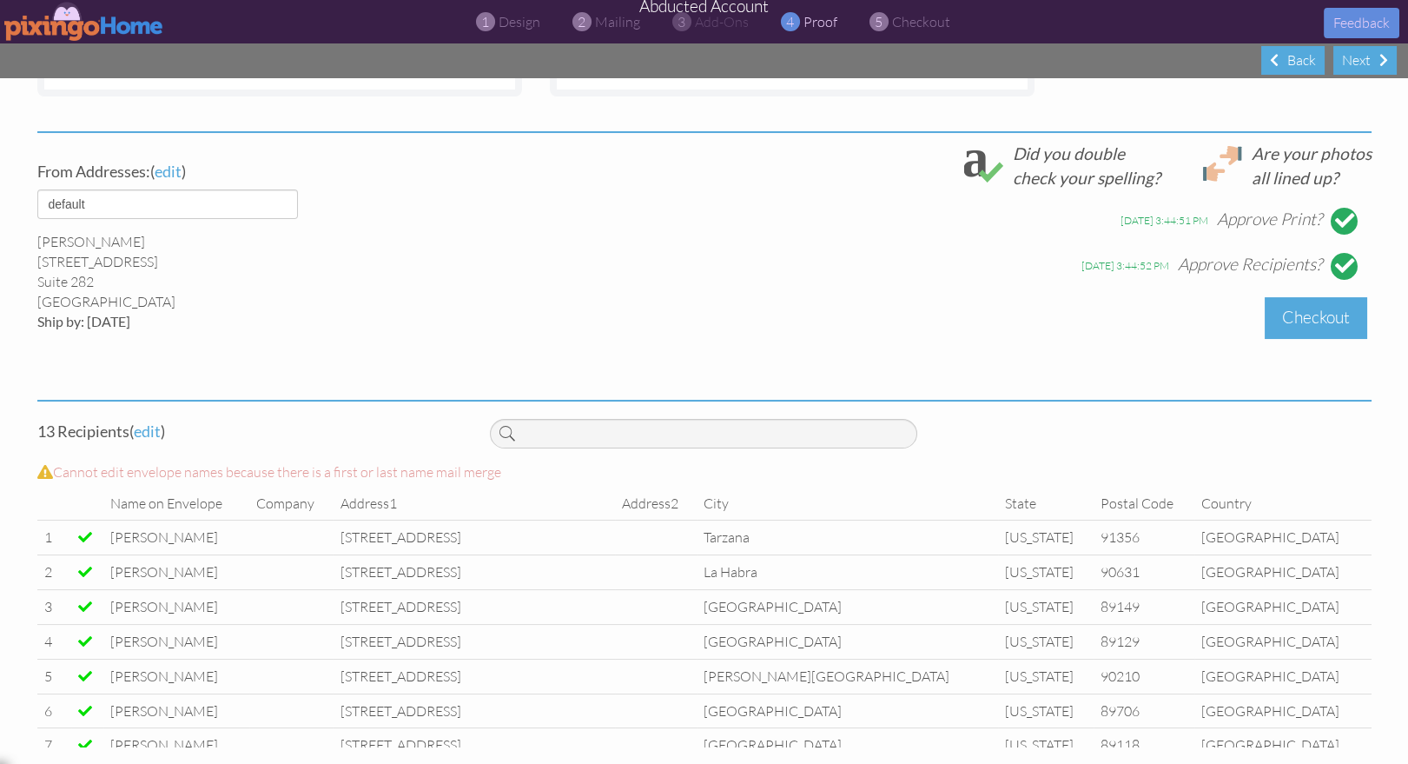
click at [1306, 313] on div "Checkout" at bounding box center [1316, 317] width 103 height 41
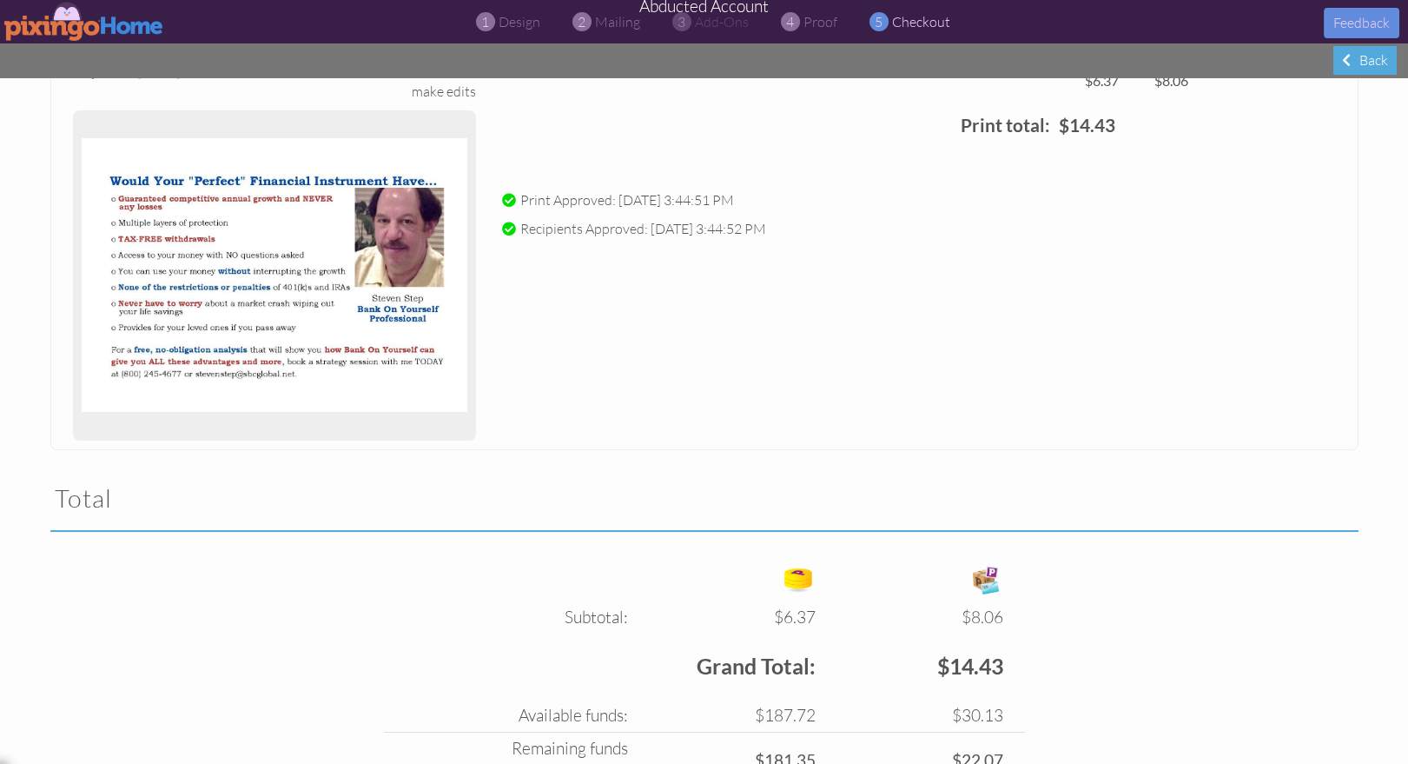
scroll to position [338, 0]
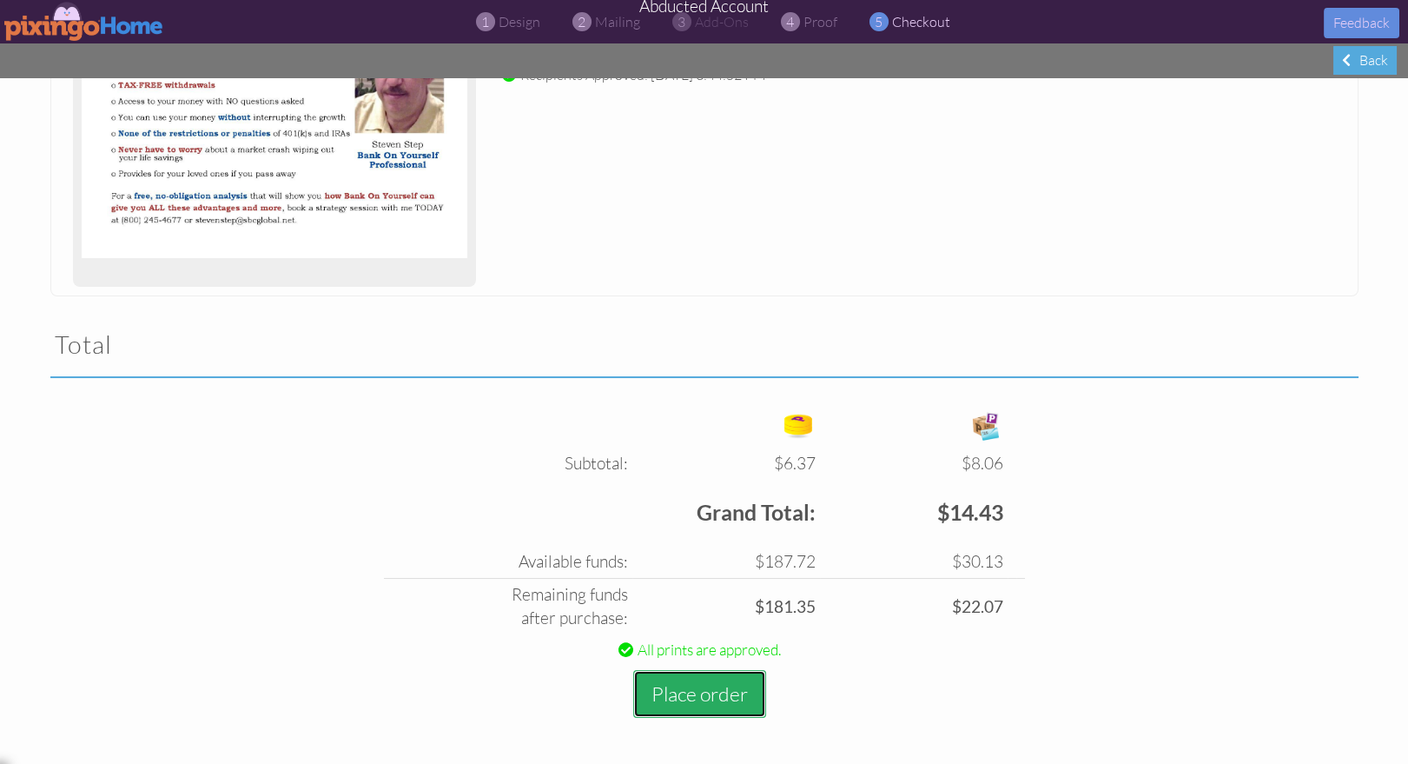
click at [682, 688] on button "Place order" at bounding box center [699, 694] width 133 height 48
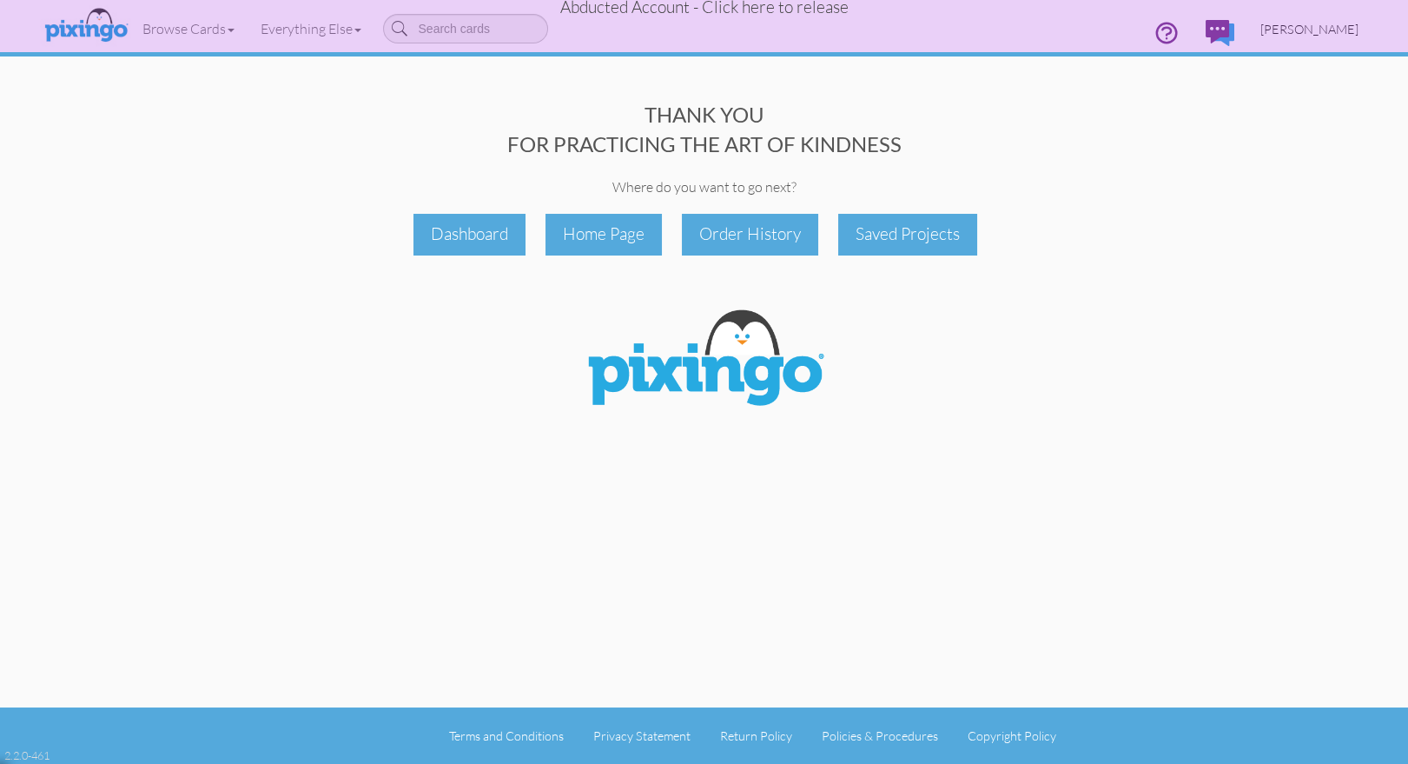
click at [1330, 30] on span "[PERSON_NAME]" at bounding box center [1309, 29] width 98 height 15
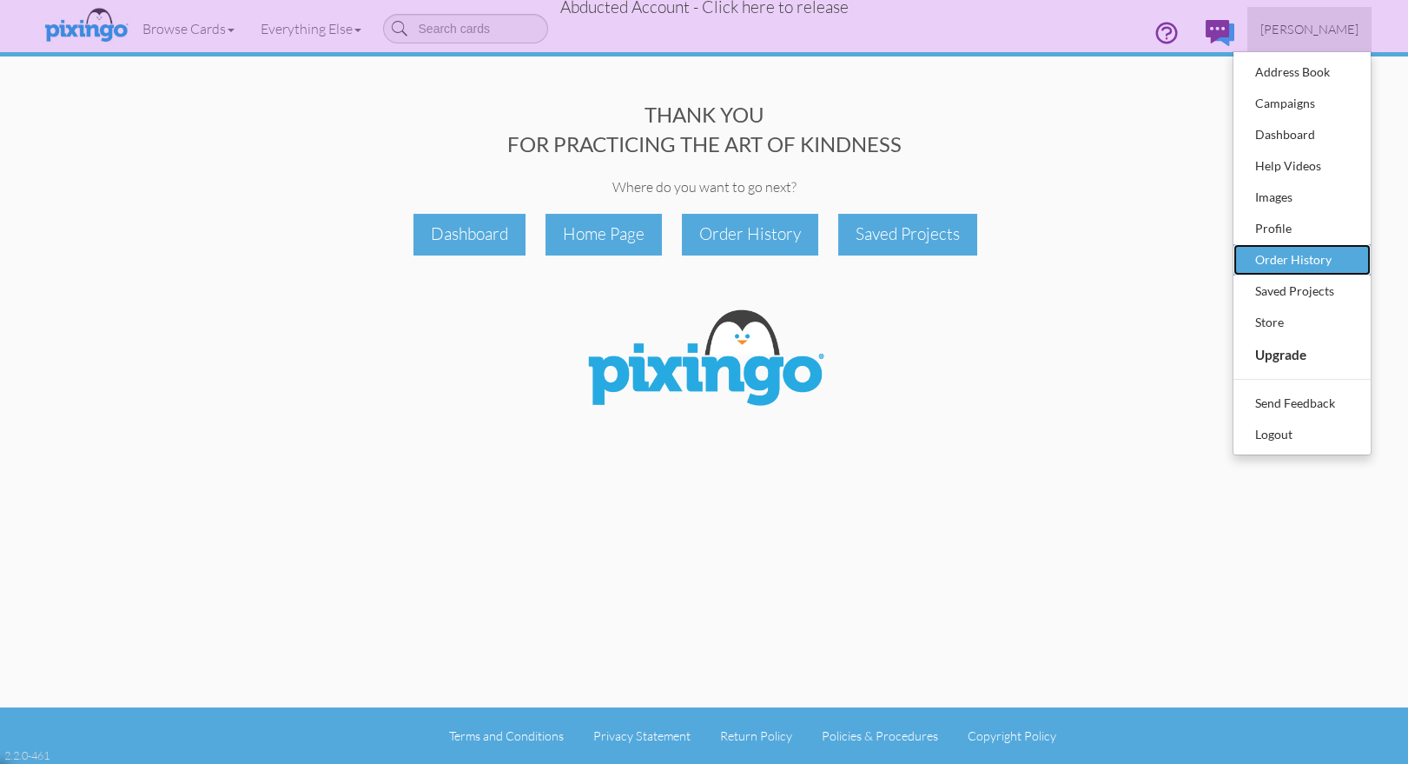
click at [1279, 261] on div "Order History" at bounding box center [1302, 260] width 103 height 26
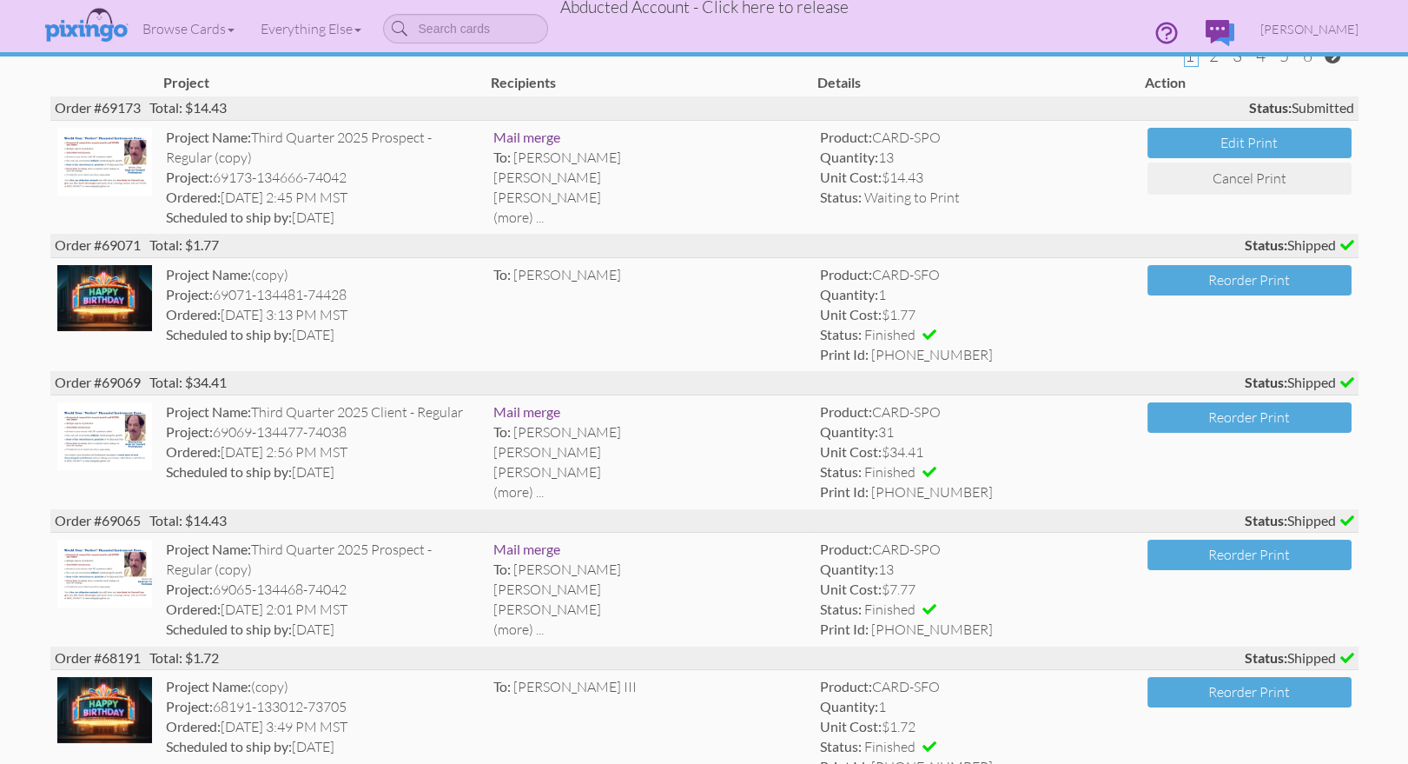
scroll to position [134, 0]
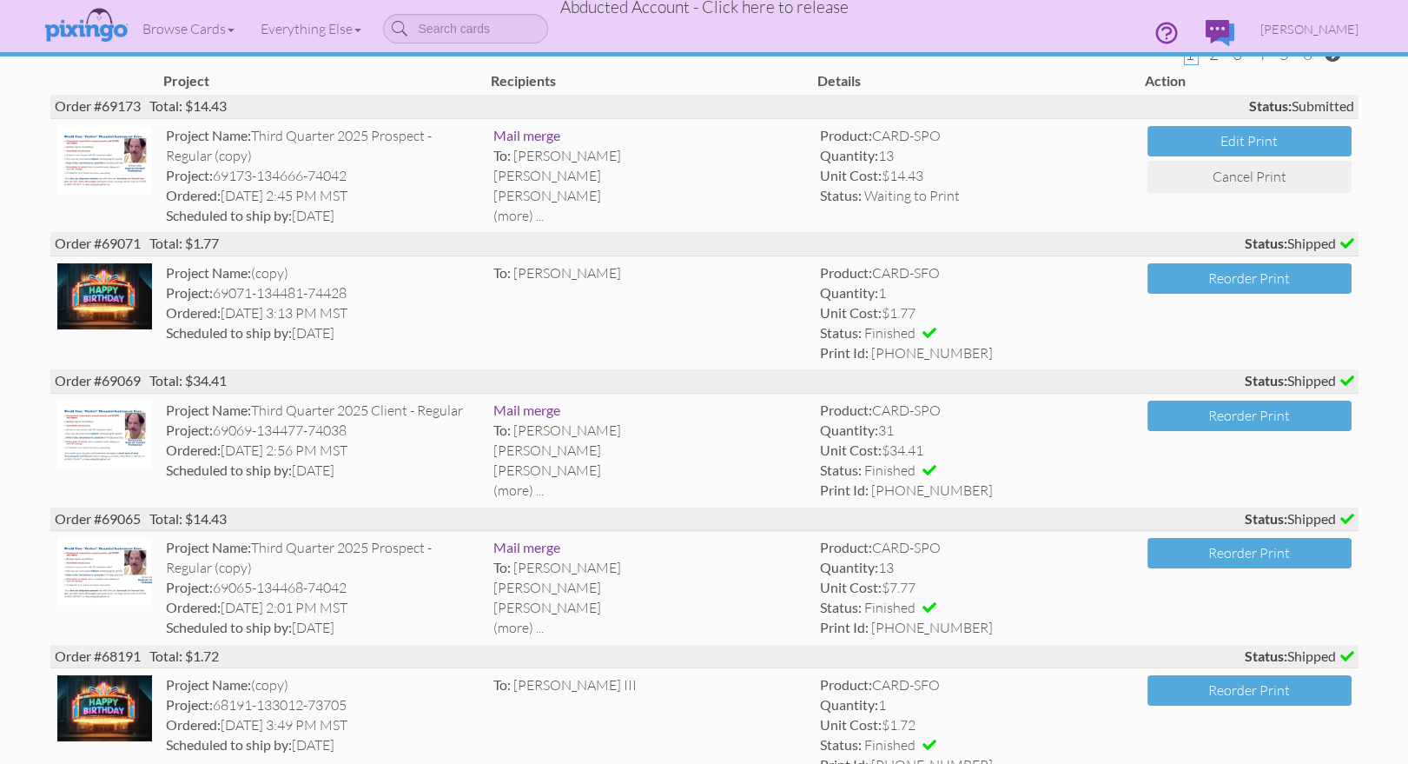
drag, startPoint x: 103, startPoint y: 517, endPoint x: 142, endPoint y: 518, distance: 38.2
click at [142, 518] on div "Order #69065 Total: $14.43 Status: Shipped" at bounding box center [704, 518] width 1308 height 23
copy div "69065"
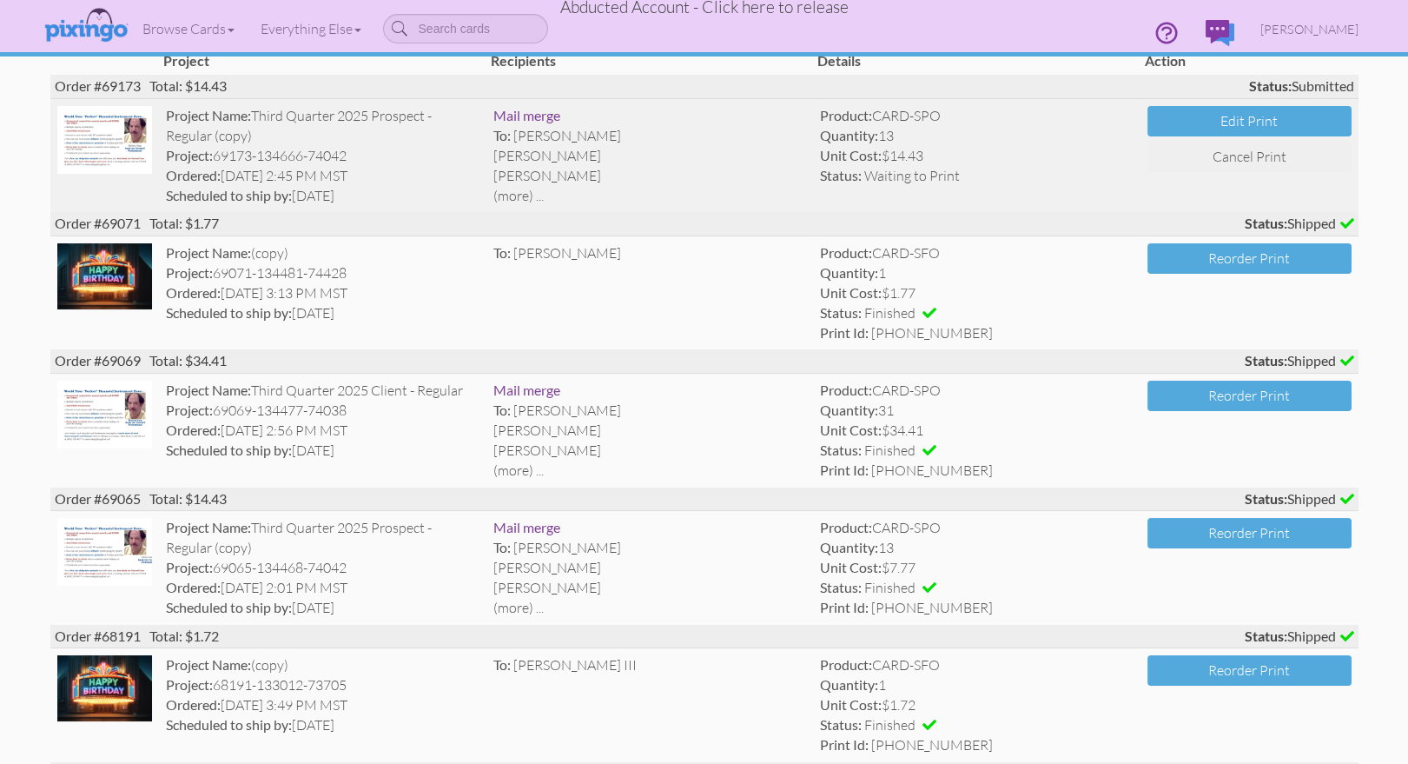
scroll to position [0, 0]
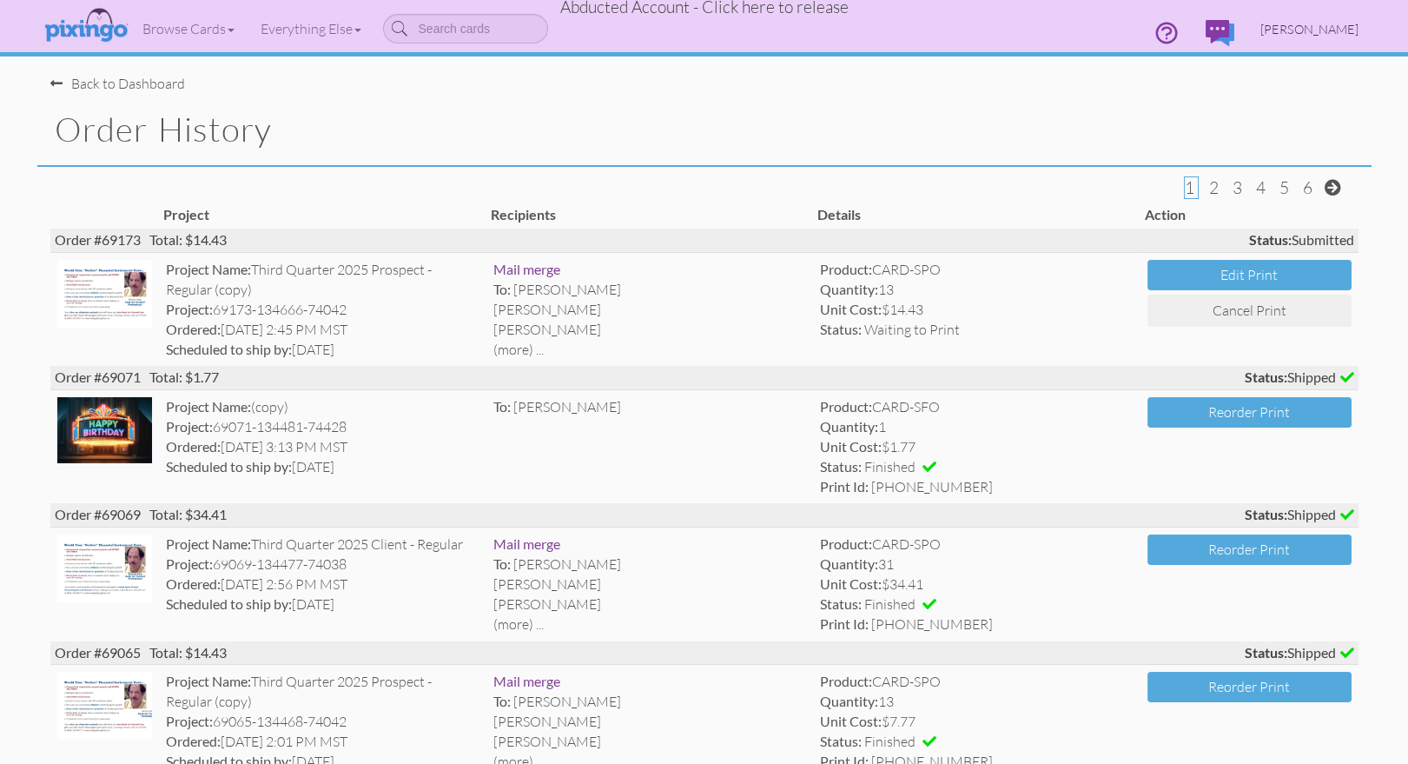
click at [1321, 26] on span "[PERSON_NAME]" at bounding box center [1309, 29] width 98 height 15
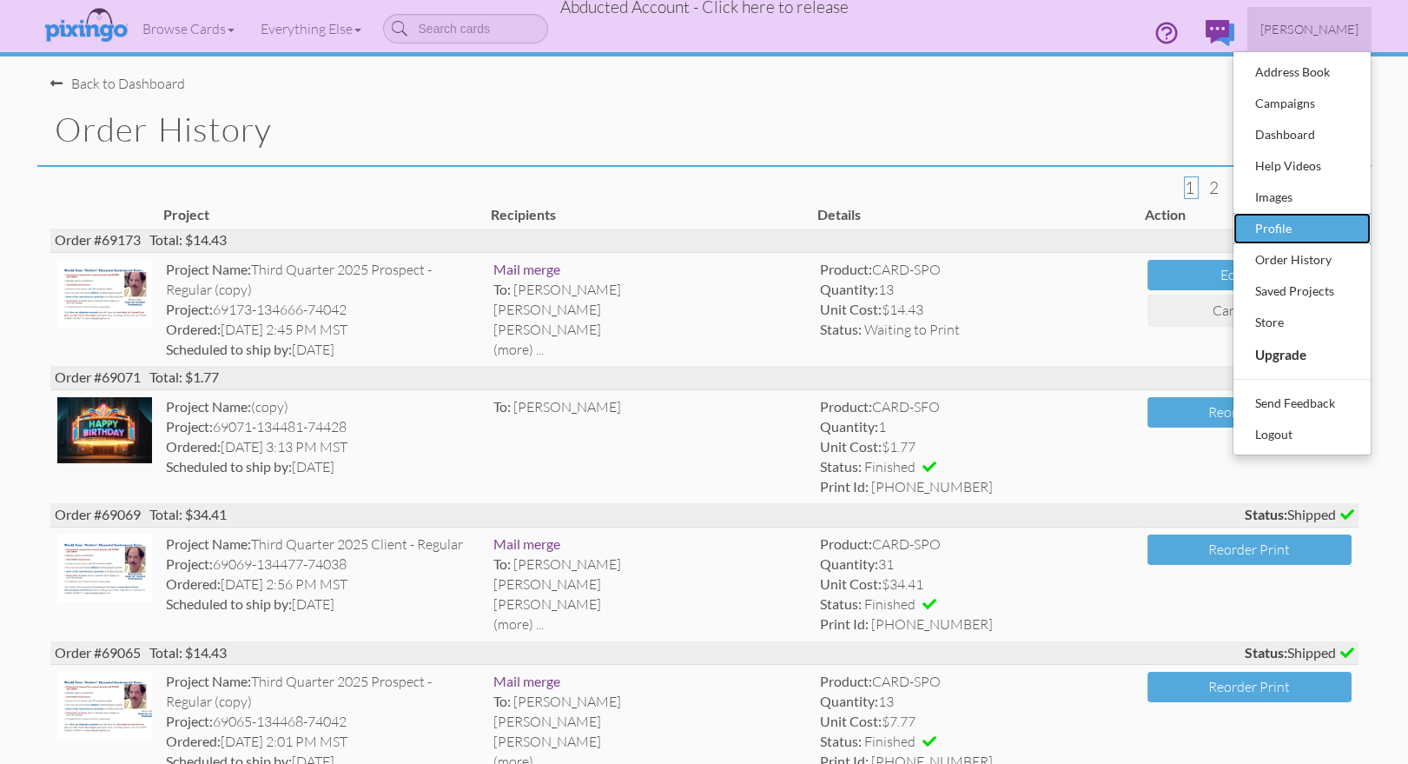
click at [1310, 231] on div "Profile" at bounding box center [1302, 228] width 103 height 26
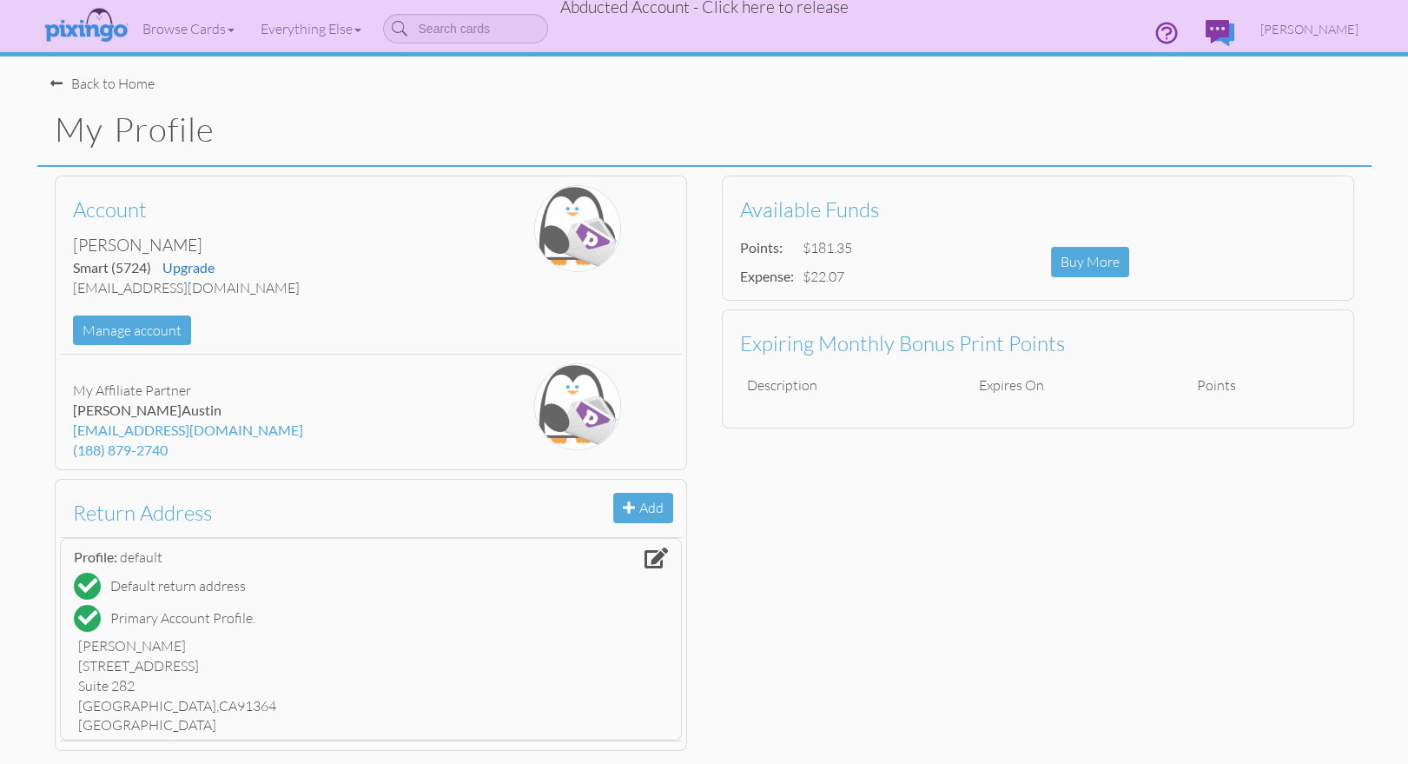
click at [794, 10] on span "Abducted Account - Click here to release" at bounding box center [704, 7] width 288 height 21
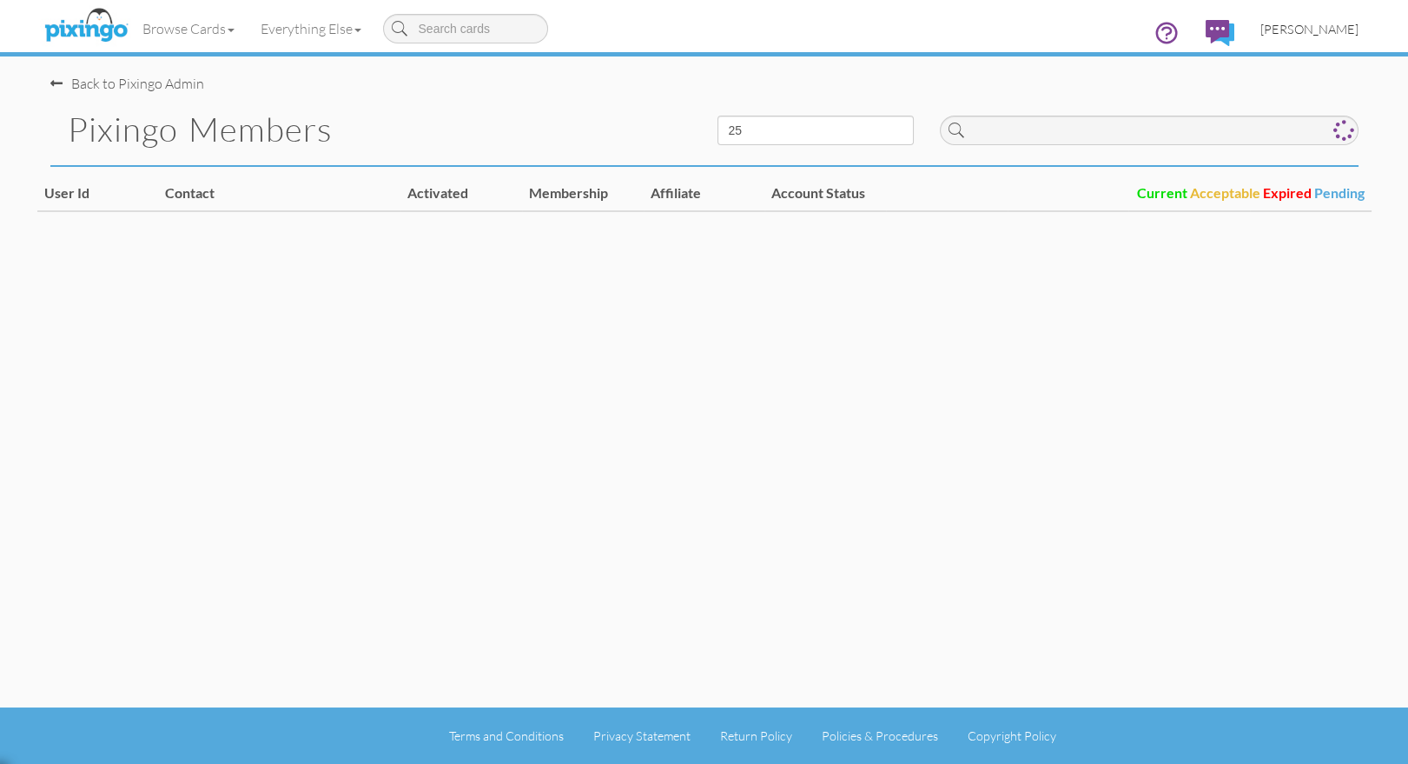
click at [1331, 30] on span "[PERSON_NAME]" at bounding box center [1309, 29] width 98 height 15
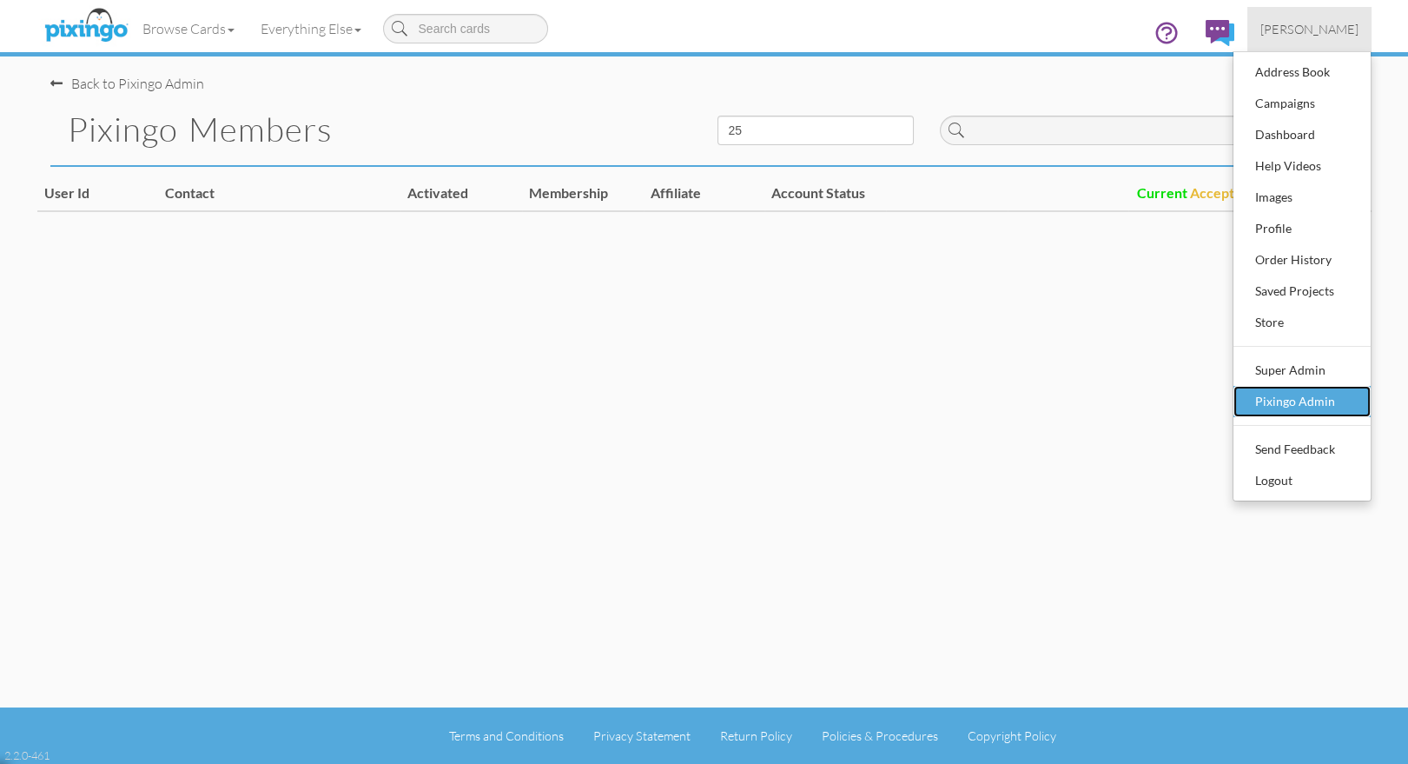
click at [1300, 394] on div "Pixingo Admin" at bounding box center [1302, 401] width 103 height 26
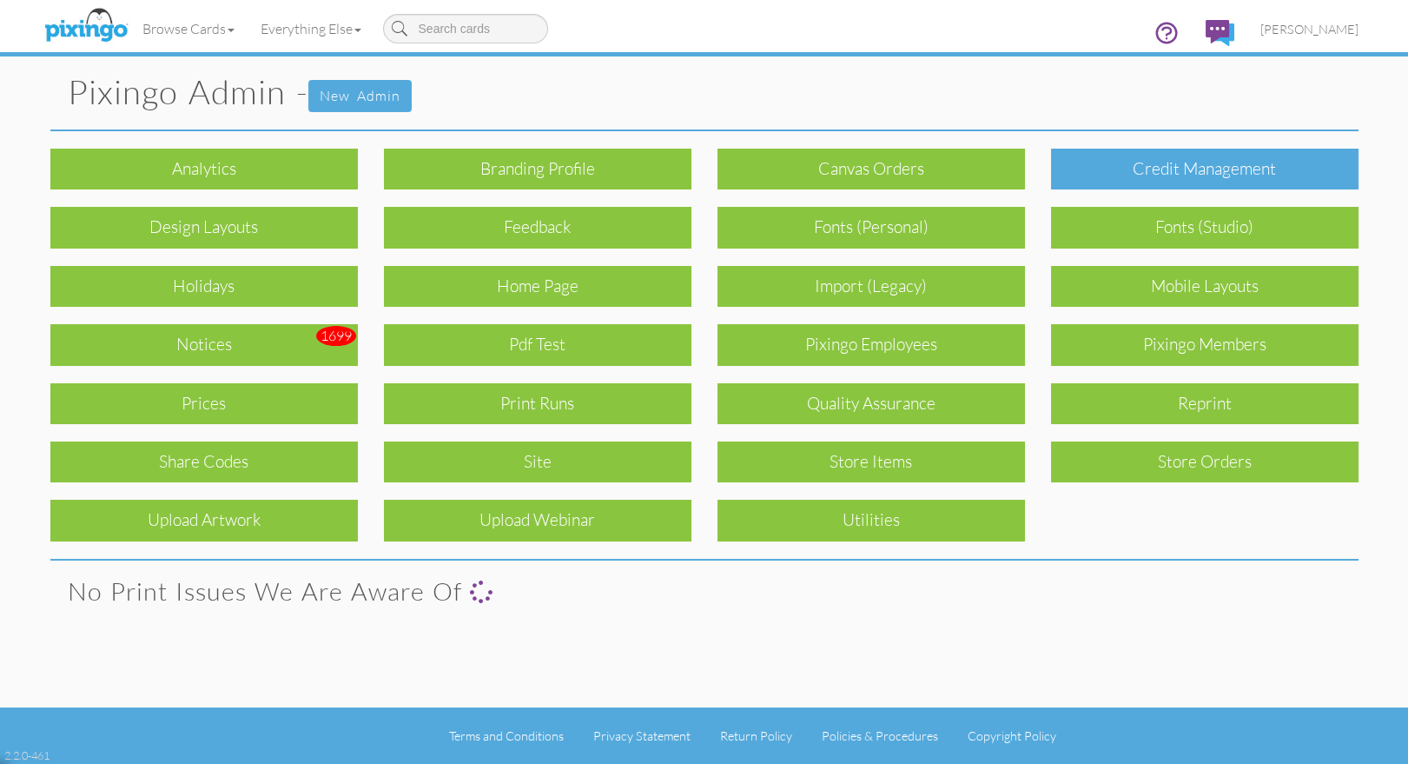
click at [1229, 167] on div "Credit Management" at bounding box center [1205, 169] width 308 height 41
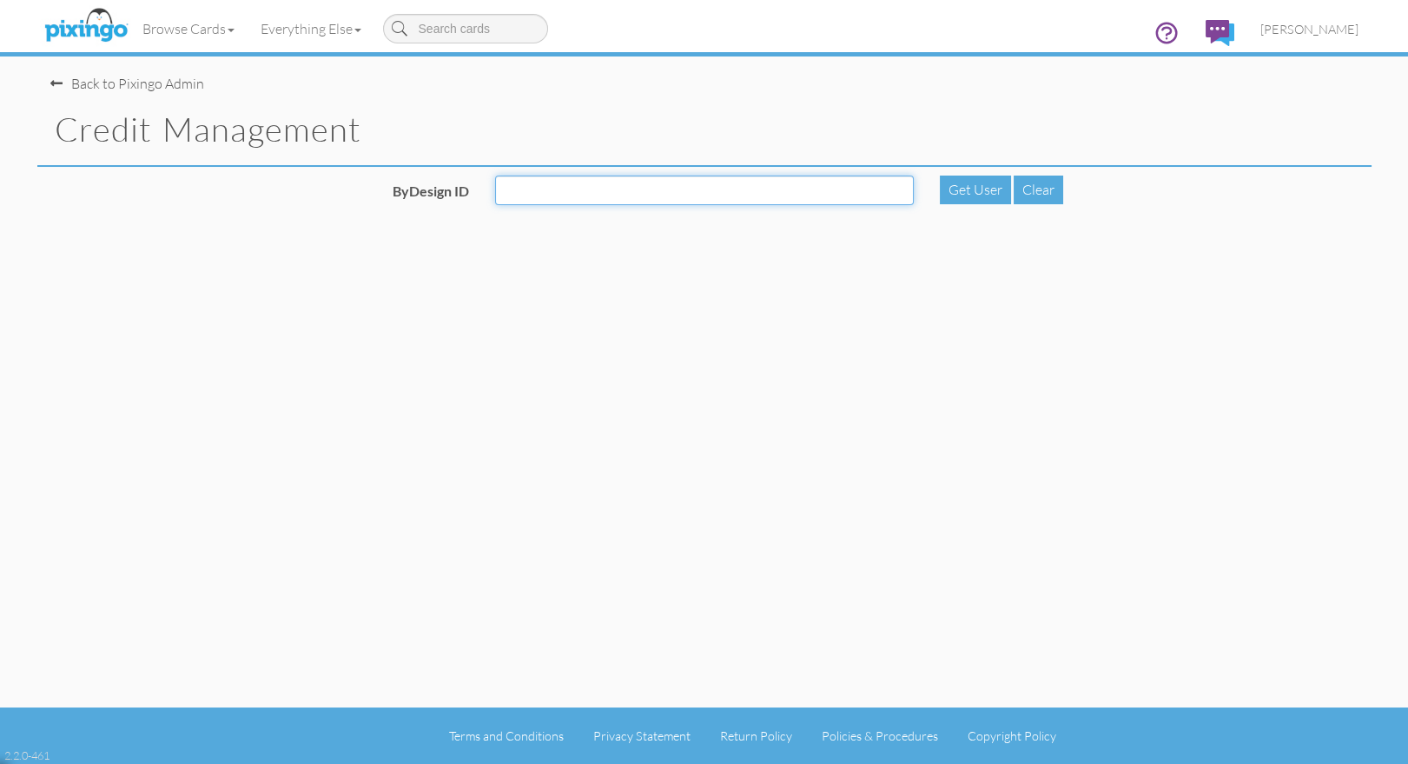
click at [824, 182] on input "ByDesign ID" at bounding box center [704, 190] width 419 height 30
type input "5724"
click at [953, 199] on div "Get User" at bounding box center [975, 189] width 71 height 29
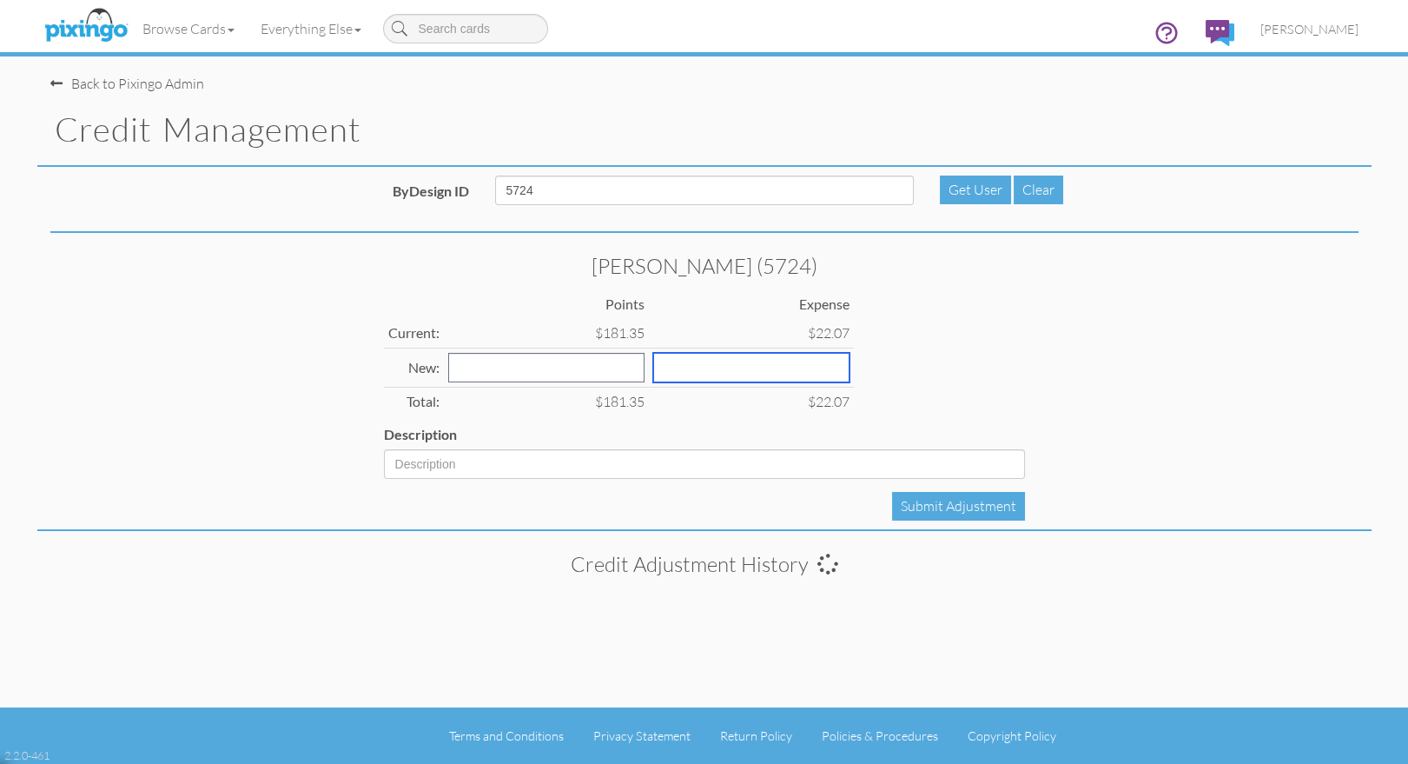
click at [668, 367] on input "number" at bounding box center [751, 368] width 196 height 30
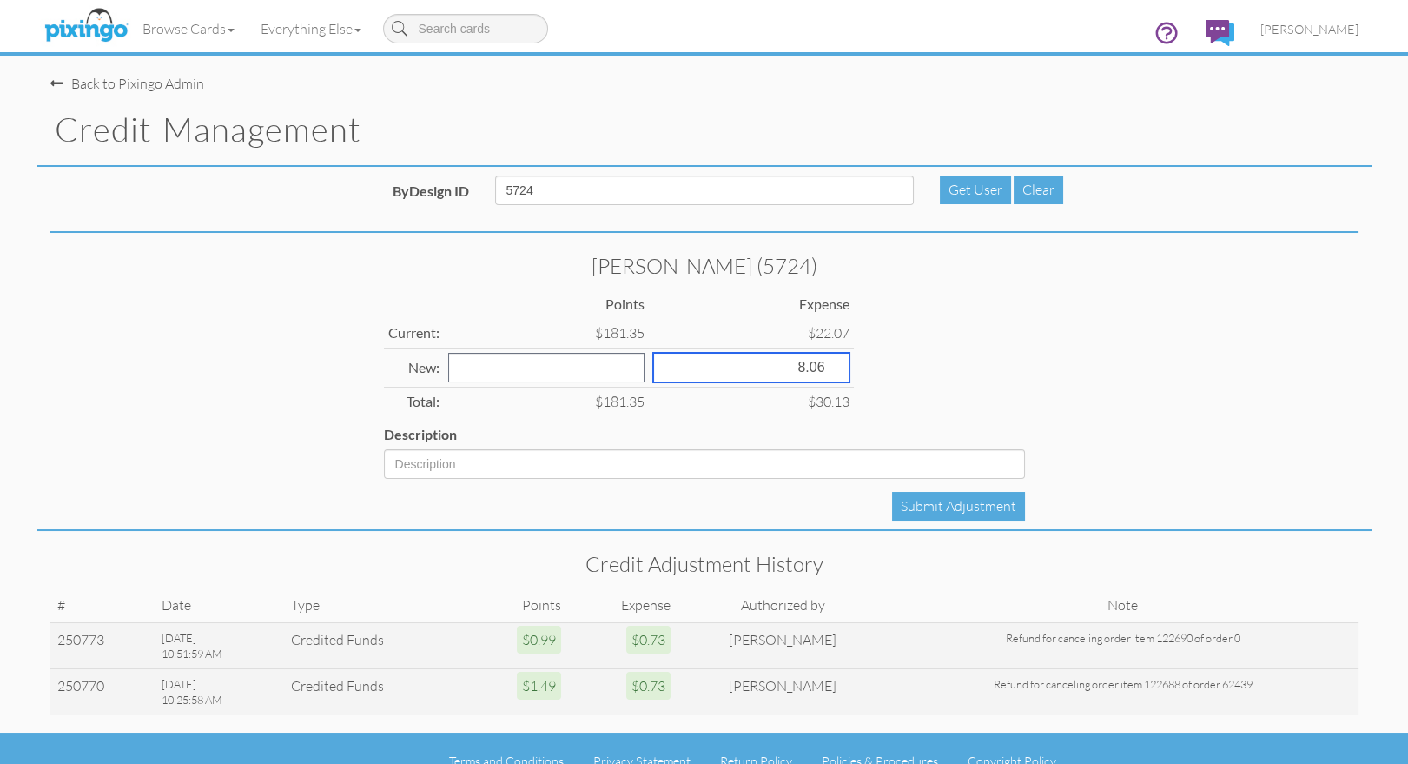
type input "8.06"
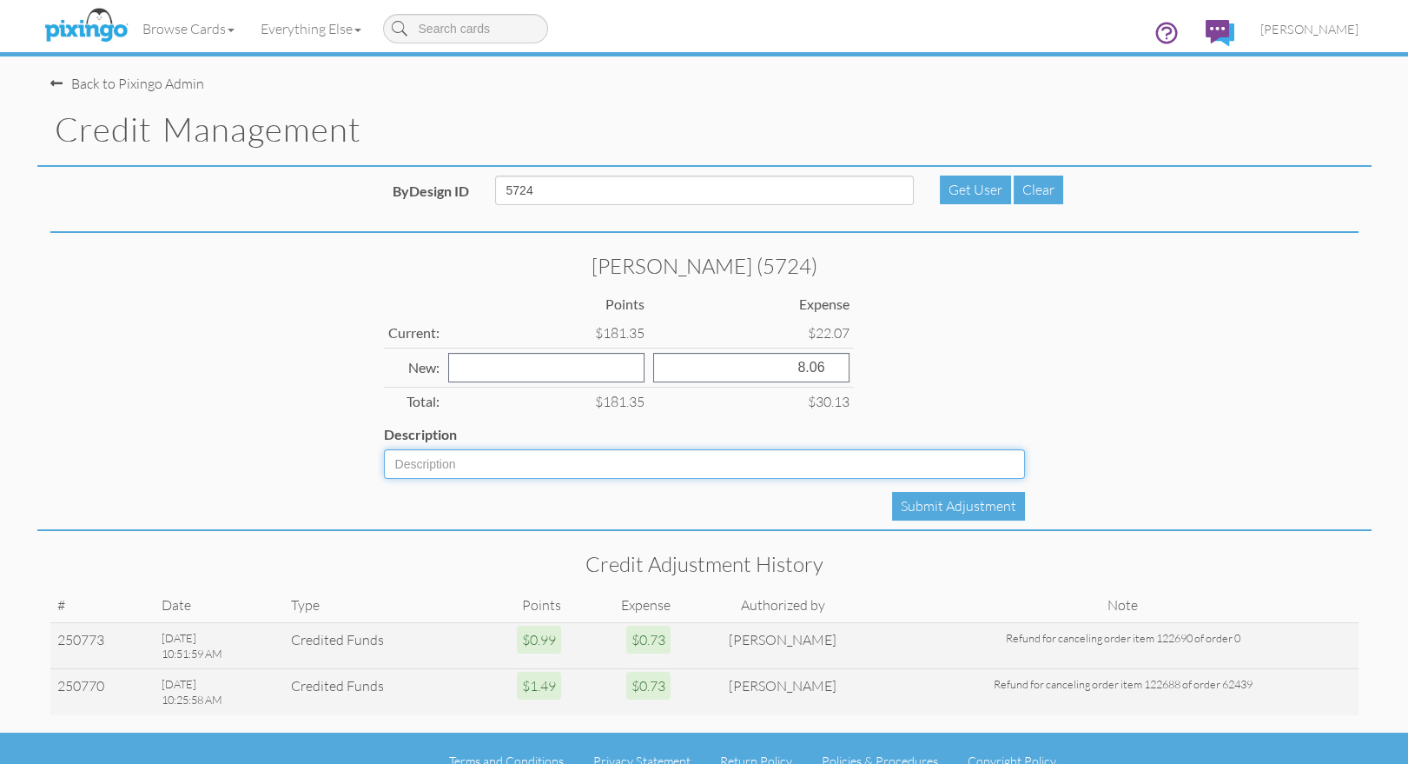
click at [447, 466] on input "Description" at bounding box center [704, 464] width 641 height 30
paste input "69065"
click at [513, 462] on input "Credit back on order 69065" at bounding box center [704, 464] width 641 height 30
click at [596, 466] on input "Credit back on order #69065" at bounding box center [704, 464] width 641 height 30
type input "Credit back on order #69065. Text was positioned off card. Did not mail. Reprin…"
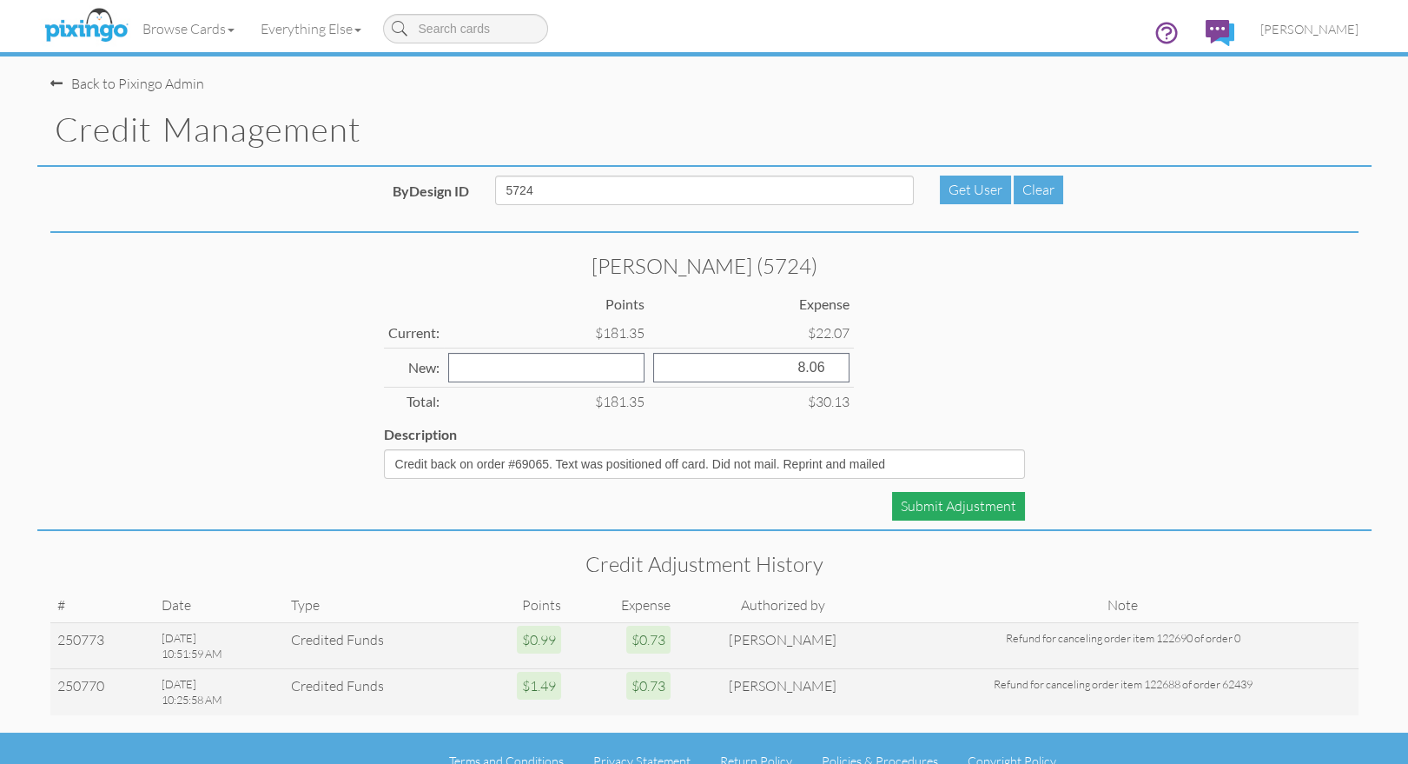
click at [940, 506] on div "Submit Adjustment" at bounding box center [958, 506] width 133 height 29
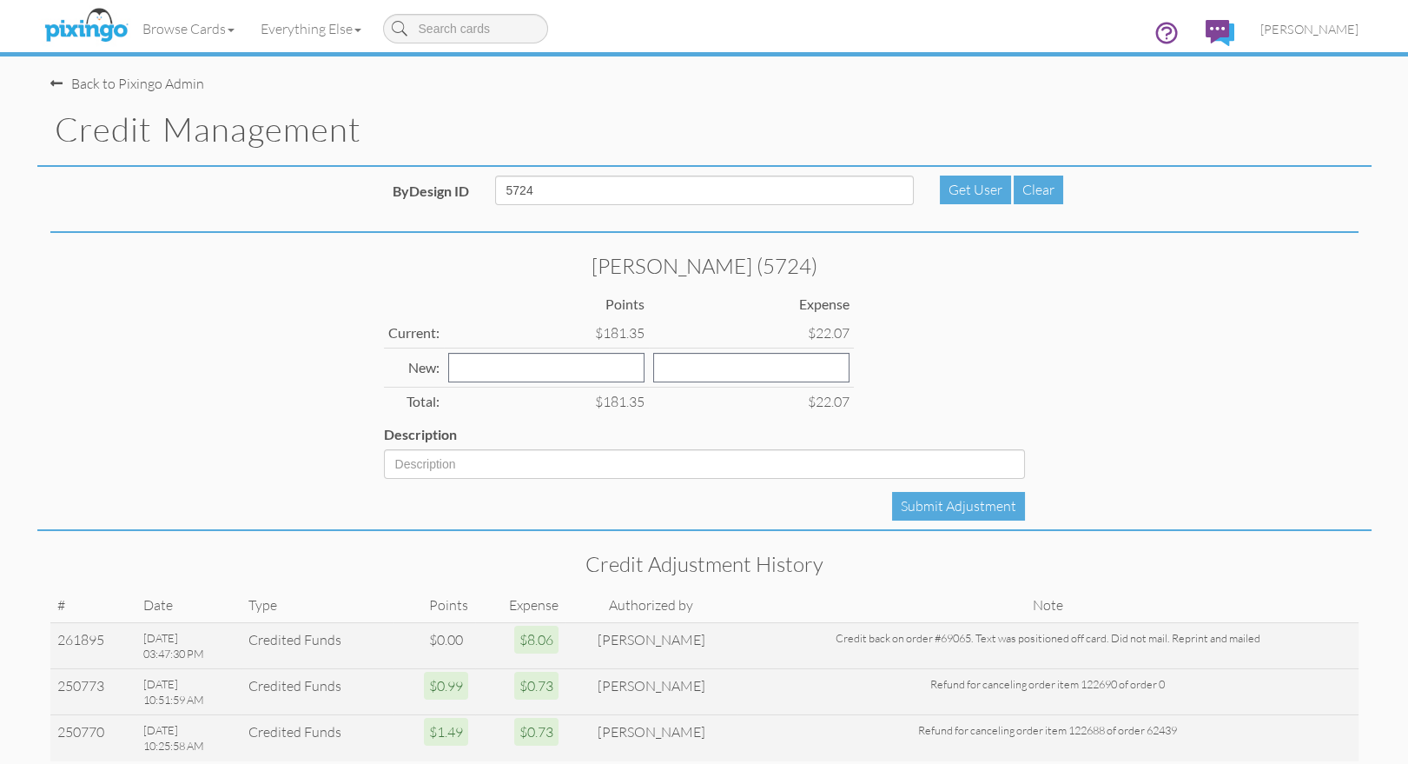
click at [1019, 403] on div "[PERSON_NAME] (5724) Points Expense Current: $181.35 $22.07 New: Total: $181.35…" at bounding box center [704, 367] width 667 height 224
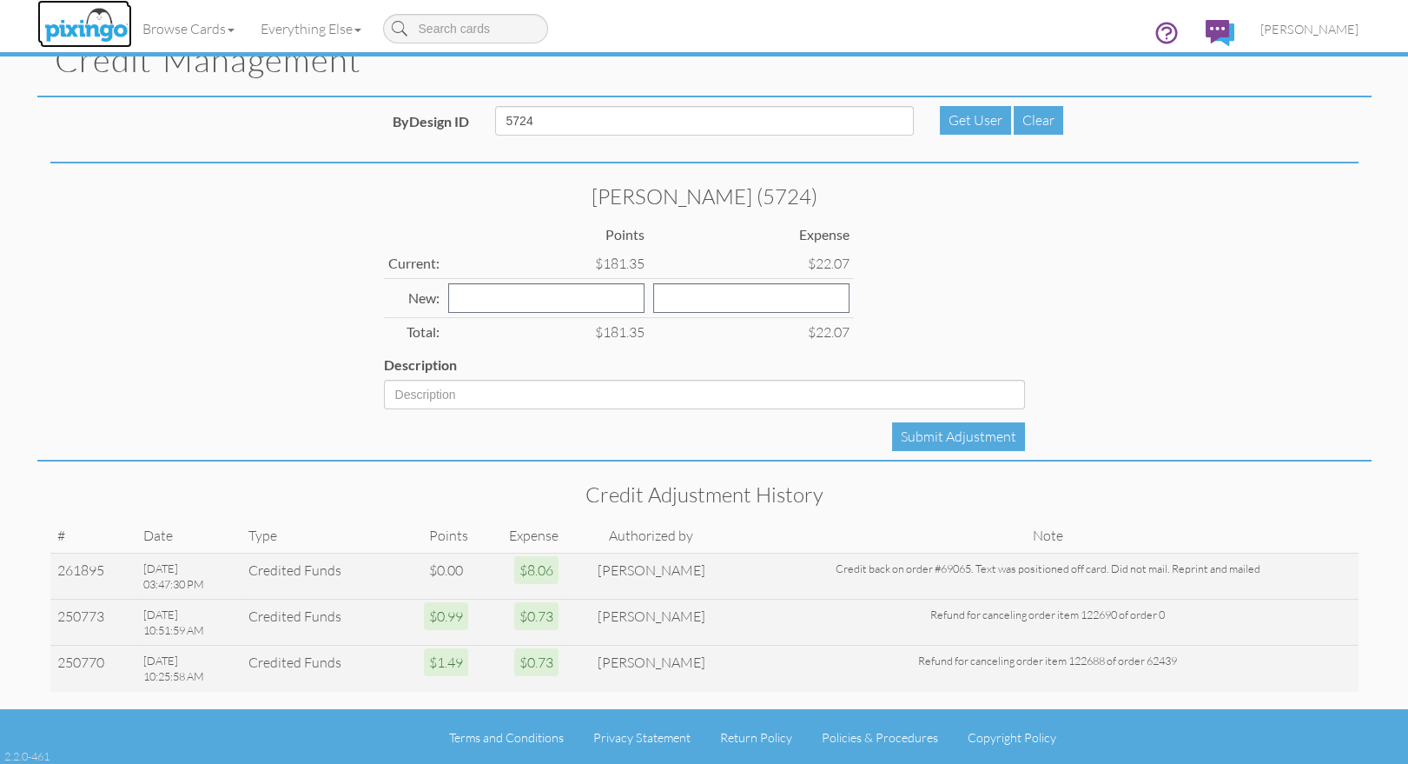
click at [84, 32] on img at bounding box center [86, 25] width 92 height 43
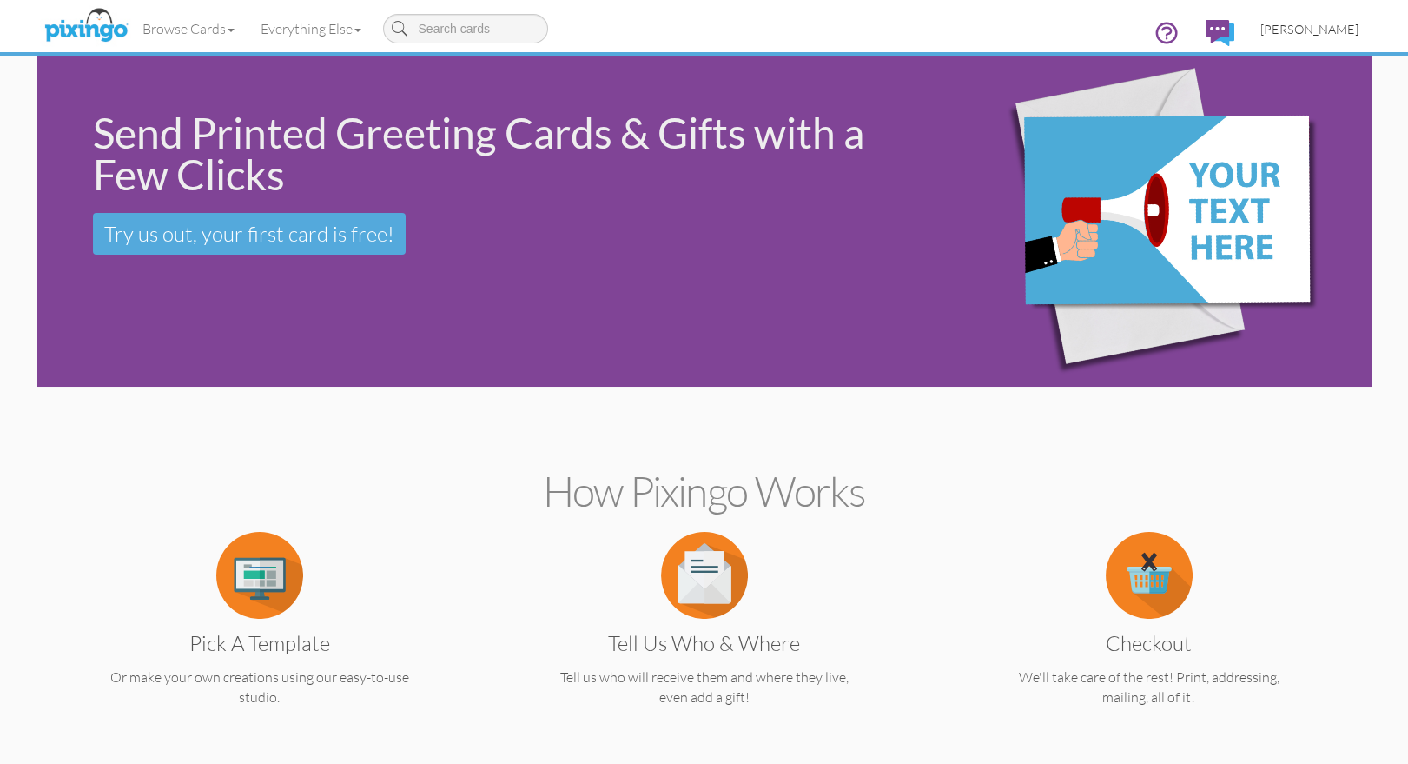
click at [1318, 26] on span "[PERSON_NAME]" at bounding box center [1309, 29] width 98 height 15
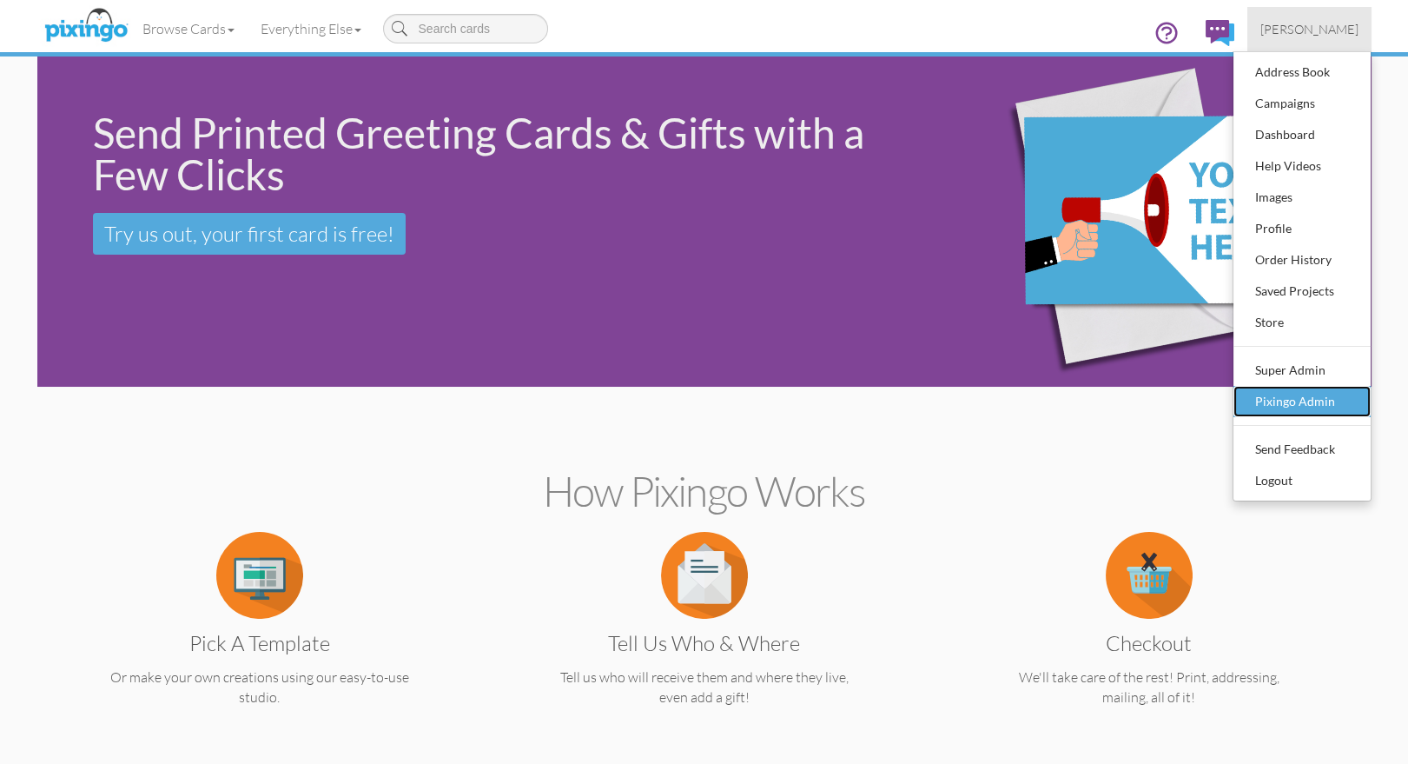
click at [1298, 398] on div "Pixingo Admin" at bounding box center [1302, 401] width 103 height 26
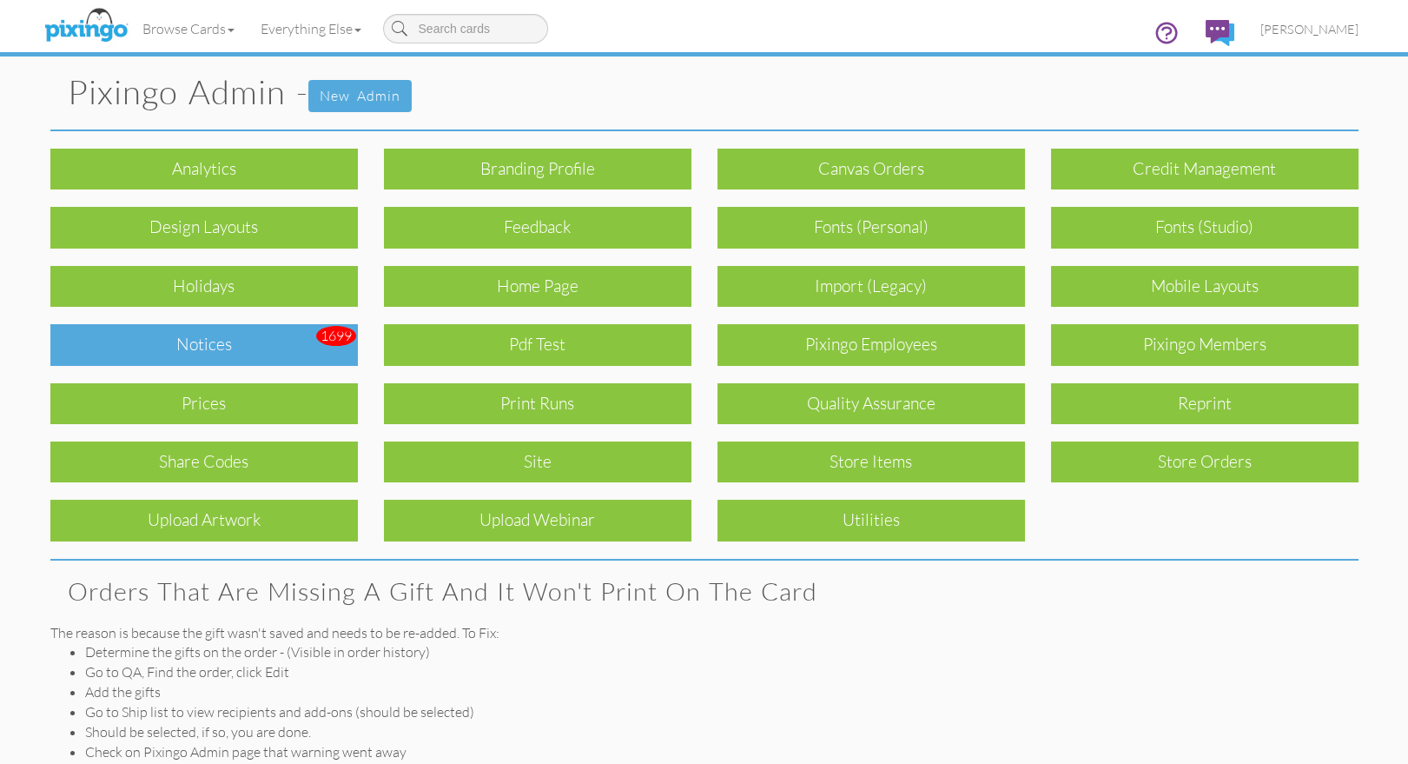
click at [208, 342] on div "Notices" at bounding box center [204, 344] width 308 height 41
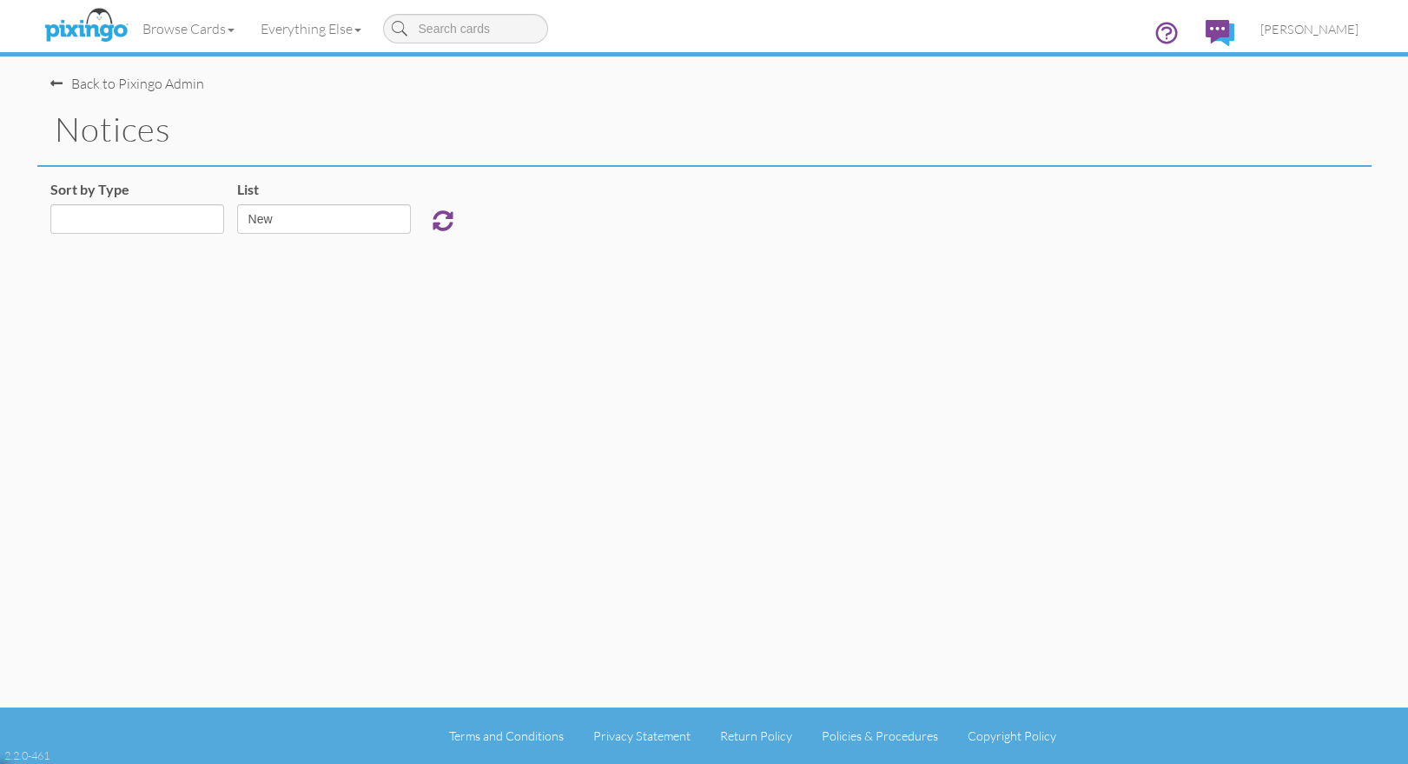
select select "object:28434"
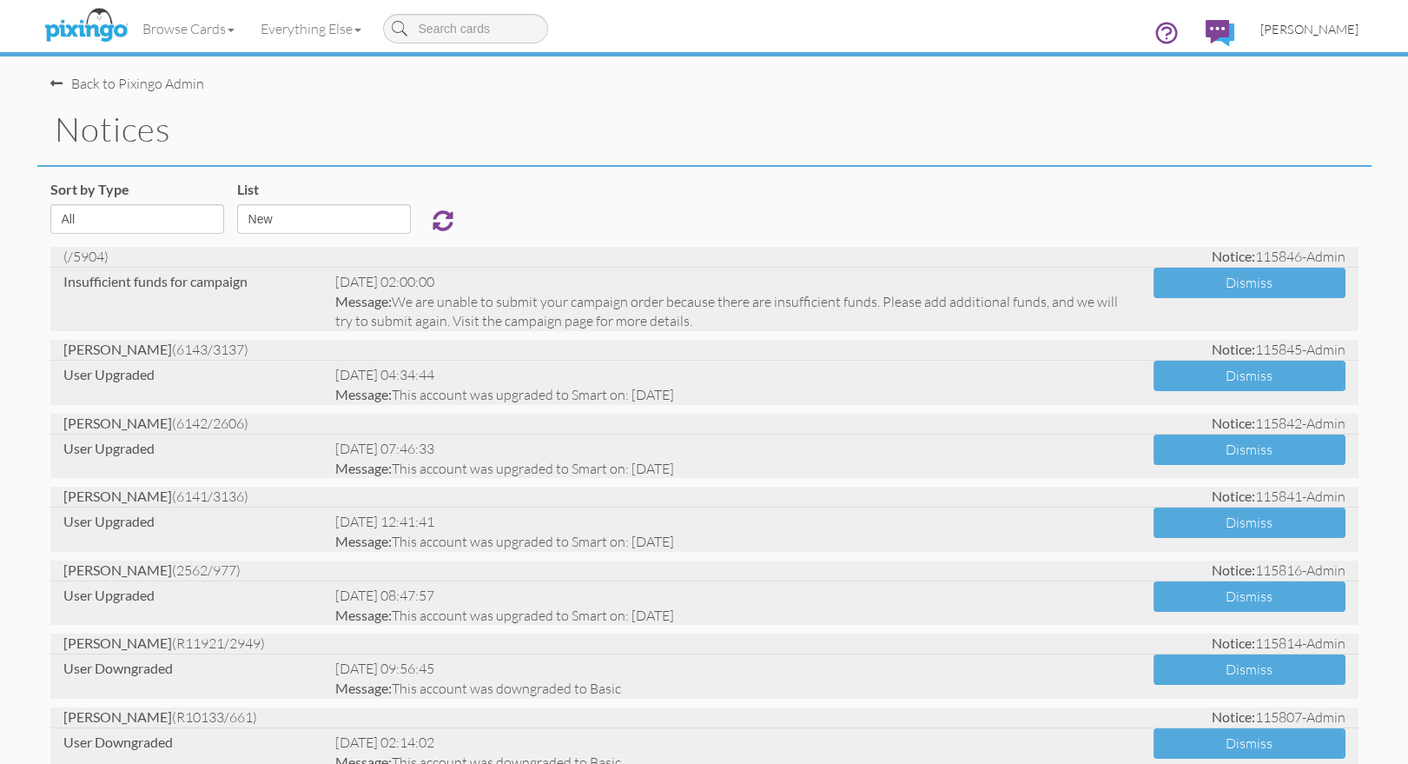
click at [1328, 30] on span "[PERSON_NAME]" at bounding box center [1309, 29] width 98 height 15
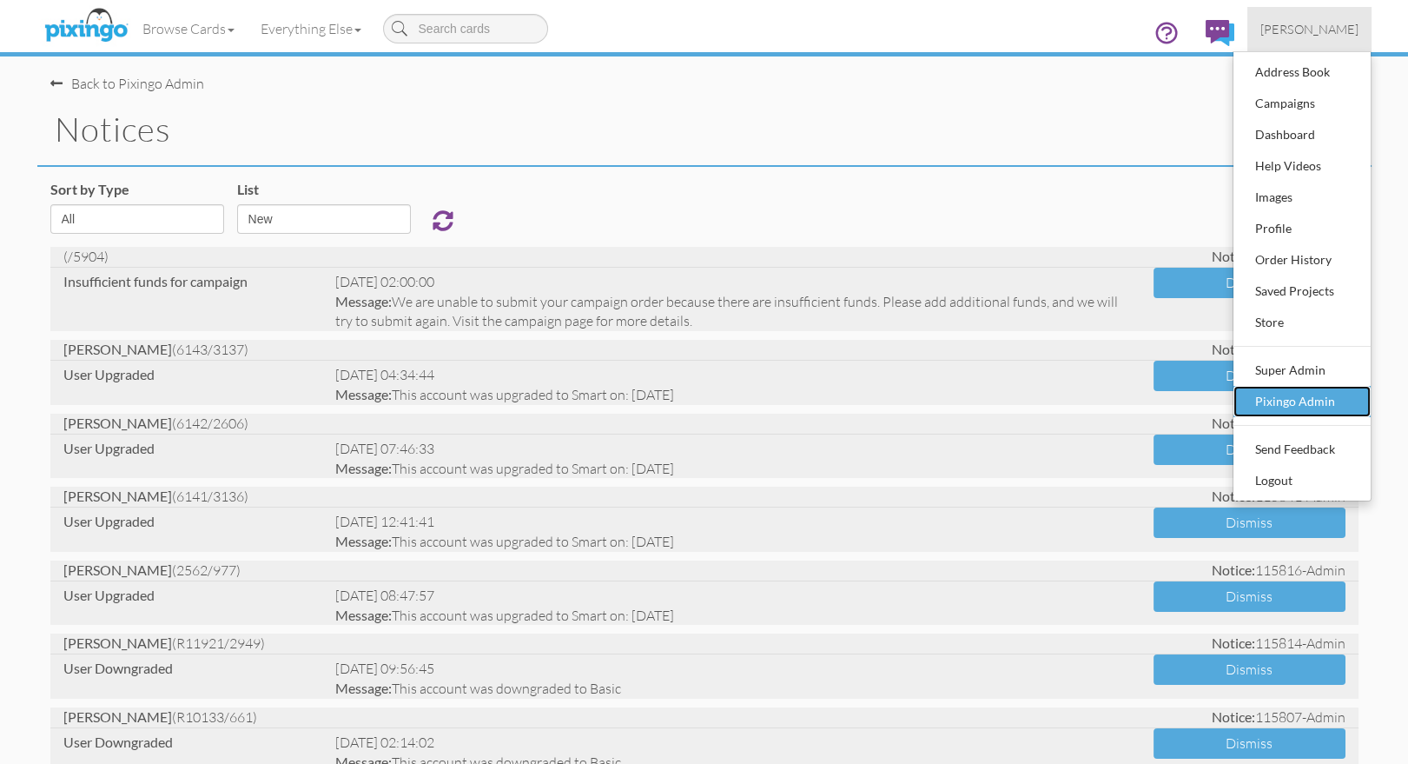
click at [1312, 394] on div "Pixingo Admin" at bounding box center [1302, 401] width 103 height 26
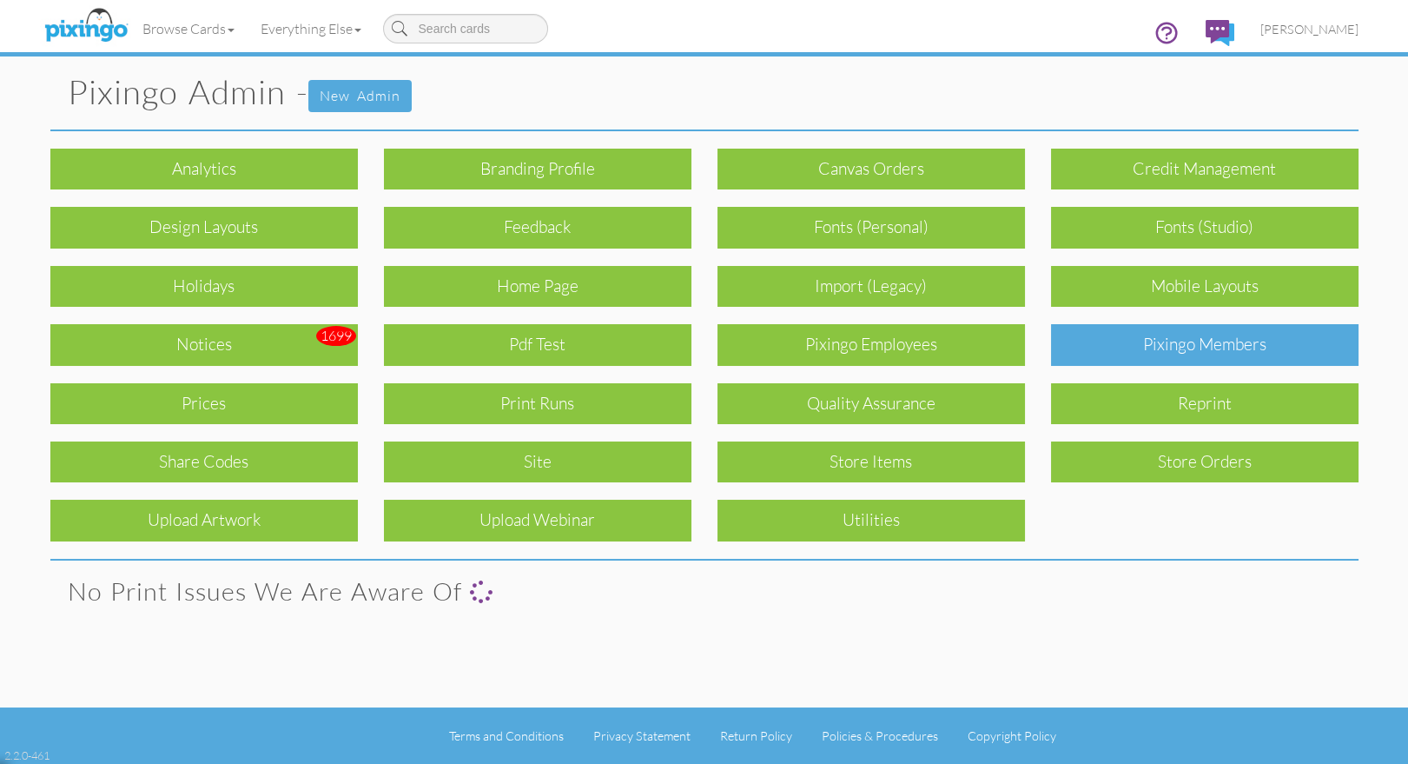
click at [1254, 341] on div "Pixingo Members" at bounding box center [1205, 344] width 308 height 41
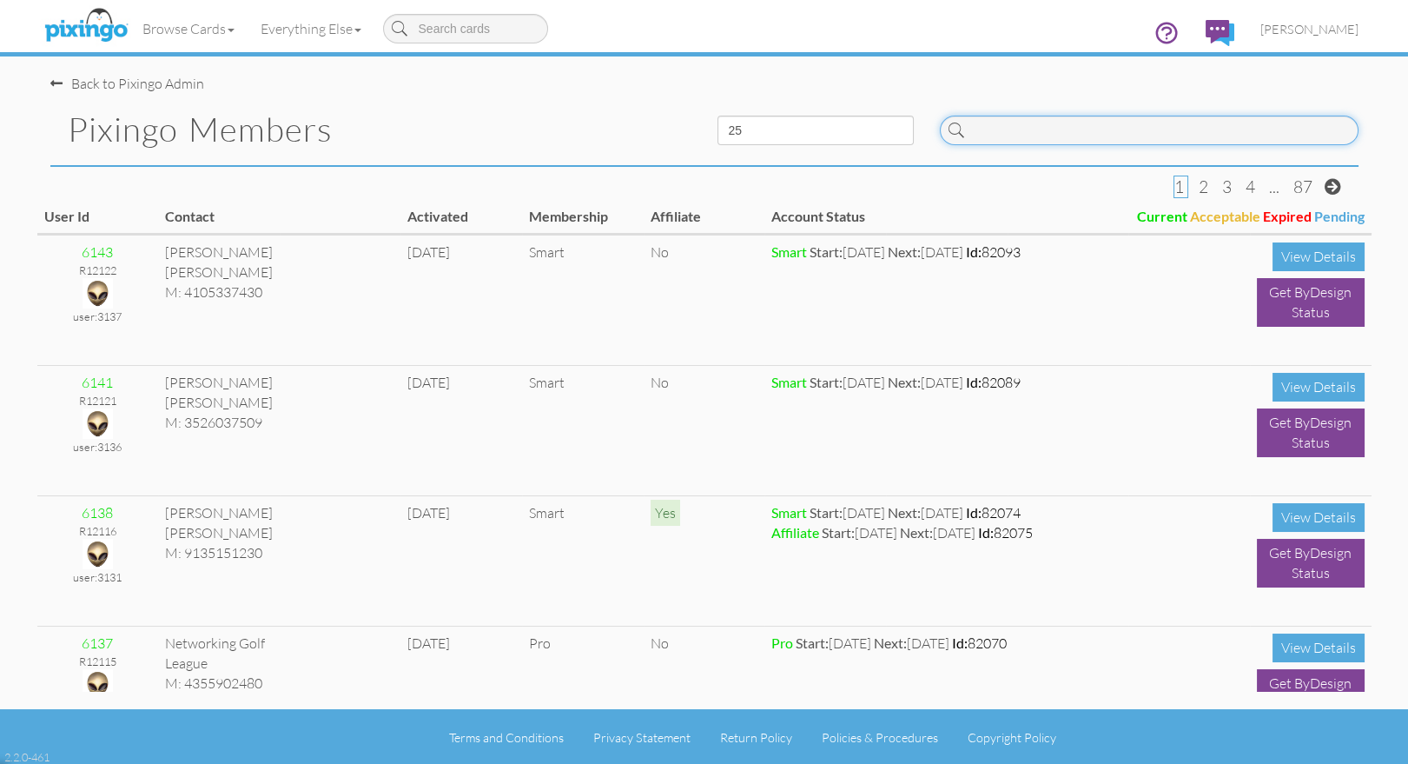
click at [998, 134] on input at bounding box center [1149, 131] width 419 height 30
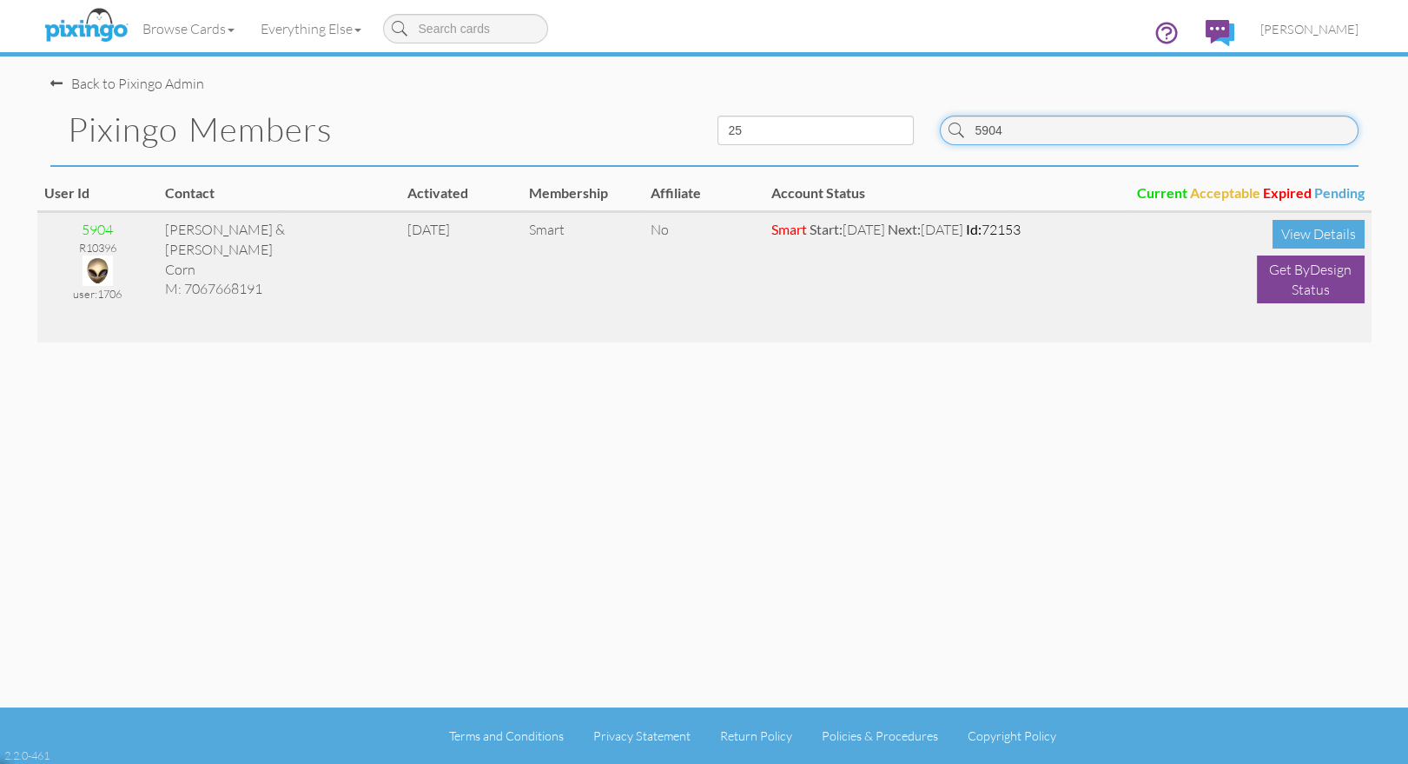
type input "5904"
click at [100, 264] on img at bounding box center [98, 270] width 30 height 30
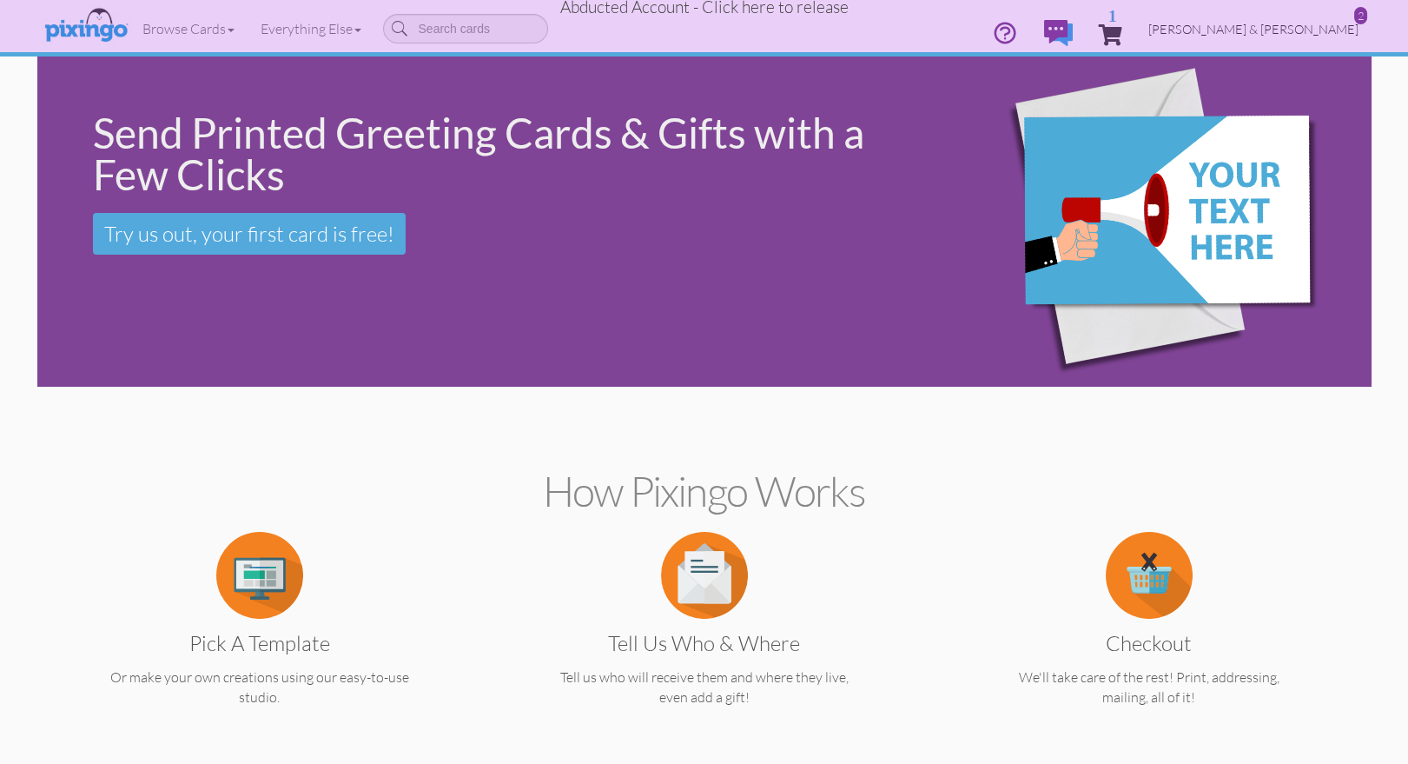
click at [1334, 32] on span "[PERSON_NAME] & [PERSON_NAME]" at bounding box center [1253, 29] width 210 height 15
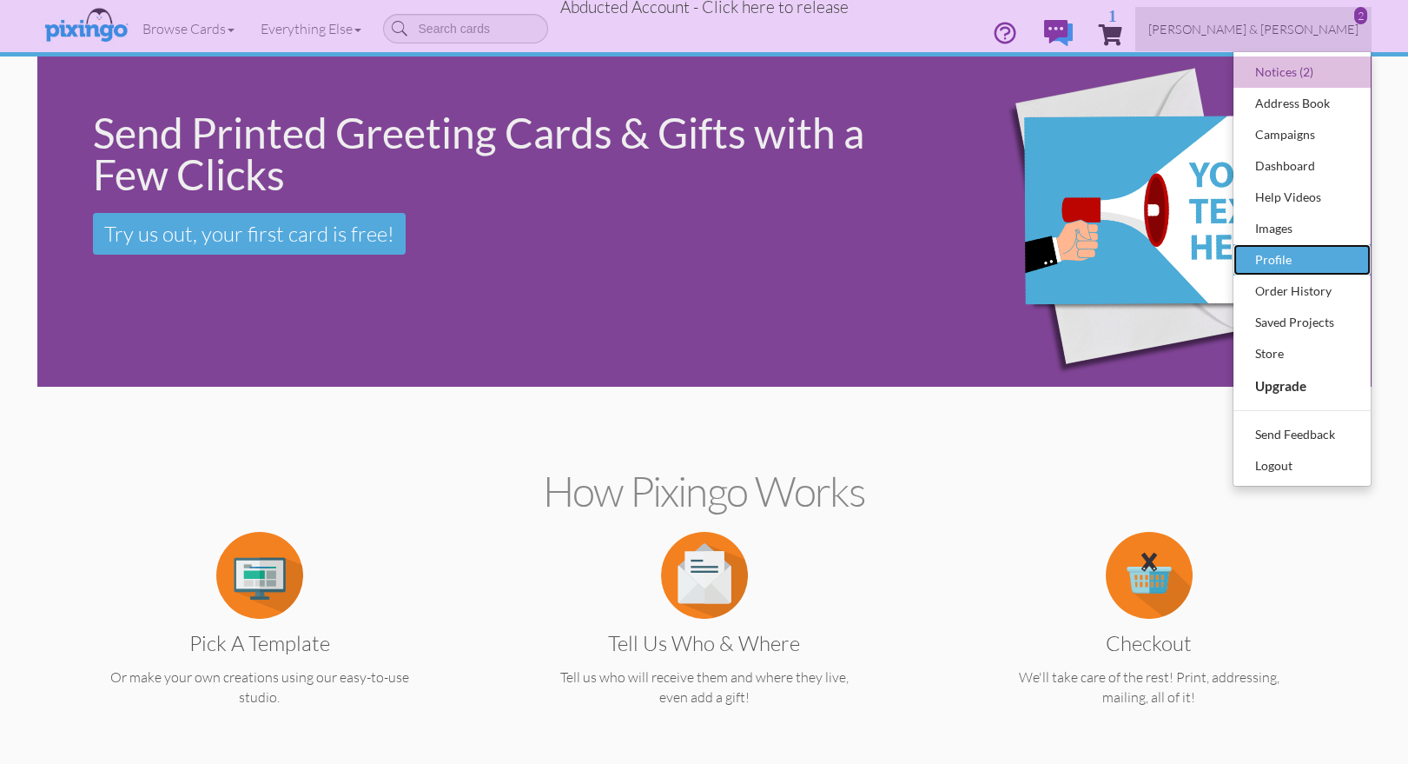
click at [1285, 263] on div "Profile" at bounding box center [1302, 260] width 103 height 26
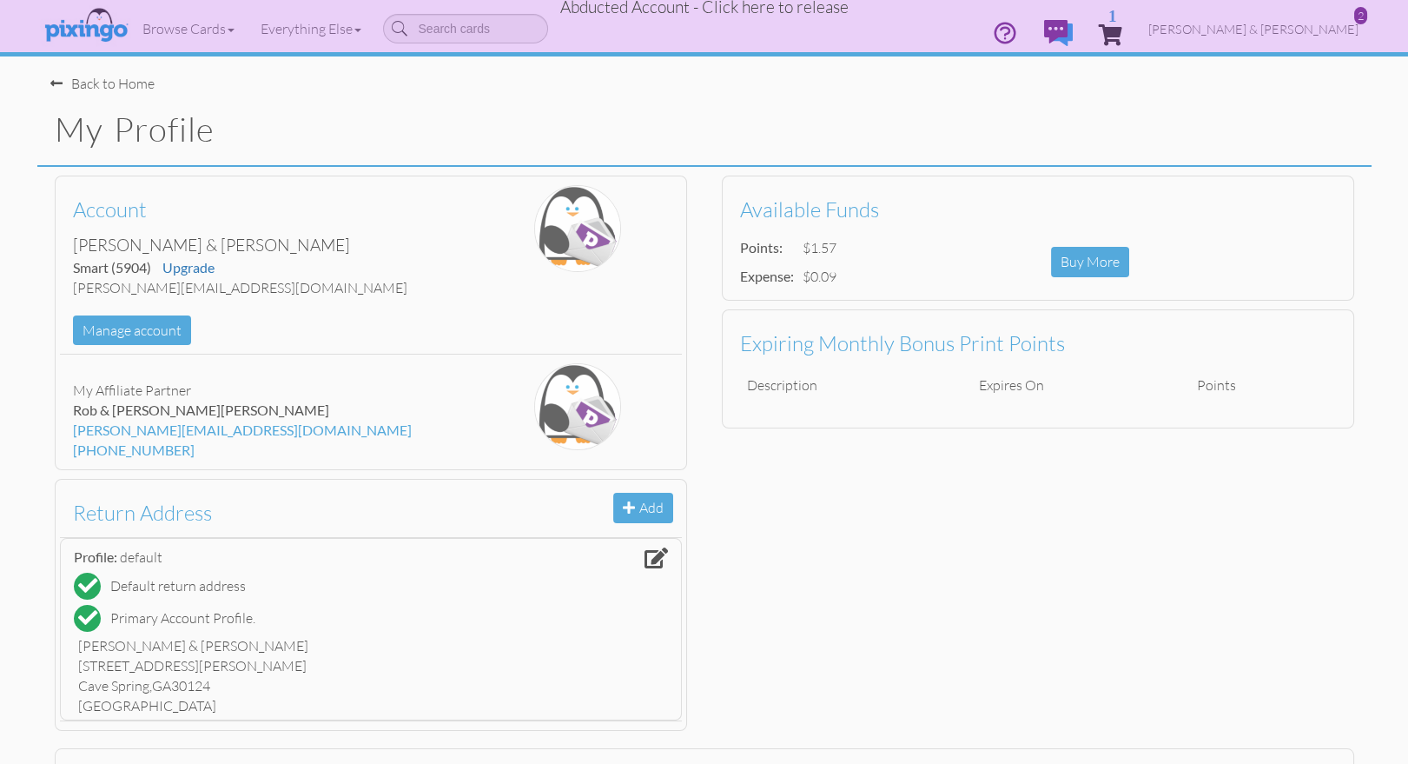
click at [658, 8] on span "Abducted Account - Click here to release" at bounding box center [704, 7] width 288 height 21
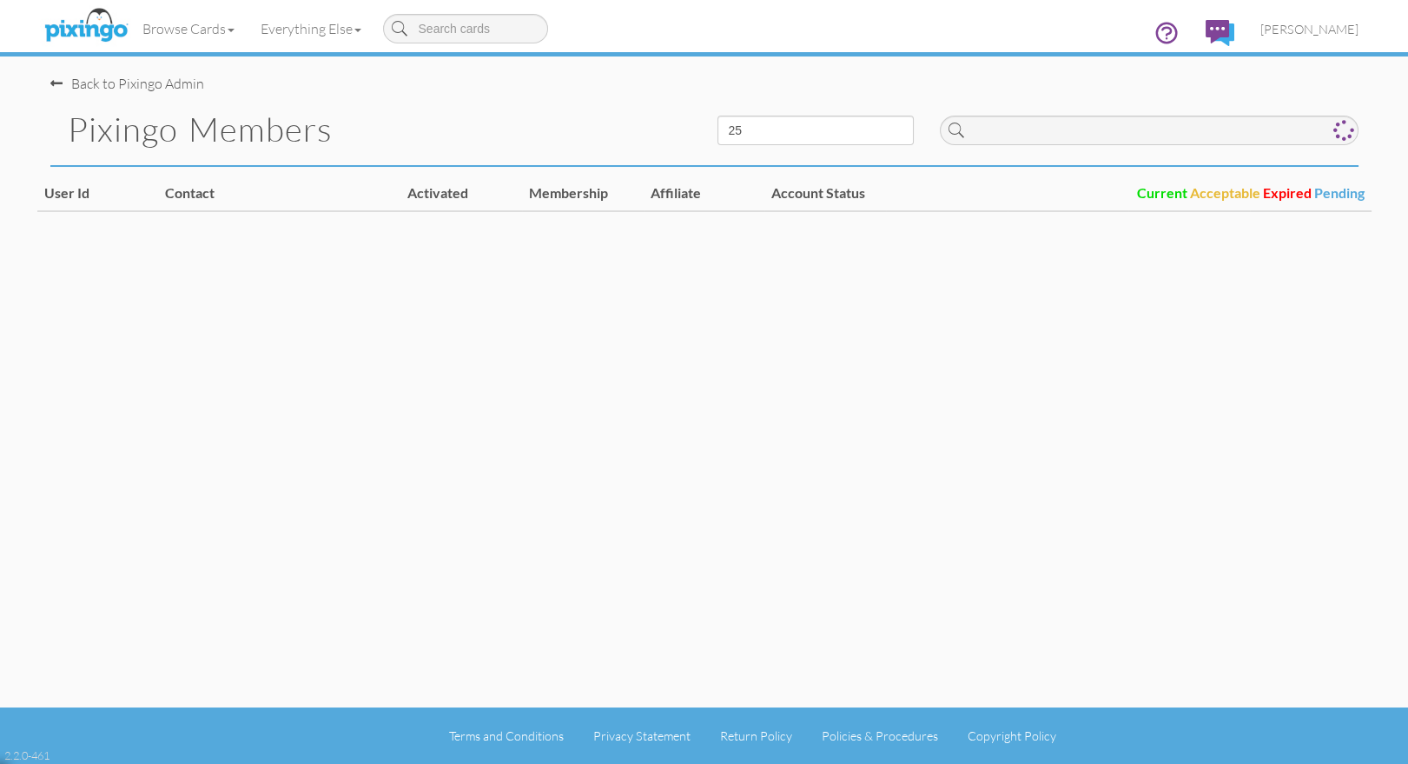
click at [995, 447] on div "Back to Pixingo Admin Pixingo Members 10 25 50 100 User Id Contact Activated Me…" at bounding box center [704, 353] width 1334 height 707
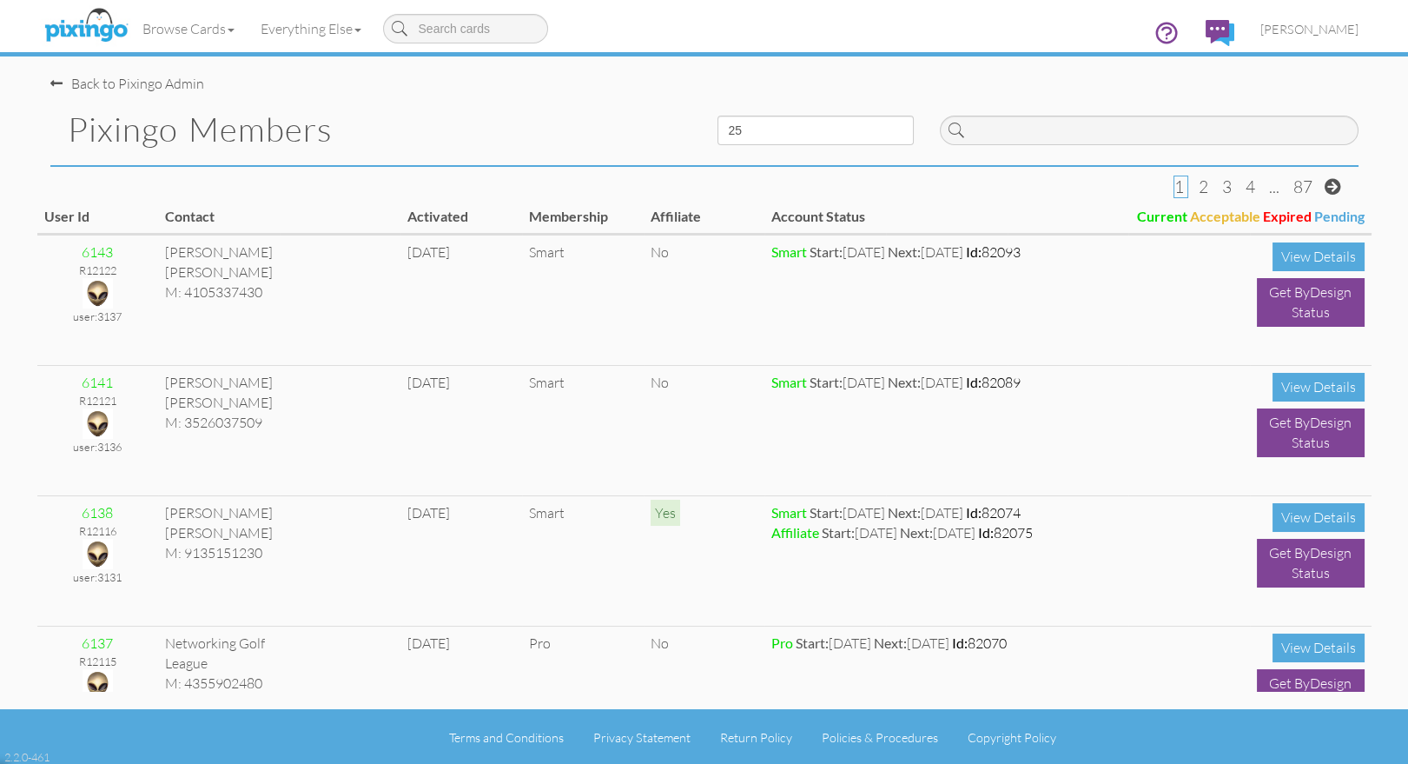
click at [531, 133] on h1 "Pixingo Members" at bounding box center [380, 129] width 624 height 36
